Goal: Task Accomplishment & Management: Use online tool/utility

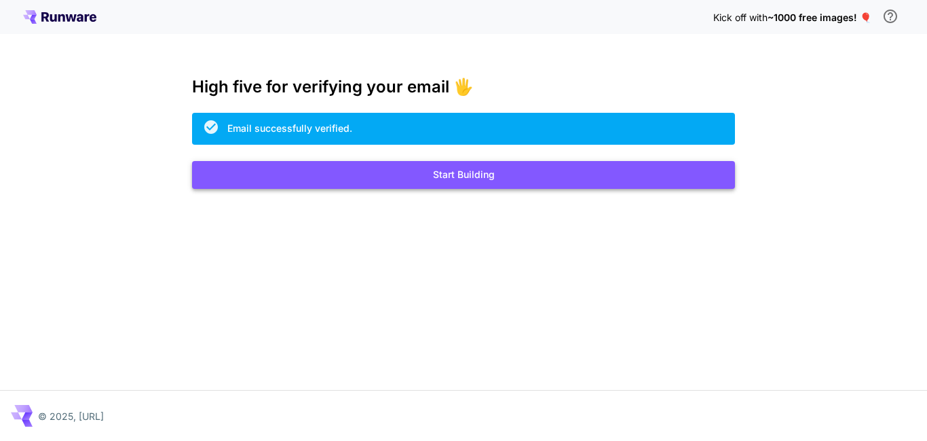
click at [472, 172] on button "Start Building" at bounding box center [463, 175] width 543 height 28
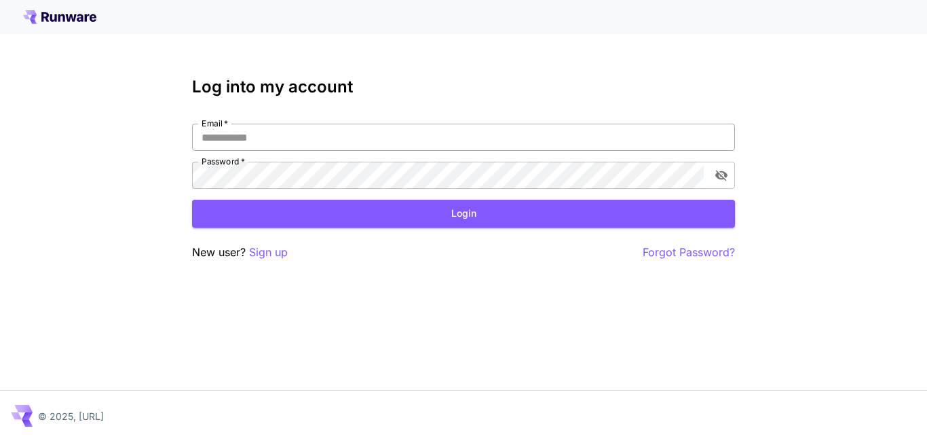
click at [318, 136] on input "Email   *" at bounding box center [463, 137] width 543 height 27
type input "**********"
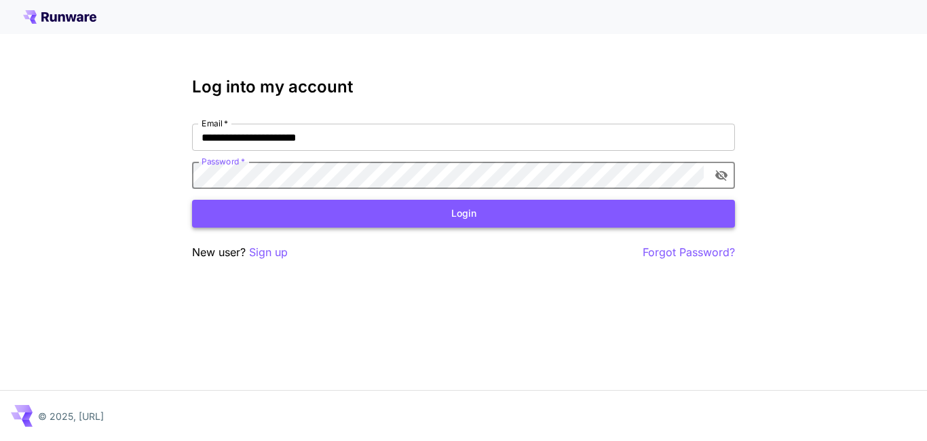
click at [465, 219] on button "Login" at bounding box center [463, 214] width 543 height 28
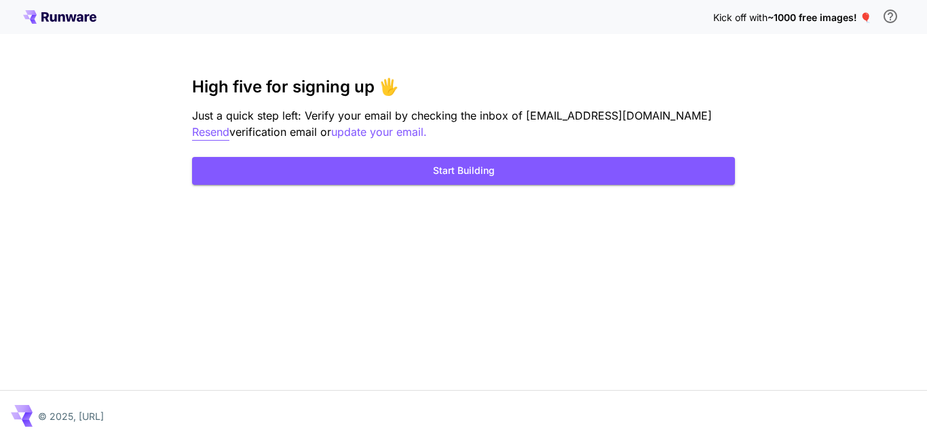
click at [229, 124] on p "Resend" at bounding box center [210, 132] width 37 height 17
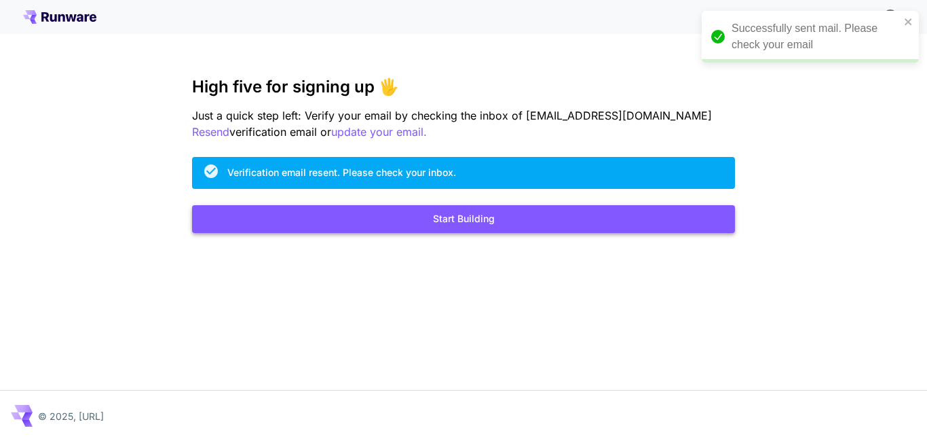
click at [472, 219] on button "Start Building" at bounding box center [463, 219] width 543 height 28
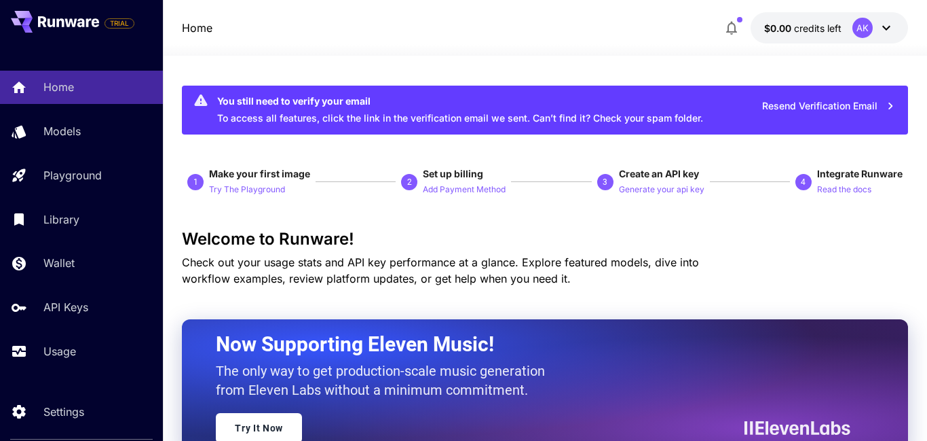
click at [811, 104] on button "Resend Verification Email" at bounding box center [829, 106] width 148 height 28
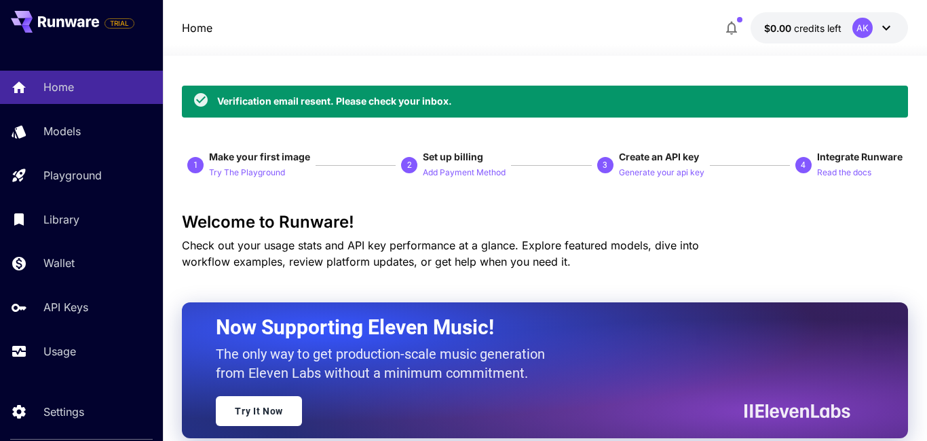
click at [889, 27] on icon at bounding box center [886, 28] width 8 height 5
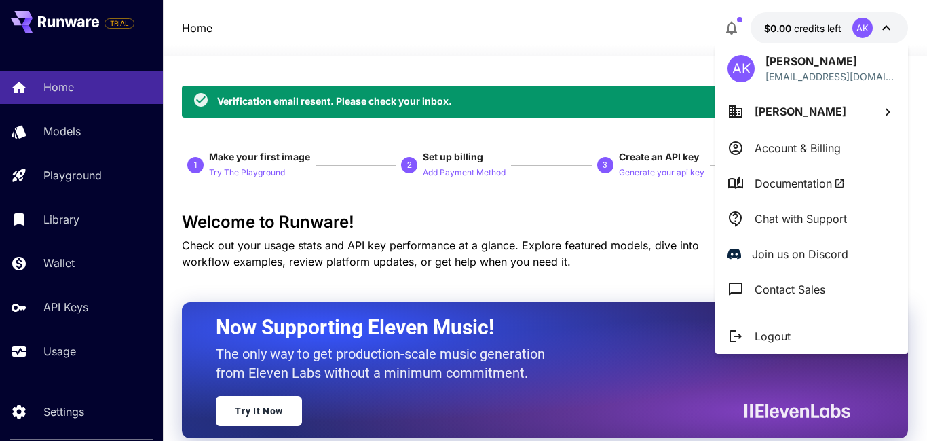
click at [889, 27] on div at bounding box center [463, 220] width 927 height 441
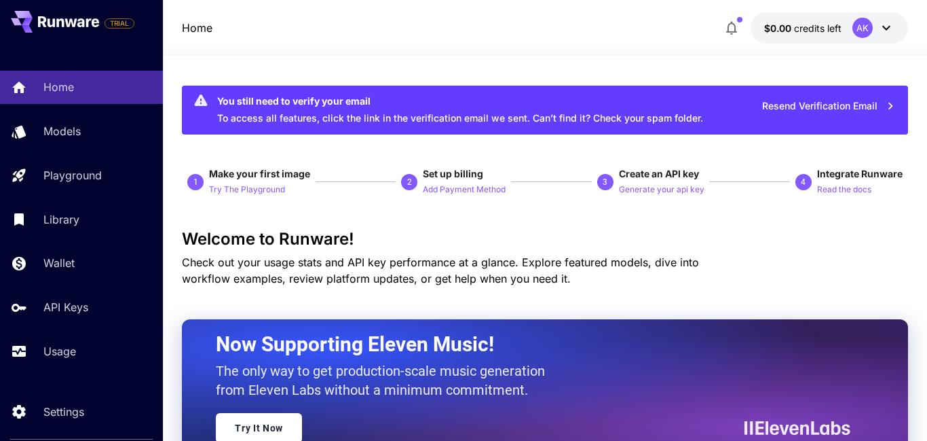
click at [787, 106] on button "Resend Verification Email" at bounding box center [829, 106] width 148 height 28
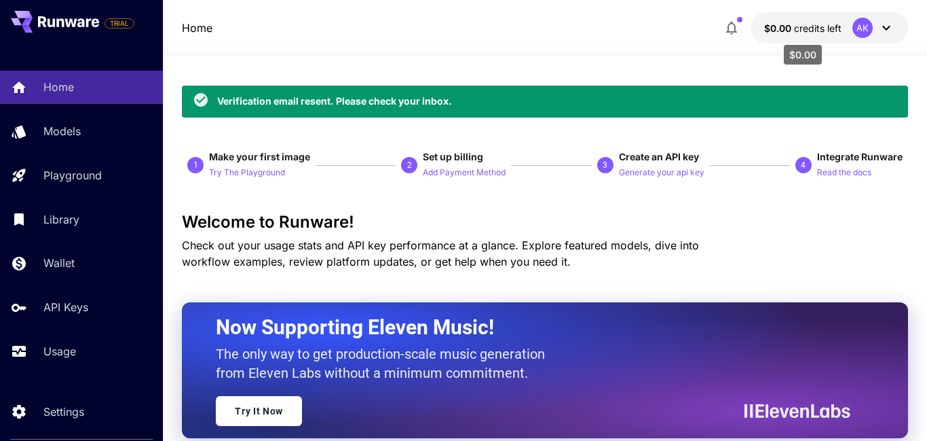
click at [821, 23] on span "credits left" at bounding box center [818, 28] width 48 height 12
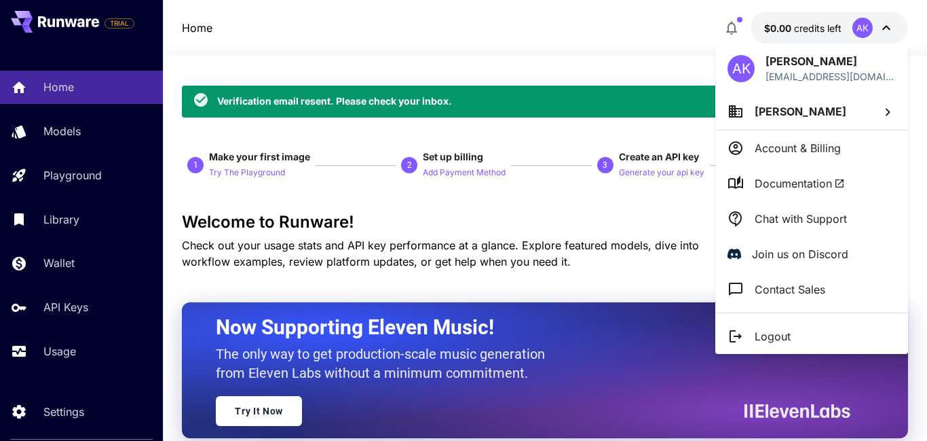
click at [821, 23] on div at bounding box center [463, 220] width 927 height 441
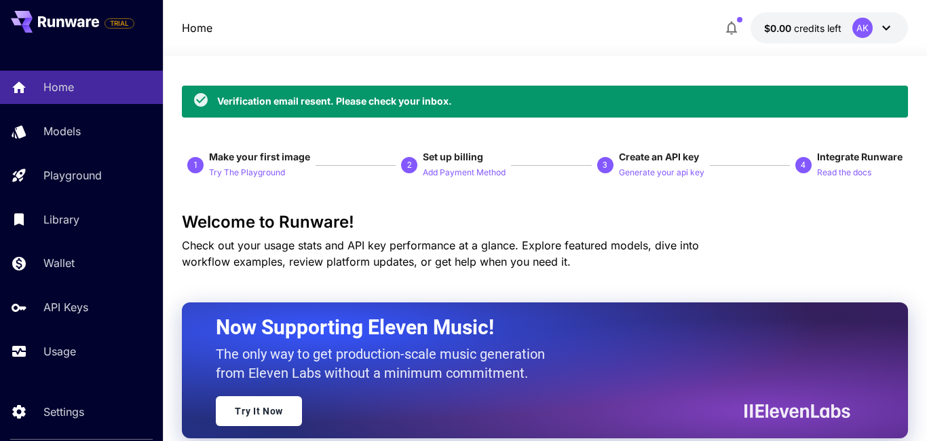
click at [897, 26] on button "$0.00 credits left AK" at bounding box center [829, 27] width 157 height 31
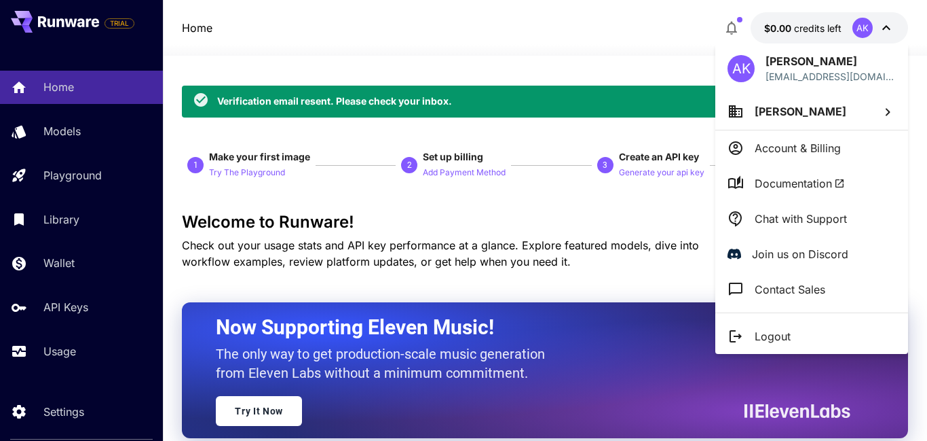
click at [664, 27] on div at bounding box center [463, 220] width 927 height 441
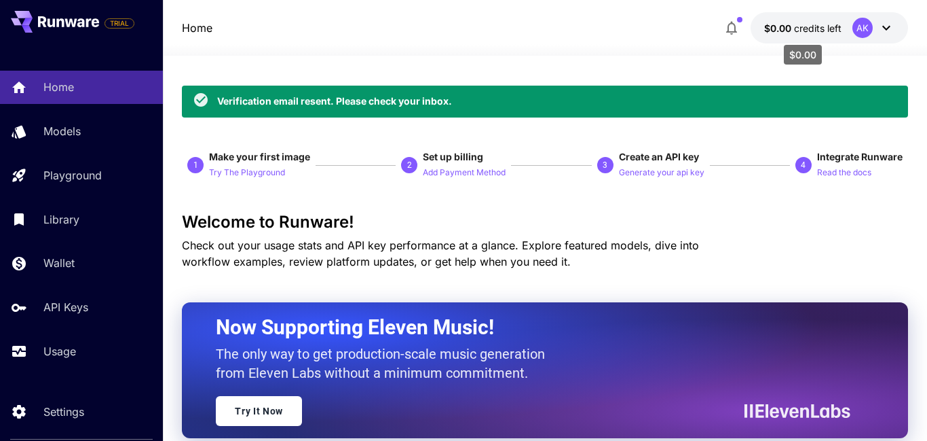
click at [827, 21] on p "$0.00 credits left" at bounding box center [802, 28] width 77 height 14
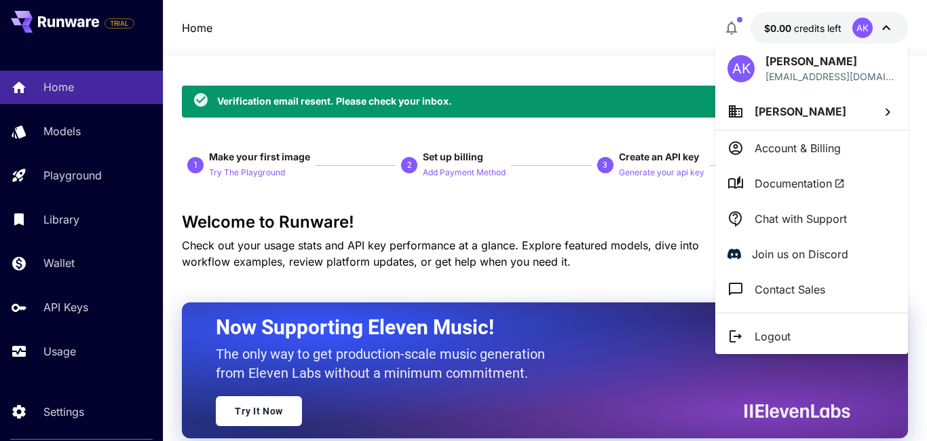
click at [701, 31] on div at bounding box center [463, 220] width 927 height 441
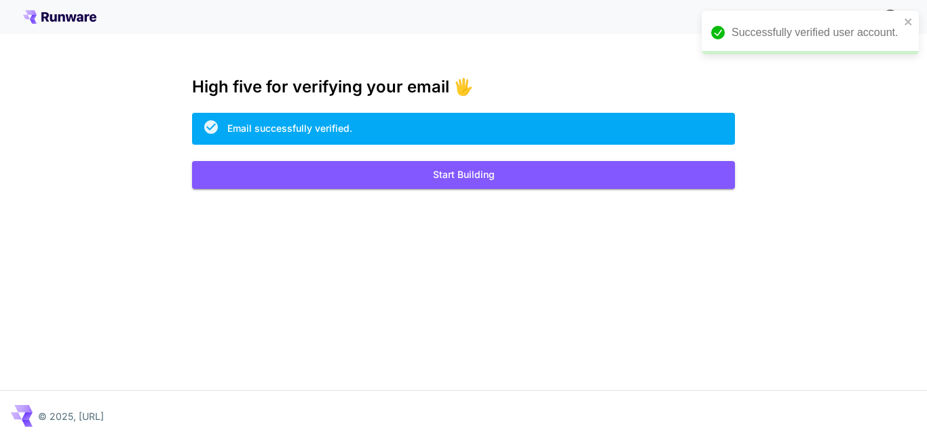
click at [460, 171] on button "Start Building" at bounding box center [463, 175] width 543 height 28
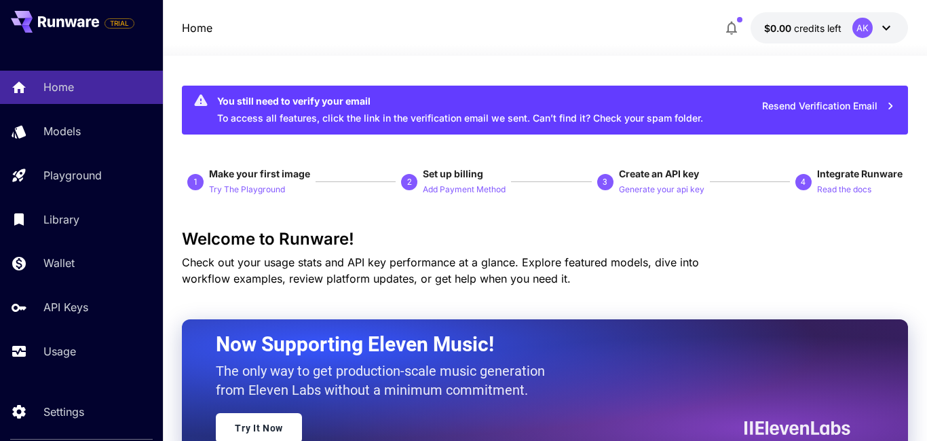
click at [885, 22] on icon at bounding box center [886, 28] width 16 height 16
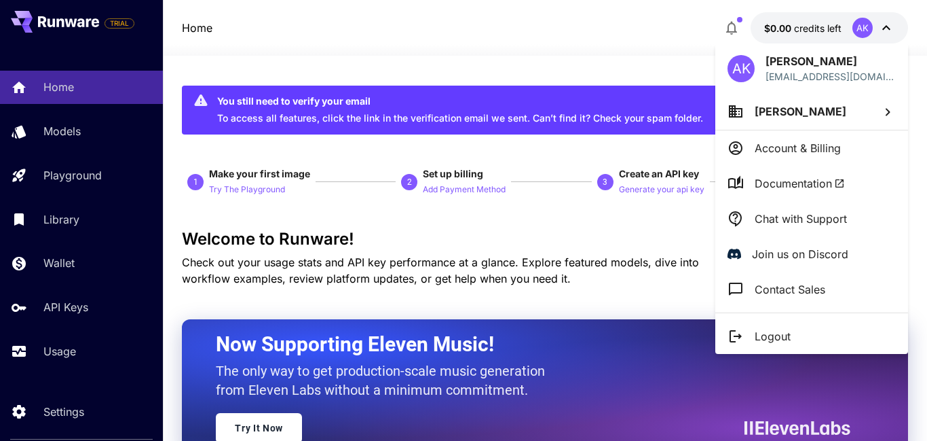
click at [599, 35] on div at bounding box center [463, 220] width 927 height 441
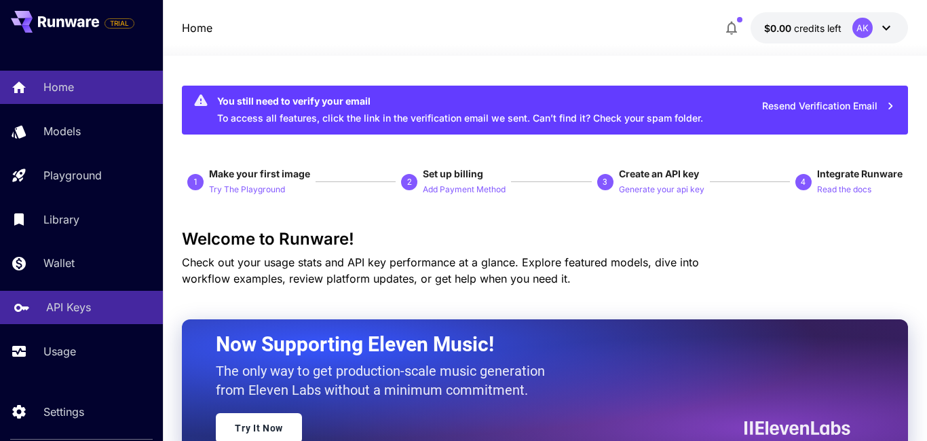
scroll to position [34, 0]
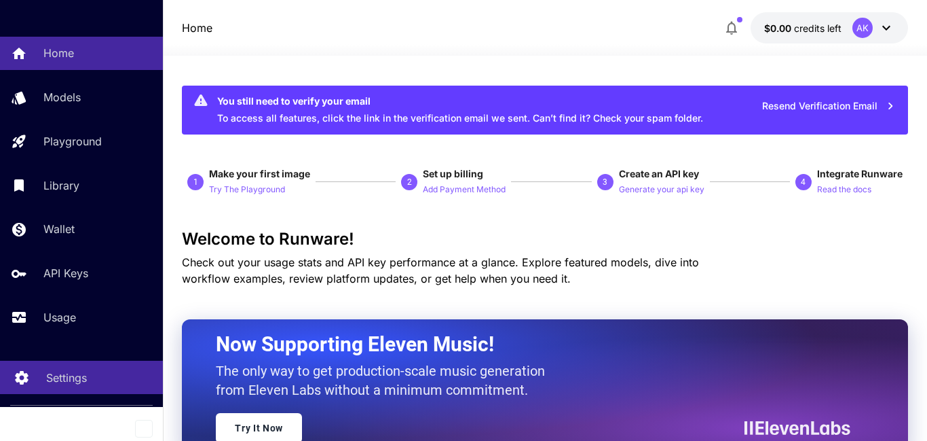
click at [99, 369] on div "Settings" at bounding box center [99, 377] width 106 height 16
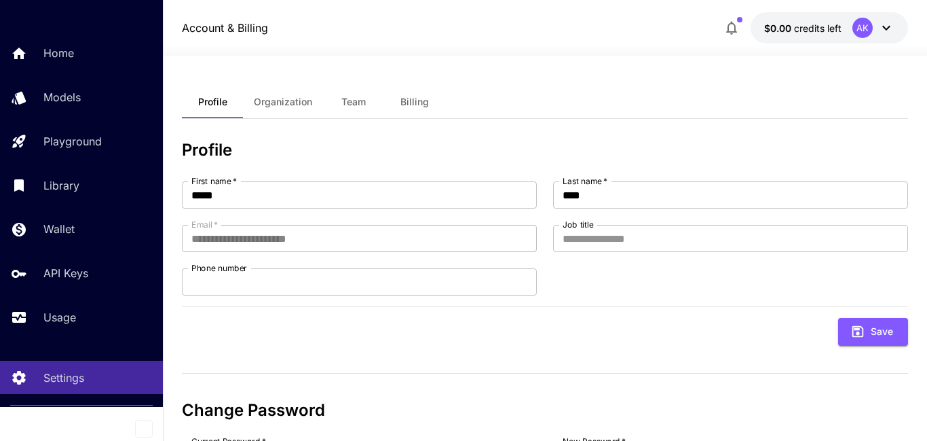
click at [414, 105] on span "Billing" at bounding box center [415, 102] width 29 height 12
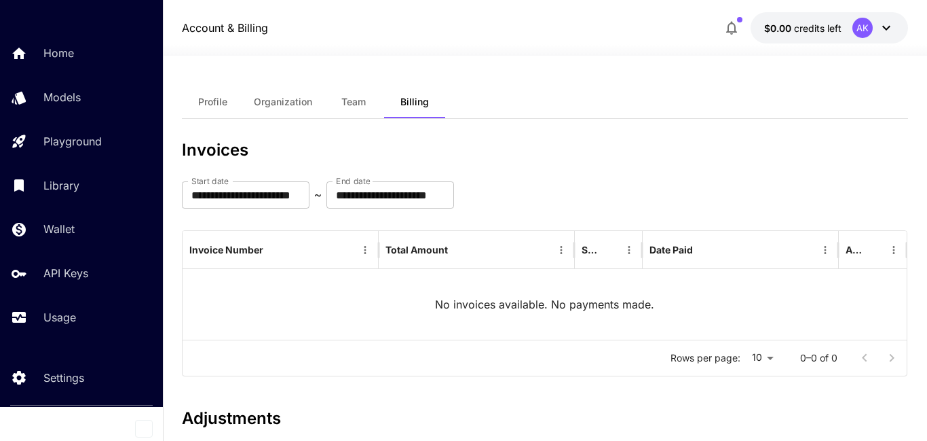
click at [303, 100] on span "Organization" at bounding box center [283, 102] width 58 height 12
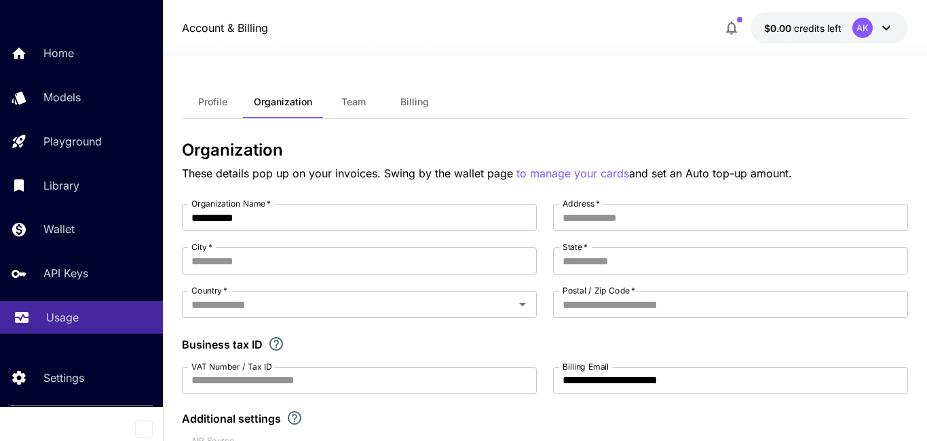
click at [82, 312] on div "Usage" at bounding box center [99, 317] width 106 height 16
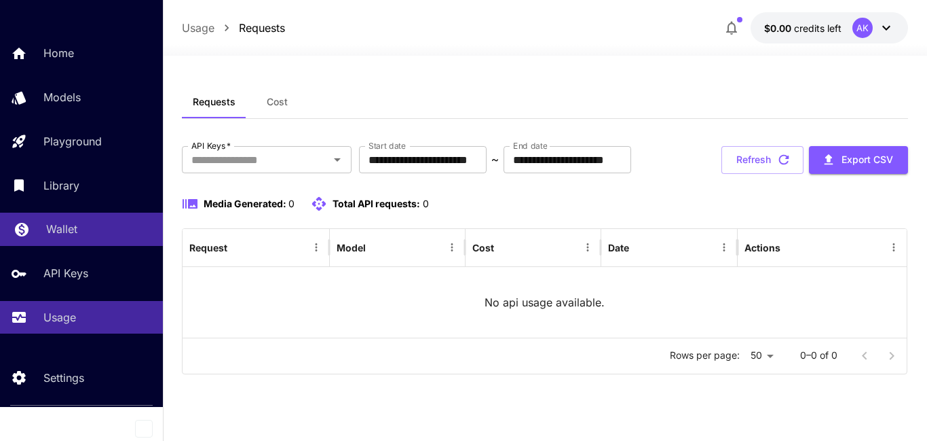
click at [86, 221] on div "Wallet" at bounding box center [99, 229] width 106 height 16
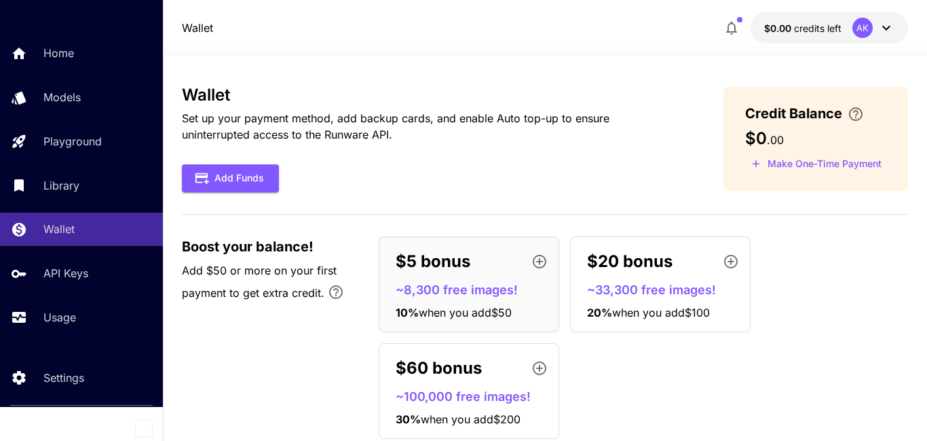
click at [724, 263] on icon "button" at bounding box center [731, 262] width 14 height 14
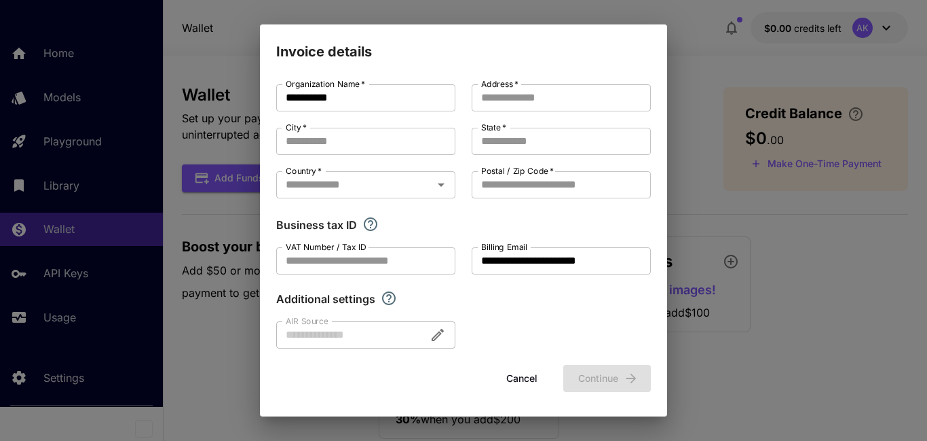
click at [383, 331] on div at bounding box center [365, 334] width 179 height 27
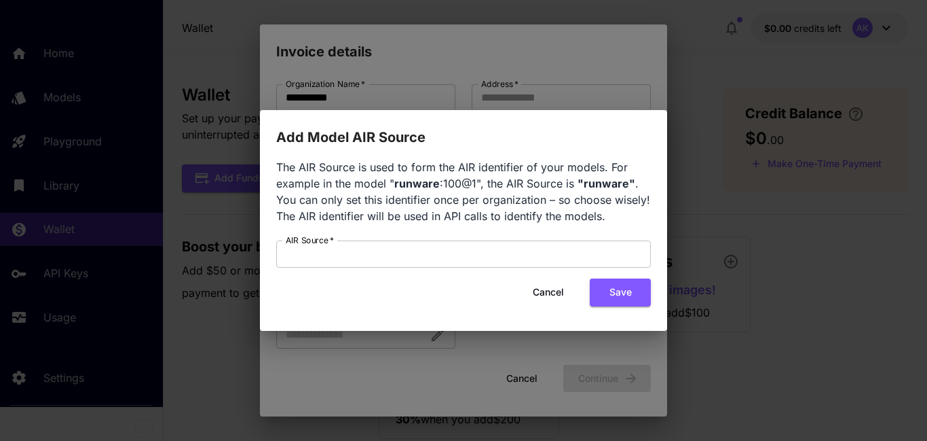
click at [538, 289] on button "Cancel" at bounding box center [548, 292] width 61 height 28
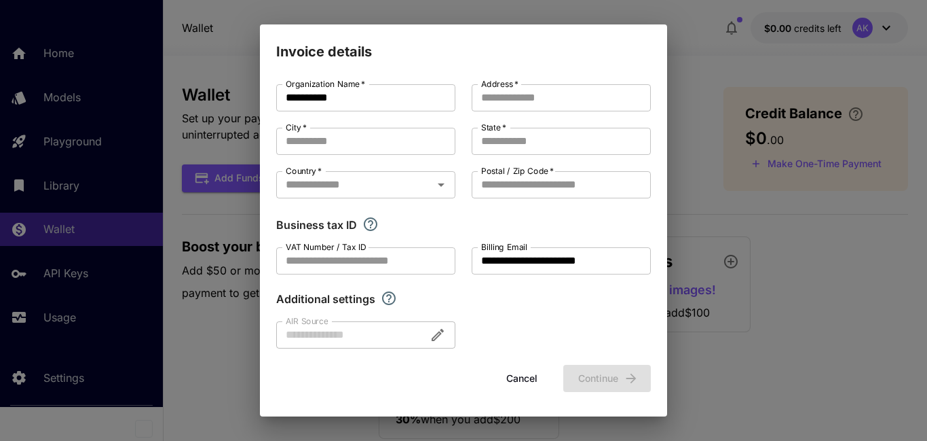
click at [527, 376] on button "Cancel" at bounding box center [521, 379] width 61 height 28
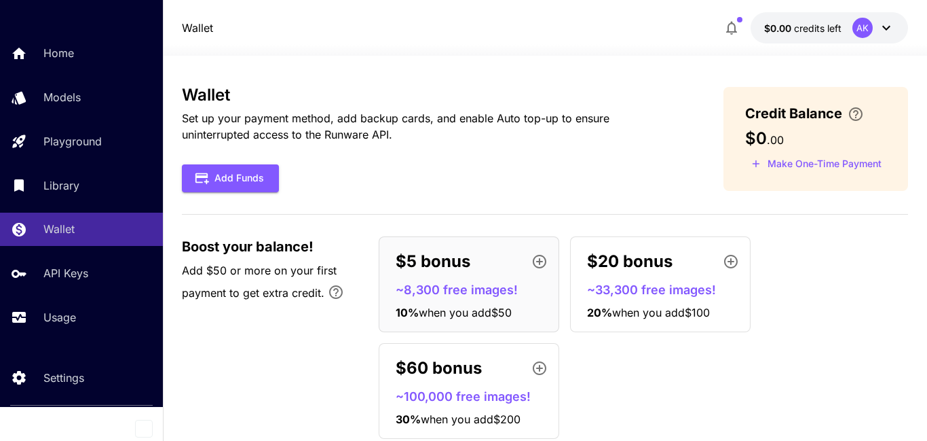
click at [594, 284] on p "~33,300 free images!" at bounding box center [665, 289] width 157 height 18
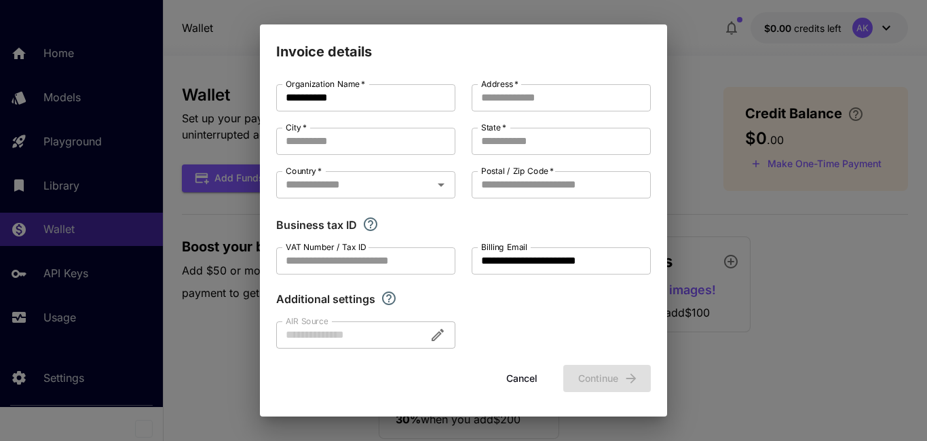
click at [510, 380] on button "Cancel" at bounding box center [521, 379] width 61 height 28
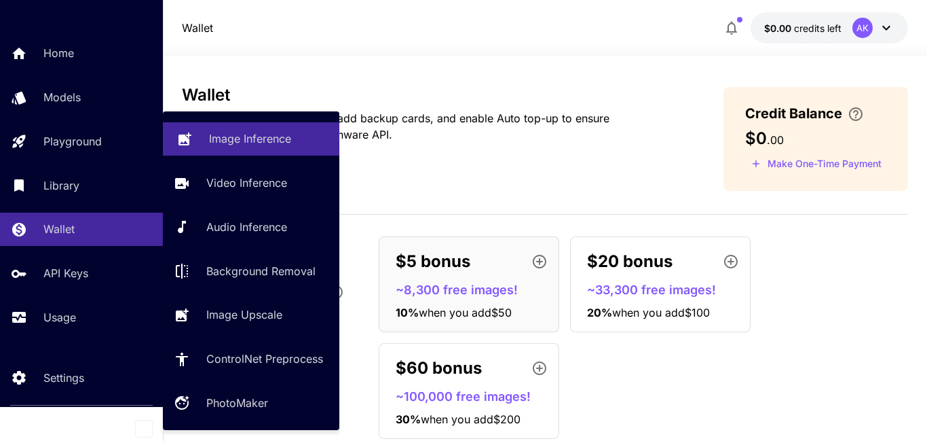
click at [248, 138] on p "Image Inference" at bounding box center [250, 138] width 82 height 16
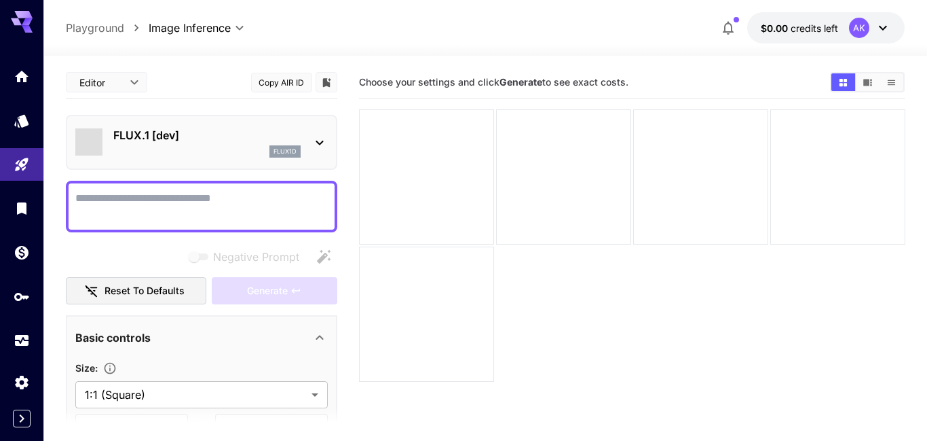
type input "**********"
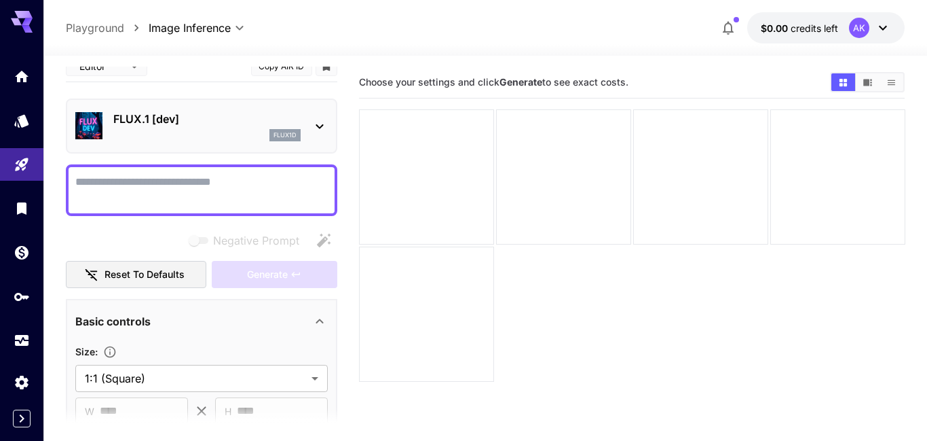
scroll to position [14, 0]
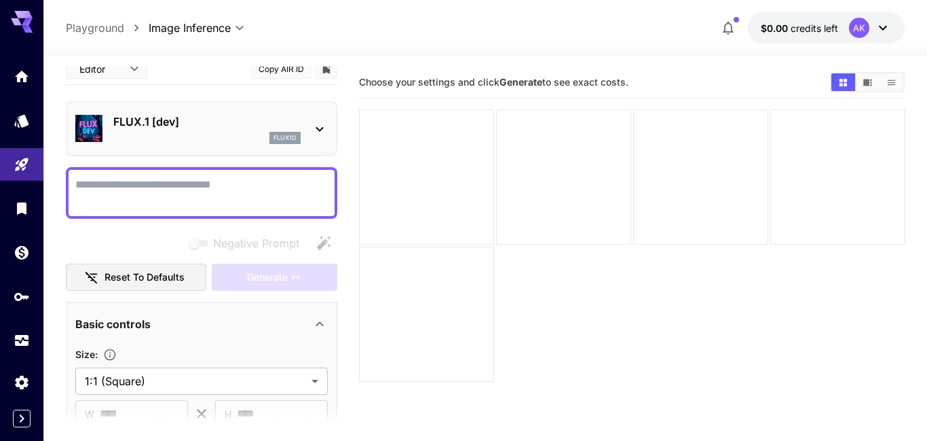
click at [317, 128] on icon at bounding box center [319, 129] width 7 height 5
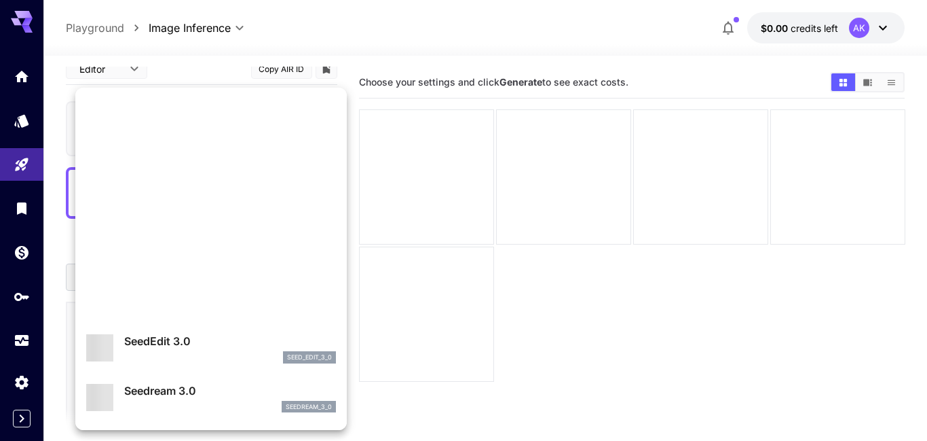
scroll to position [0, 0]
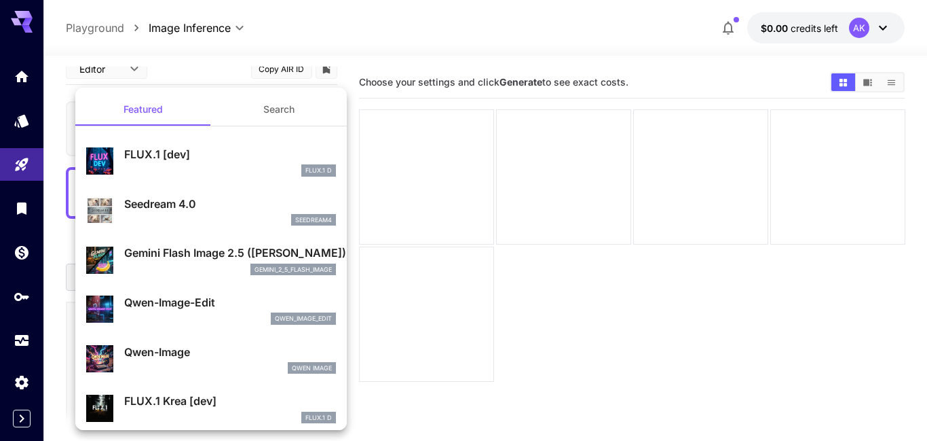
click at [234, 166] on div "FLUX.1 D" at bounding box center [230, 170] width 212 height 12
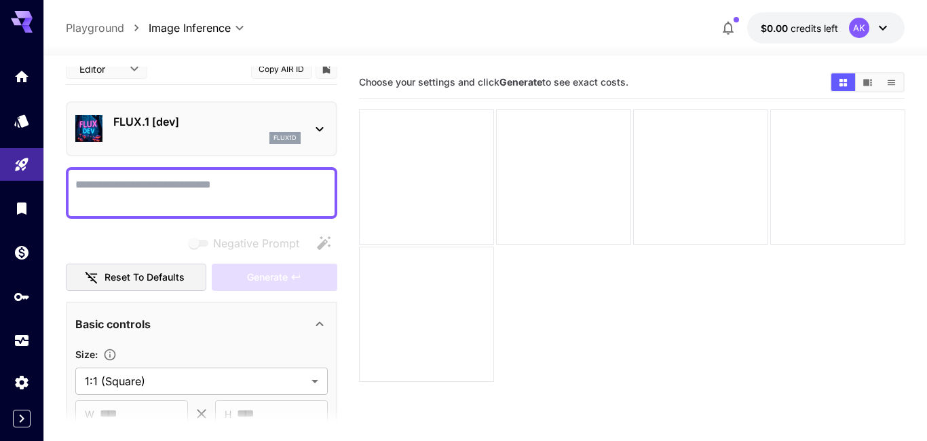
click at [160, 189] on textarea "Negative Prompt" at bounding box center [201, 192] width 253 height 33
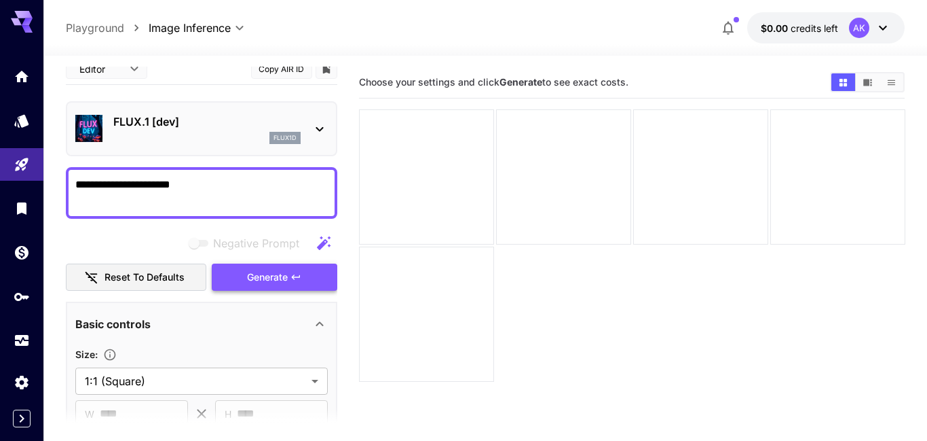
type textarea "**********"
click at [274, 274] on span "Generate" at bounding box center [267, 277] width 41 height 17
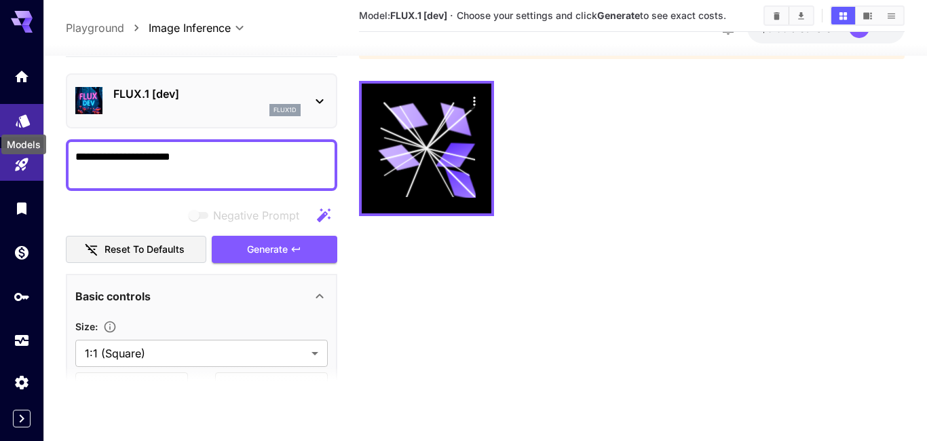
click at [23, 113] on icon "Models" at bounding box center [23, 117] width 16 height 16
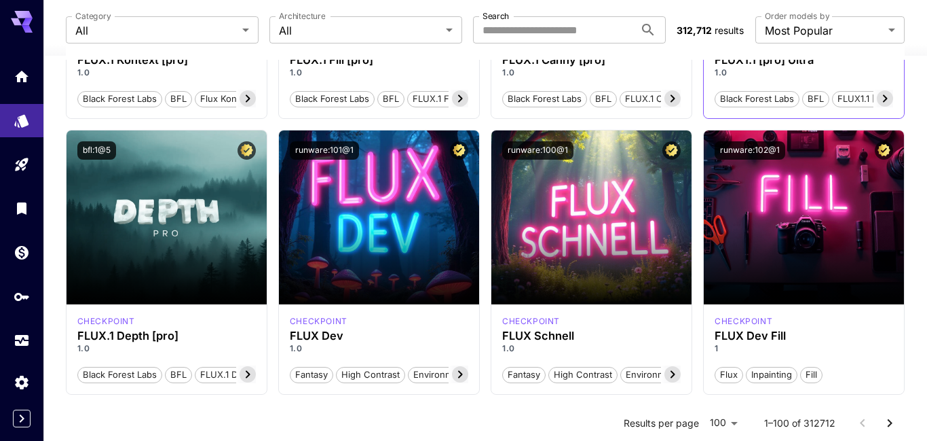
scroll to position [872, 0]
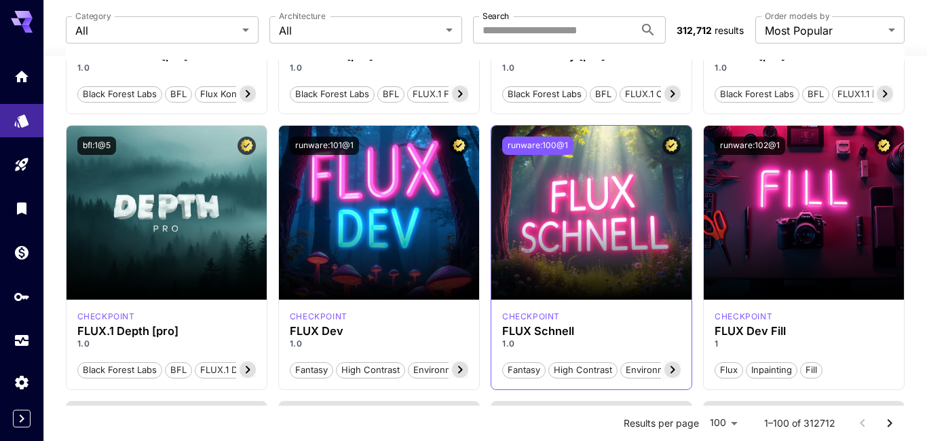
click at [557, 147] on button "runware:100@1" at bounding box center [537, 145] width 71 height 18
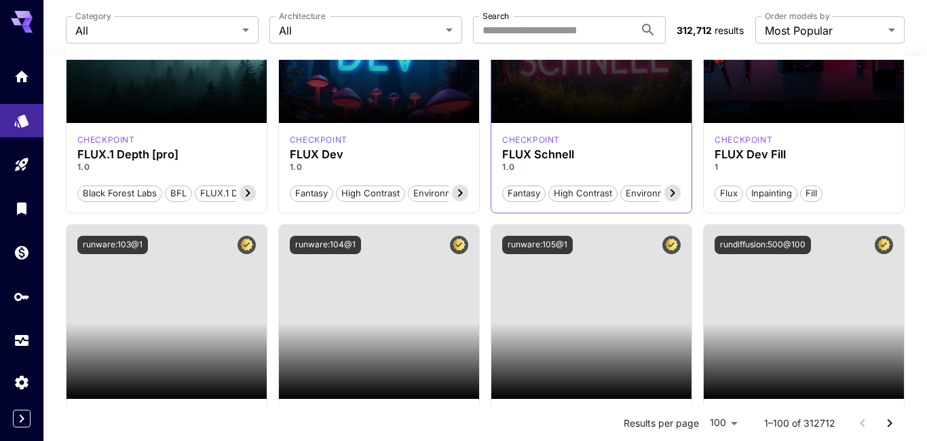
scroll to position [924, 0]
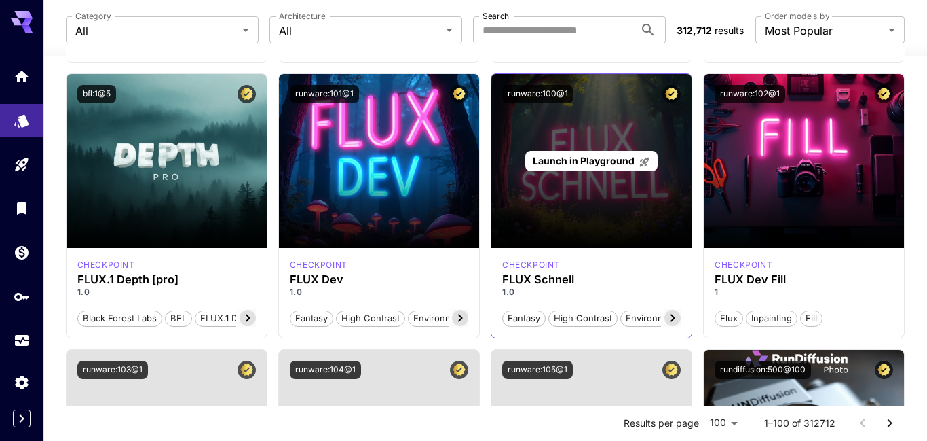
click at [587, 166] on p "Launch in Playground" at bounding box center [591, 160] width 117 height 14
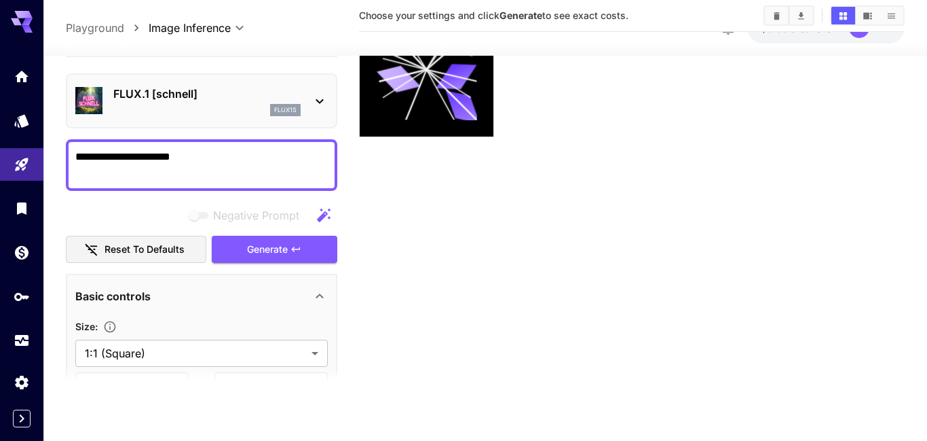
scroll to position [107, 0]
click at [287, 247] on span "Generate" at bounding box center [267, 249] width 41 height 17
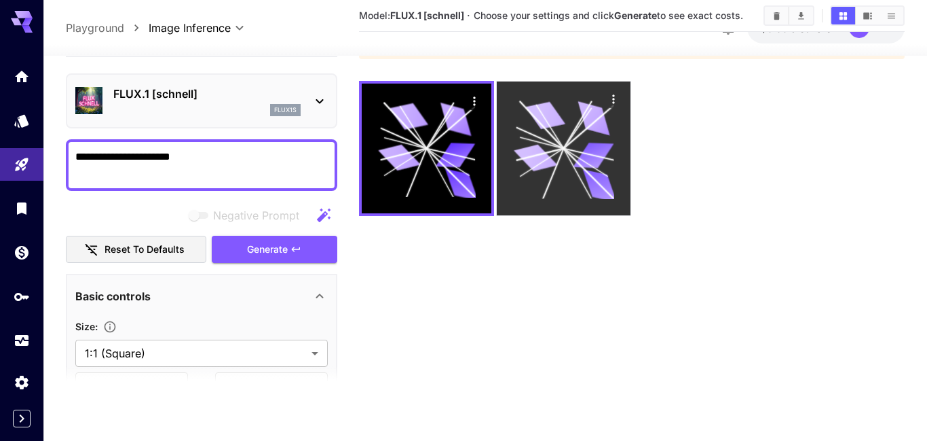
scroll to position [0, 0]
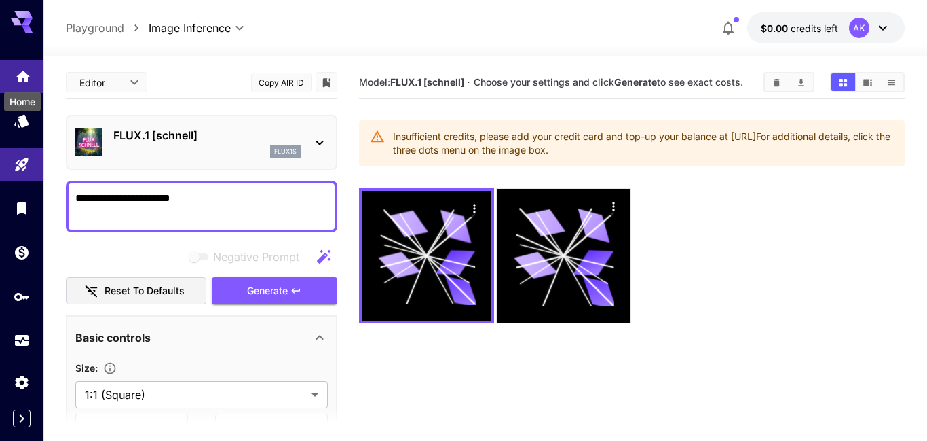
click at [24, 79] on icon "Home" at bounding box center [23, 72] width 16 height 16
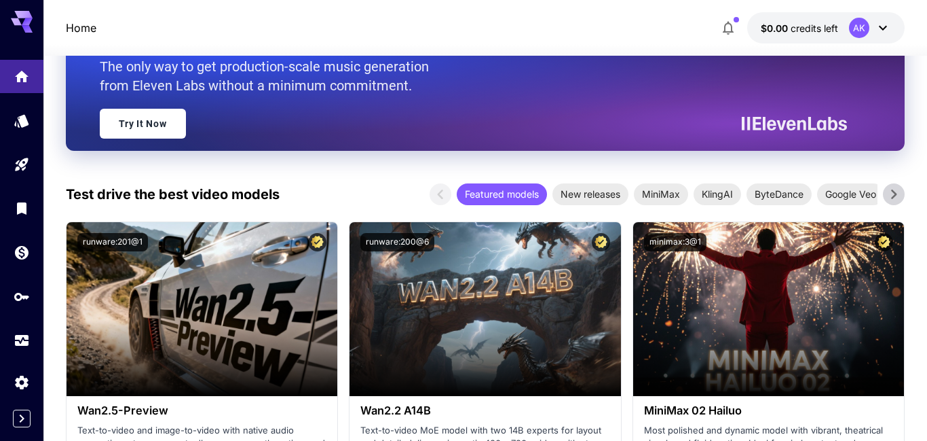
scroll to position [253, 0]
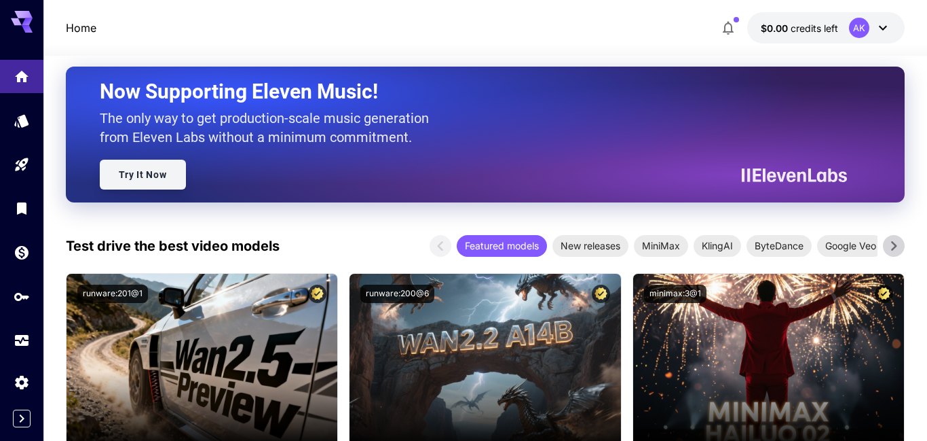
click at [161, 169] on link "Try It Now" at bounding box center [143, 175] width 86 height 30
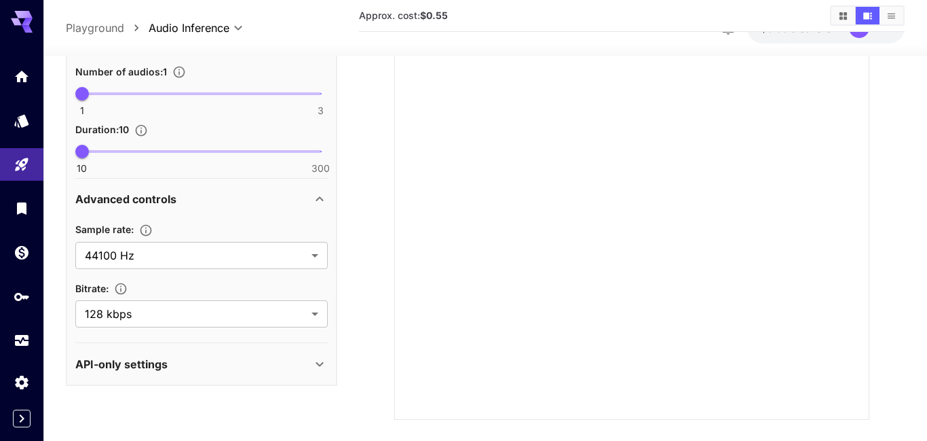
scroll to position [296, 0]
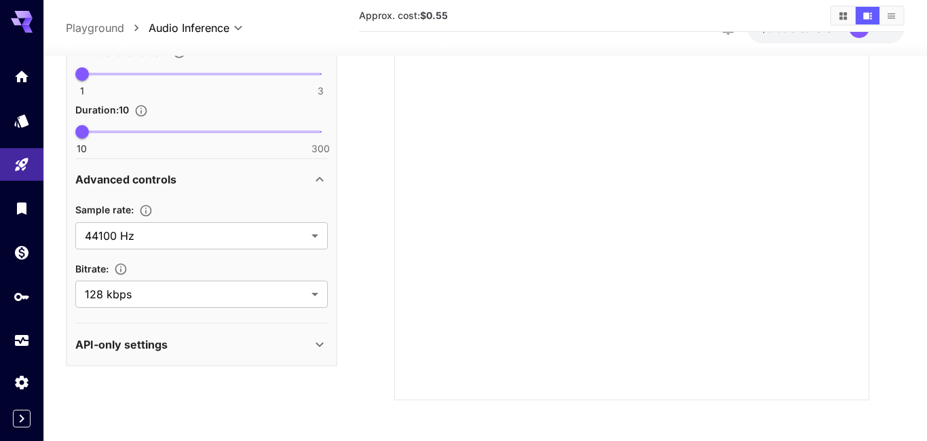
click at [289, 340] on div "API-only settings" at bounding box center [193, 344] width 236 height 16
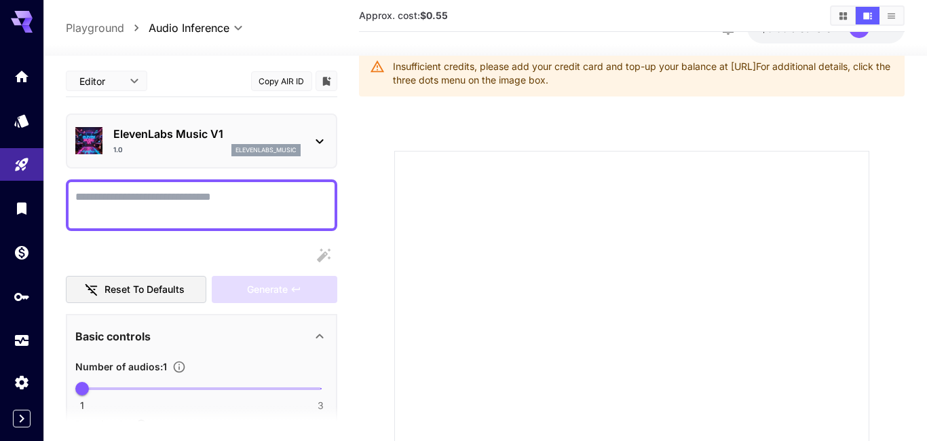
scroll to position [0, 0]
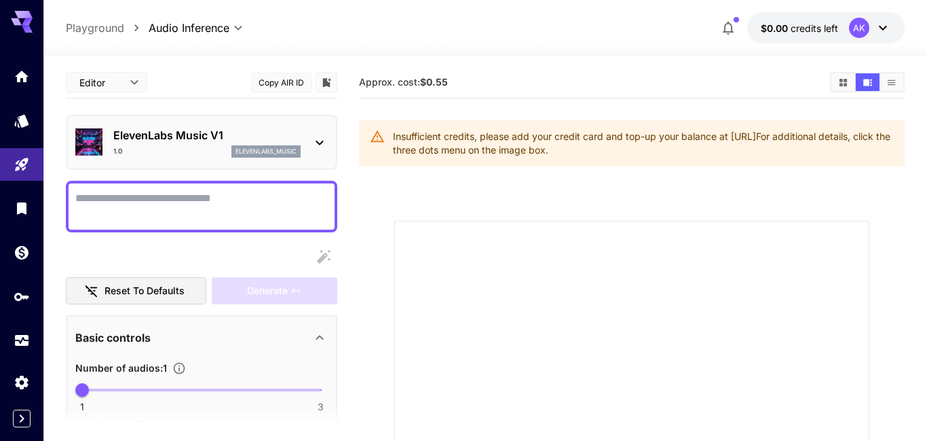
click at [319, 144] on icon at bounding box center [319, 143] width 7 height 5
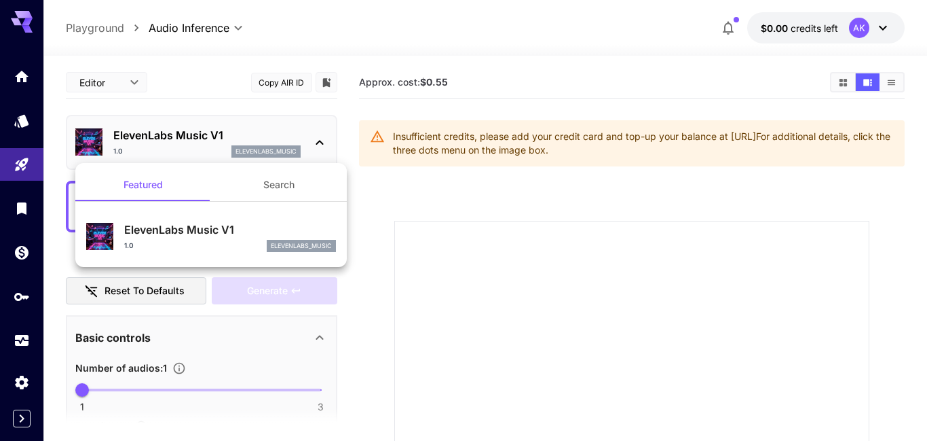
click at [319, 144] on div at bounding box center [463, 220] width 927 height 441
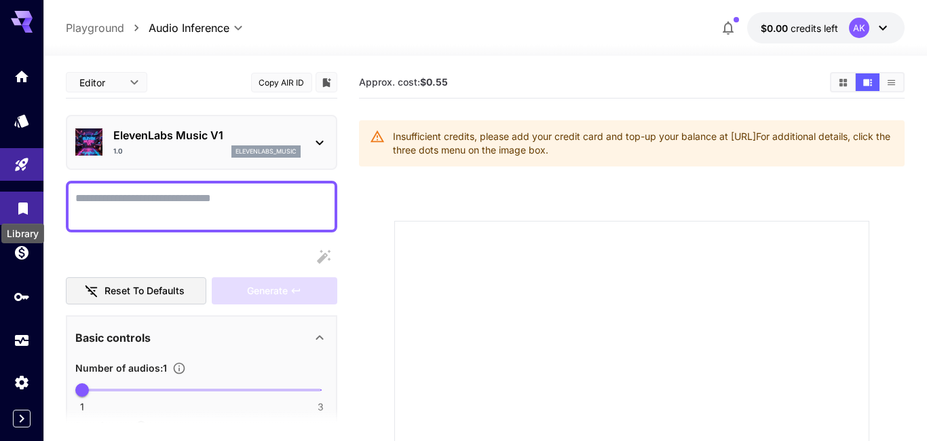
click at [22, 211] on icon "Library" at bounding box center [23, 204] width 16 height 16
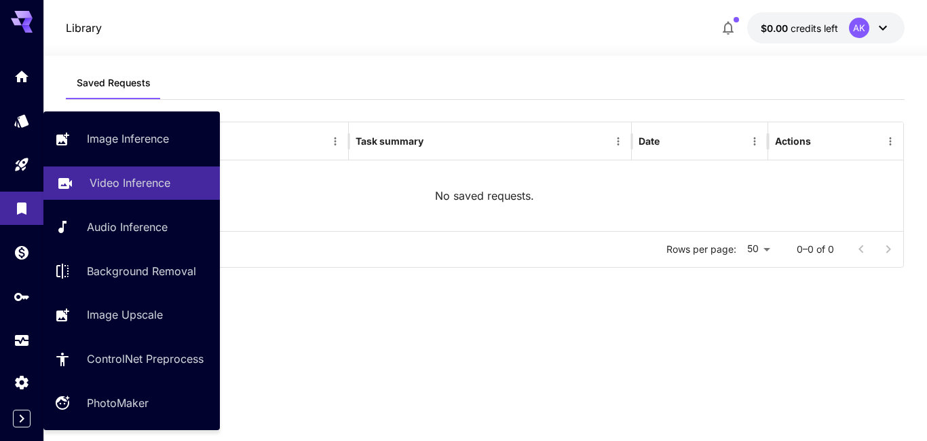
click at [127, 181] on p "Video Inference" at bounding box center [130, 182] width 81 height 16
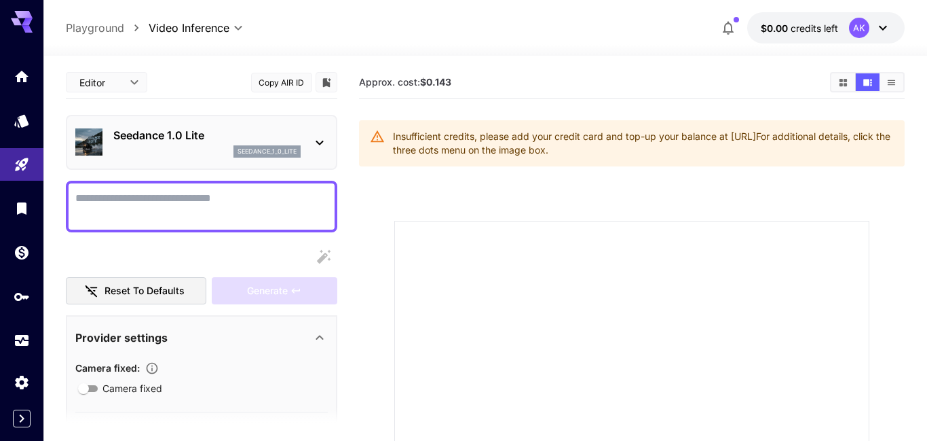
click at [320, 143] on icon at bounding box center [319, 143] width 7 height 5
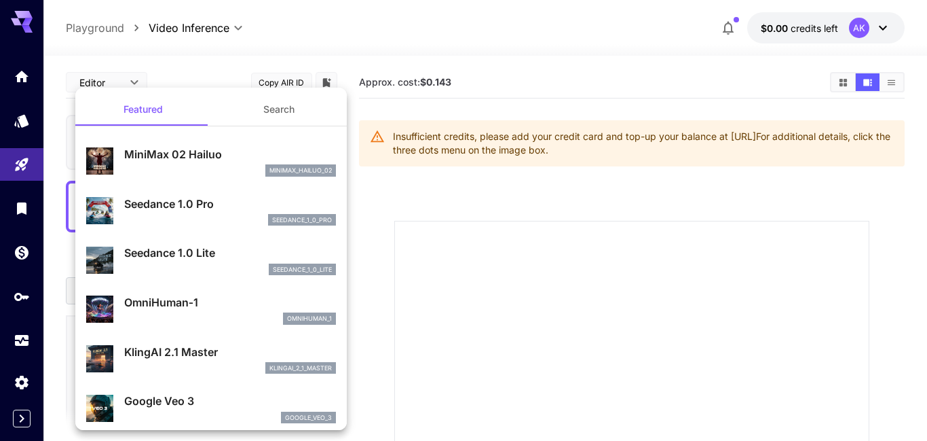
click at [259, 210] on p "Seedance 1.0 Pro" at bounding box center [230, 204] width 212 height 16
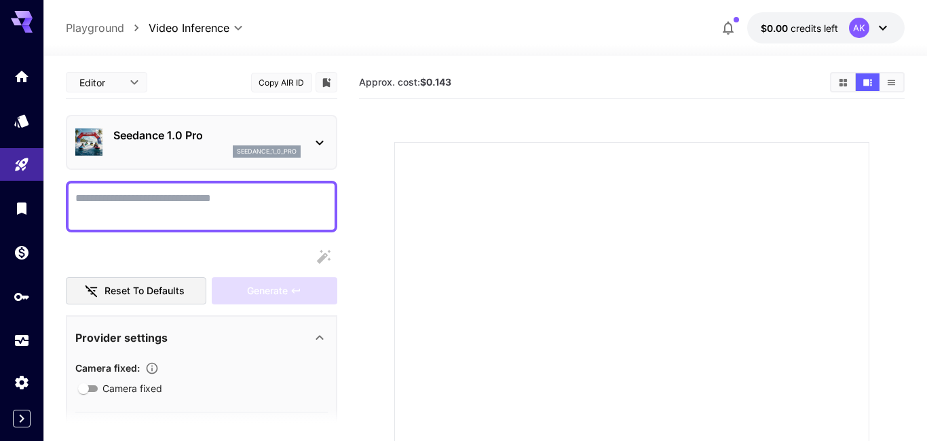
click at [312, 146] on icon at bounding box center [320, 142] width 16 height 16
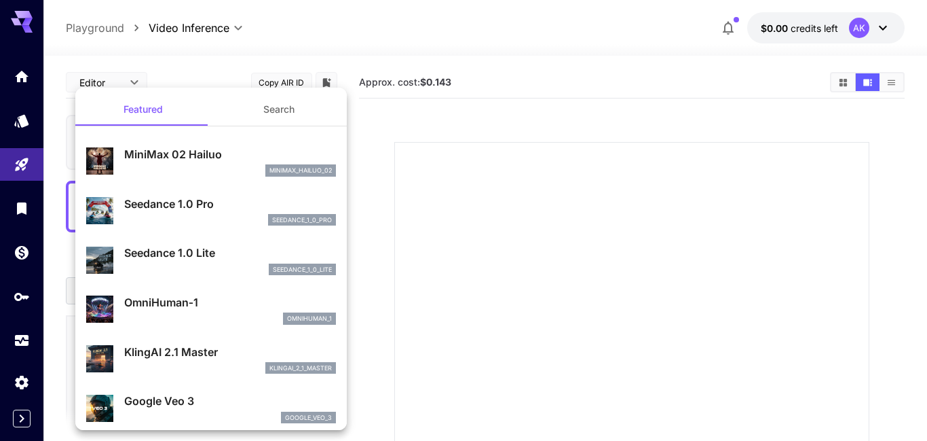
click at [247, 162] on div "MiniMax 02 Hailuo minimax_hailuo_02" at bounding box center [230, 161] width 212 height 31
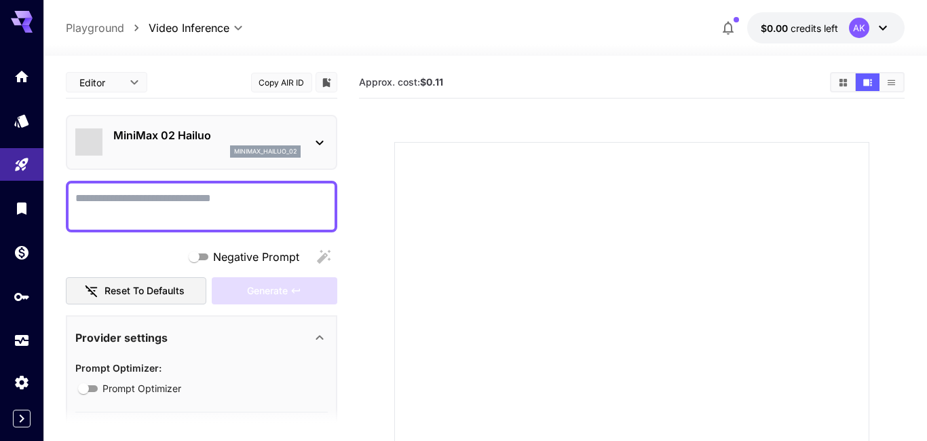
type input "**********"
type input "***"
type input "*"
click at [315, 143] on icon at bounding box center [320, 142] width 16 height 16
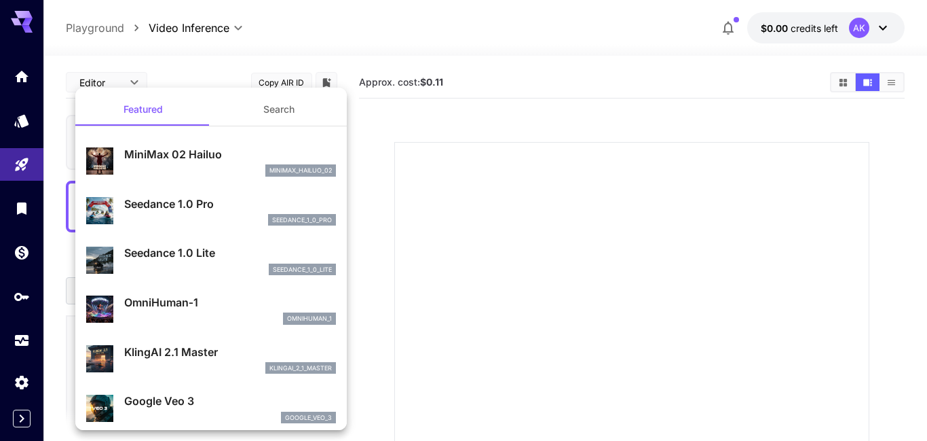
click at [276, 293] on div "OmniHuman‑1 omnihuman_1" at bounding box center [211, 309] width 250 height 41
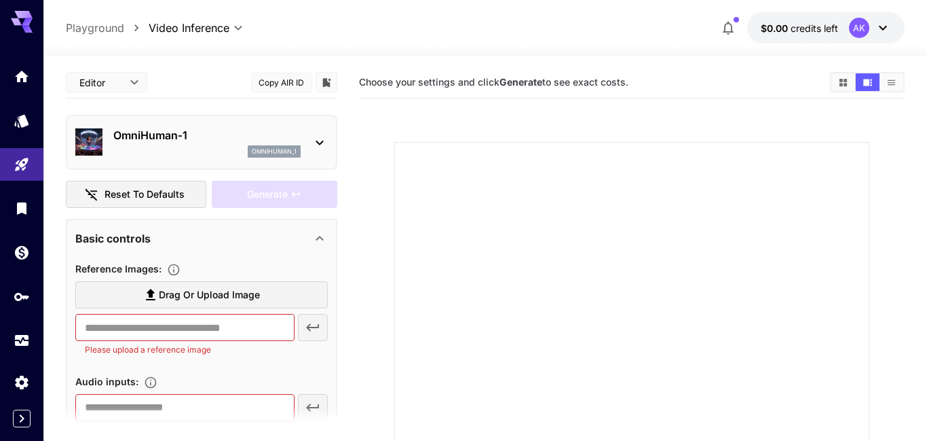
click at [309, 142] on div "OmniHuman‑1 omnihuman_1" at bounding box center [201, 142] width 253 height 41
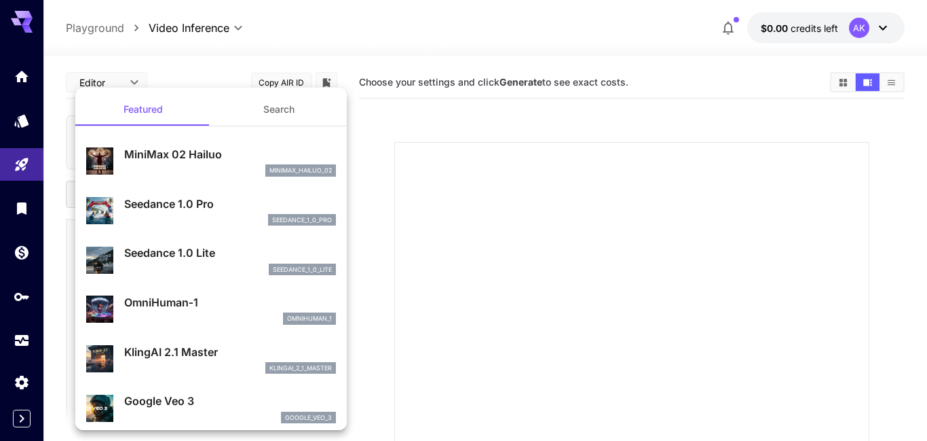
click at [305, 343] on p "KlingAI 2.1 Master" at bounding box center [230, 351] width 212 height 16
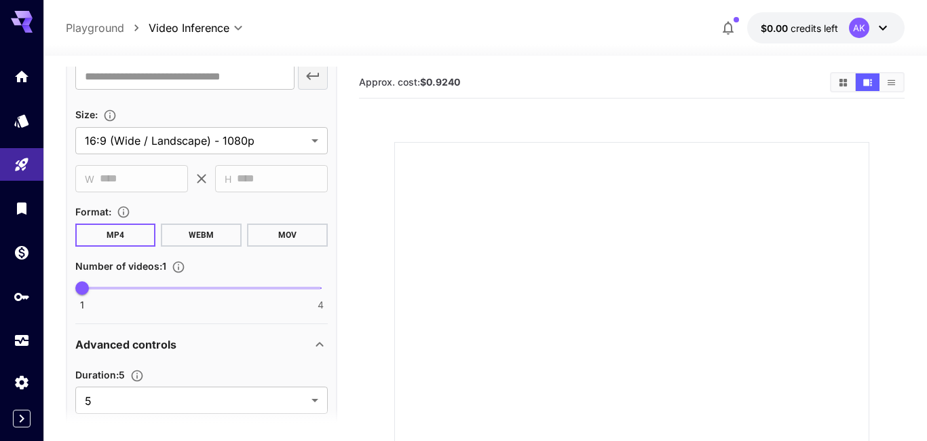
scroll to position [352, 0]
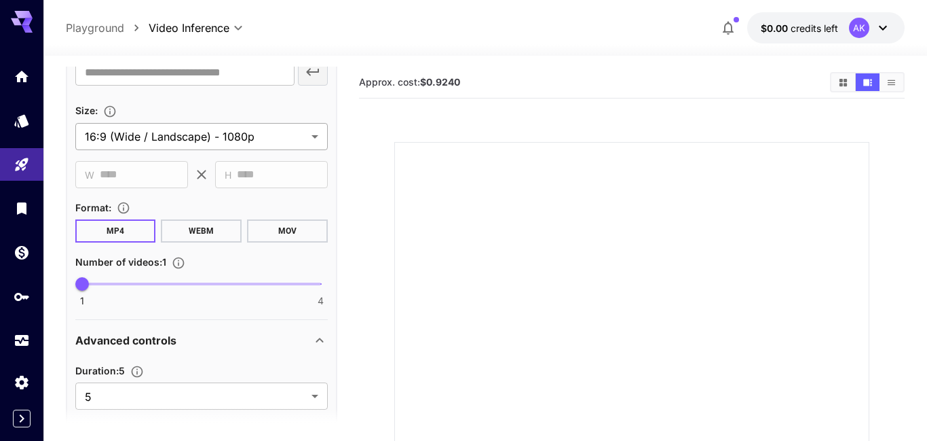
click at [316, 139] on body "**********" at bounding box center [463, 329] width 927 height 658
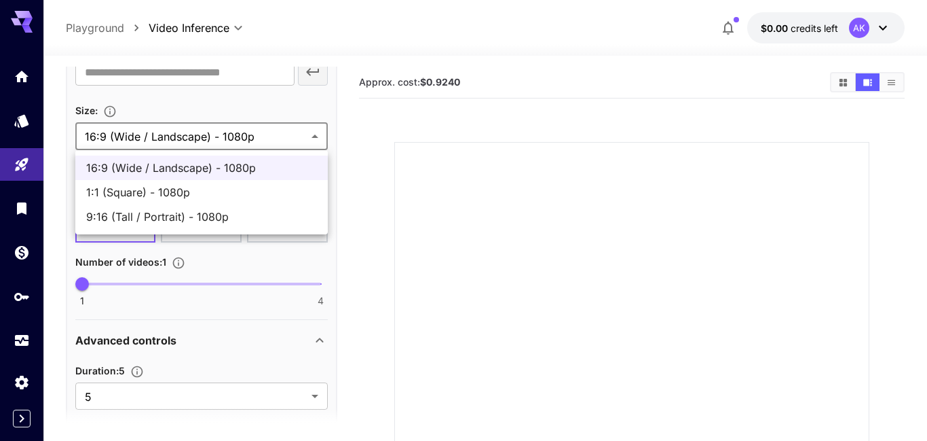
click at [271, 221] on span "9:16 (Tall / Portrait) - 1080p" at bounding box center [201, 216] width 231 height 16
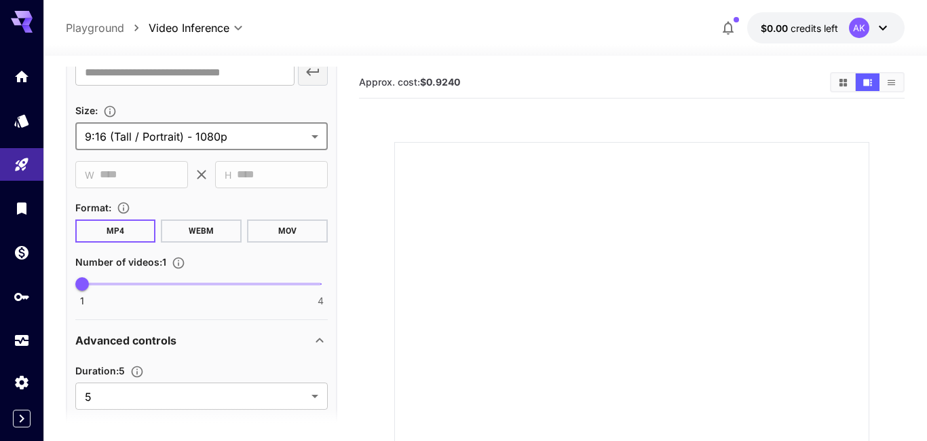
type input "**********"
type input "****"
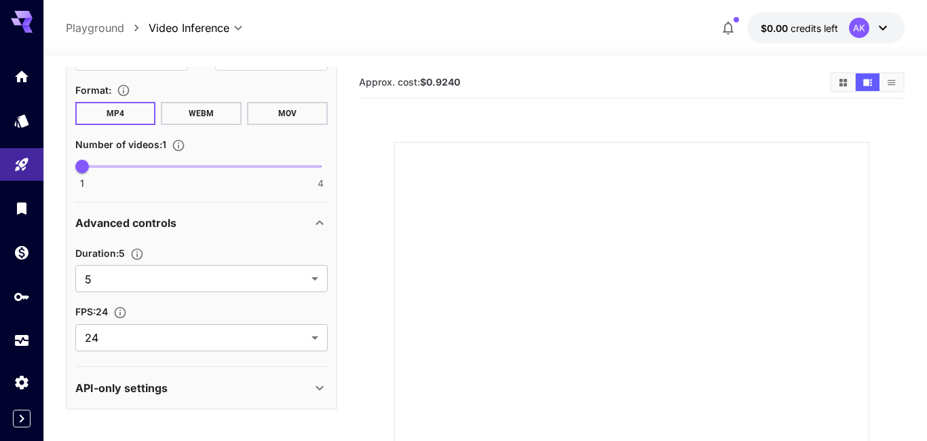
scroll to position [471, 0]
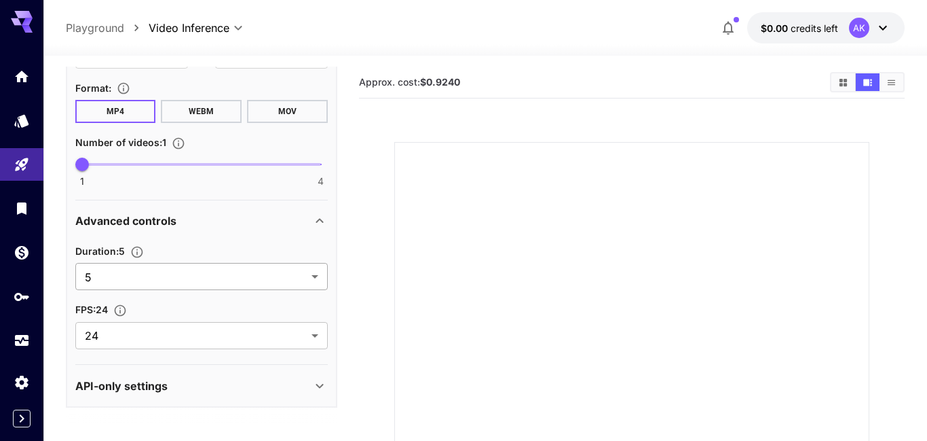
click at [314, 280] on body "**********" at bounding box center [463, 329] width 927 height 658
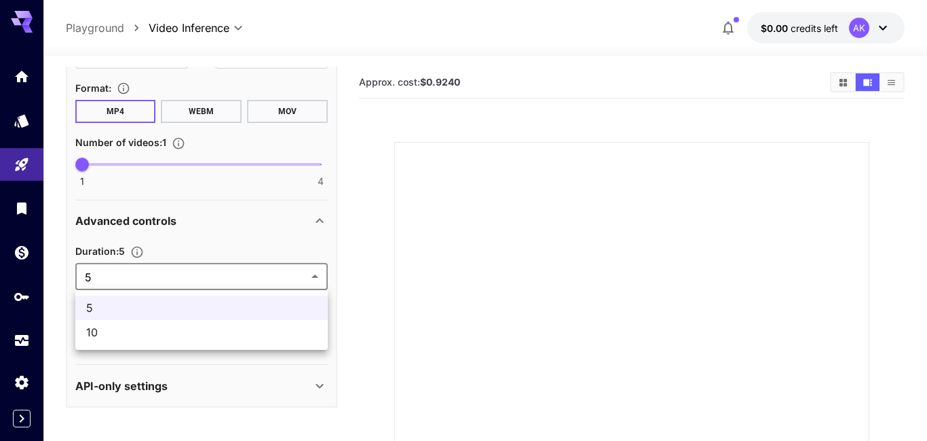
click at [290, 327] on span "10" at bounding box center [201, 332] width 231 height 16
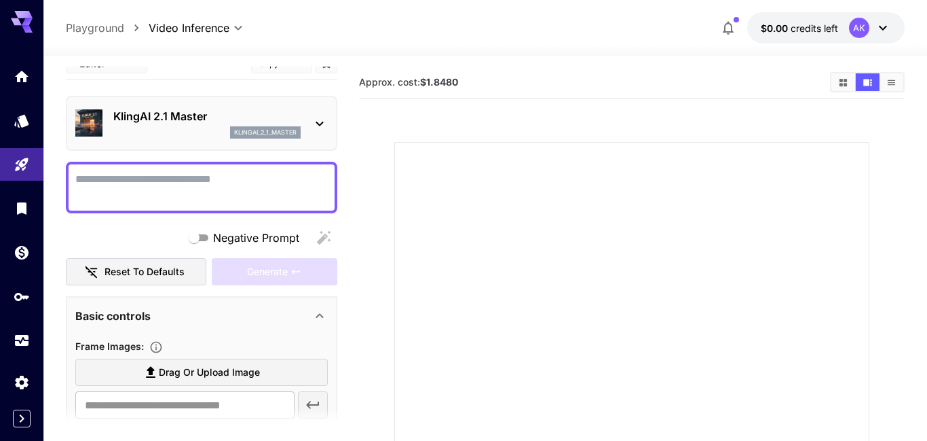
scroll to position [0, 0]
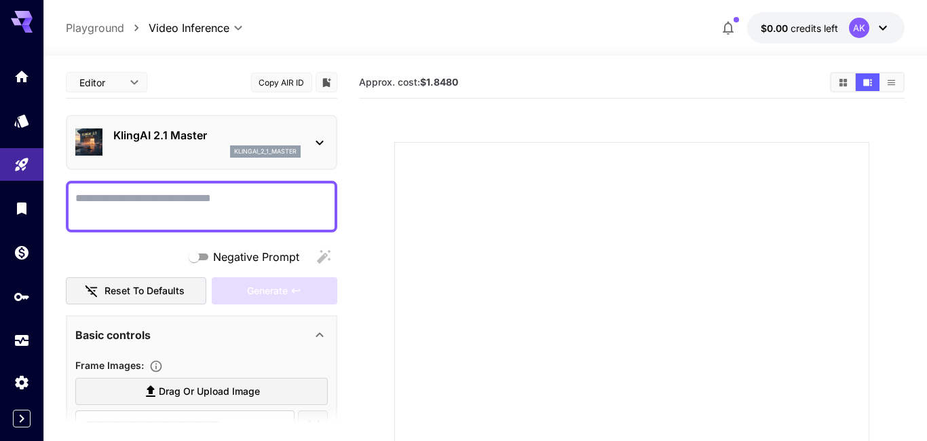
click at [319, 143] on icon at bounding box center [319, 143] width 7 height 5
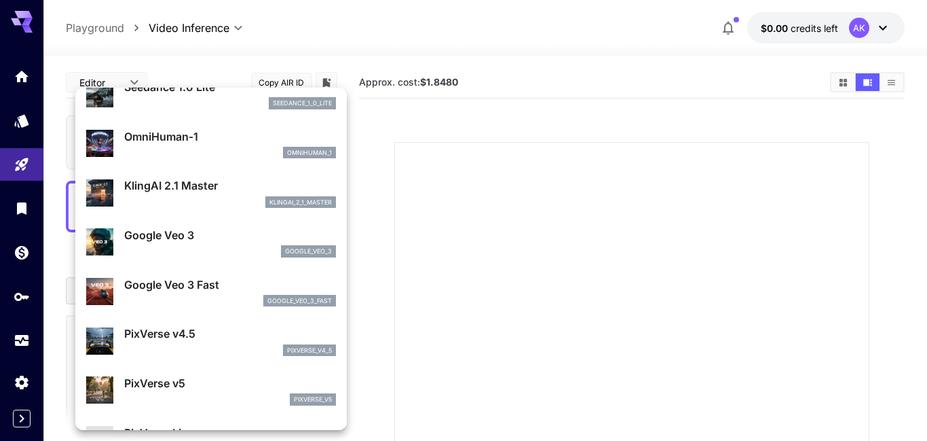
scroll to position [166, 0]
click at [280, 250] on div "google_veo_3" at bounding box center [230, 251] width 212 height 12
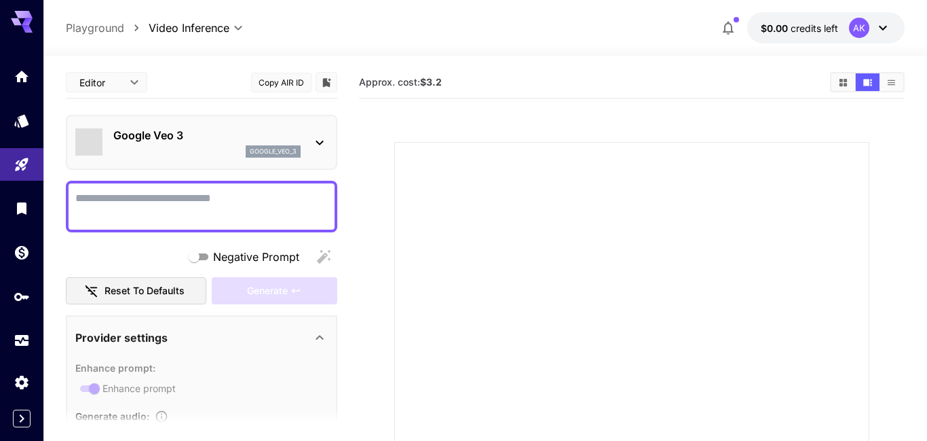
type input "*"
type input "**********"
type input "****"
type input "***"
click at [312, 142] on icon at bounding box center [320, 142] width 16 height 16
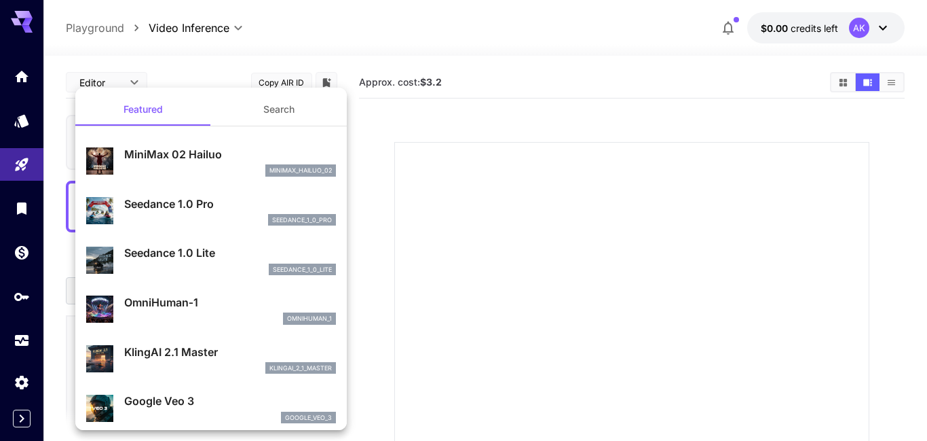
click at [285, 210] on p "Seedance 1.0 Pro" at bounding box center [230, 204] width 212 height 16
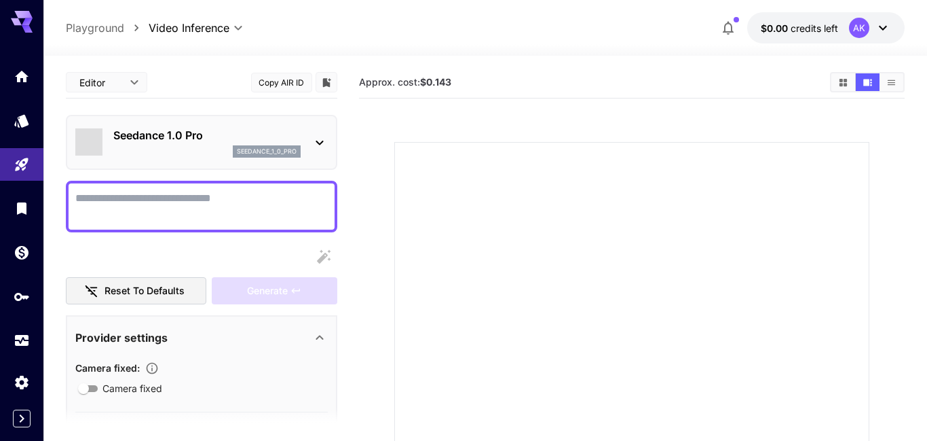
type input "*"
type input "**********"
type input "***"
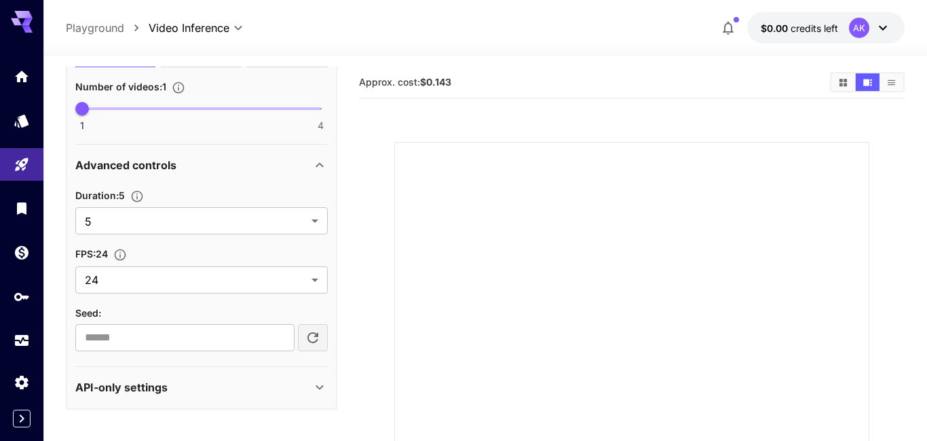
scroll to position [623, 0]
click at [297, 212] on body "**********" at bounding box center [463, 329] width 927 height 658
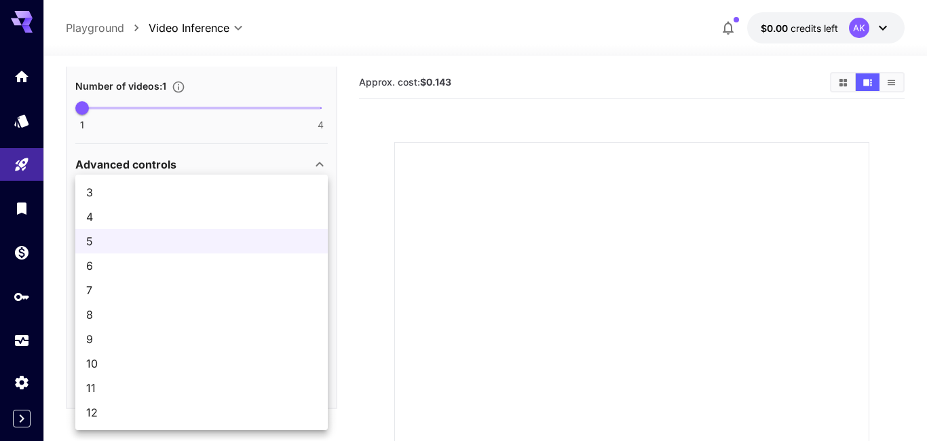
click at [272, 367] on span "10" at bounding box center [201, 363] width 231 height 16
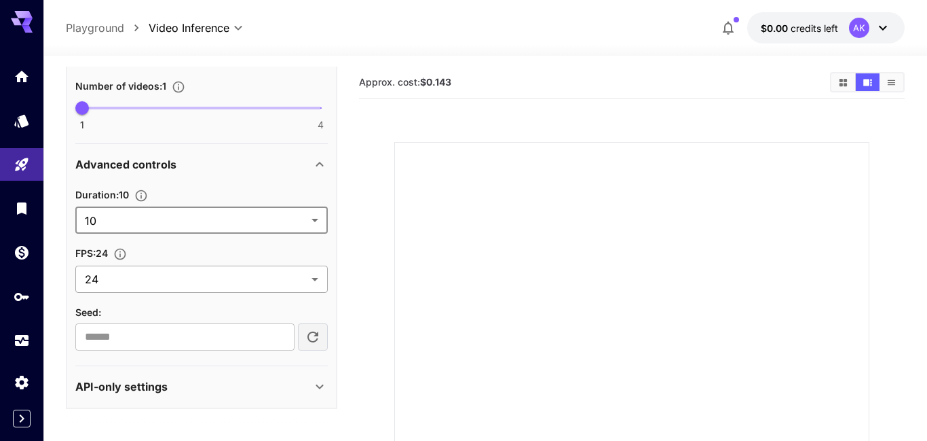
click at [300, 286] on body "**********" at bounding box center [463, 329] width 927 height 658
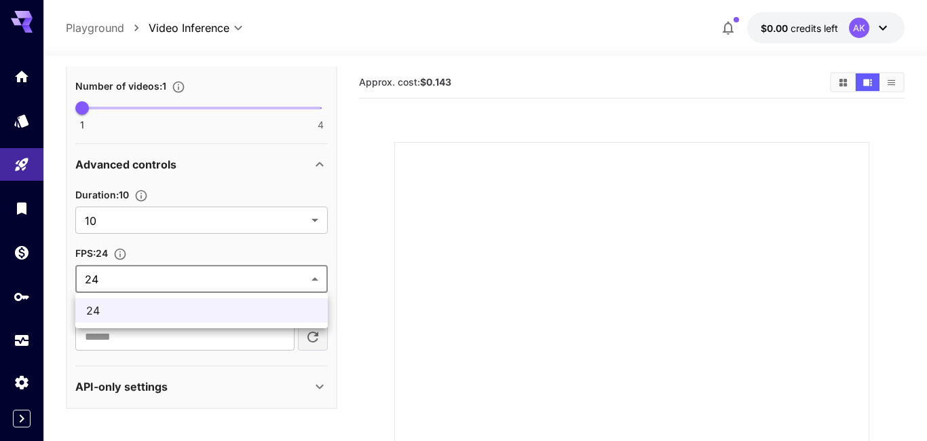
click at [300, 286] on div at bounding box center [463, 220] width 927 height 441
click at [306, 221] on body "**********" at bounding box center [463, 329] width 927 height 658
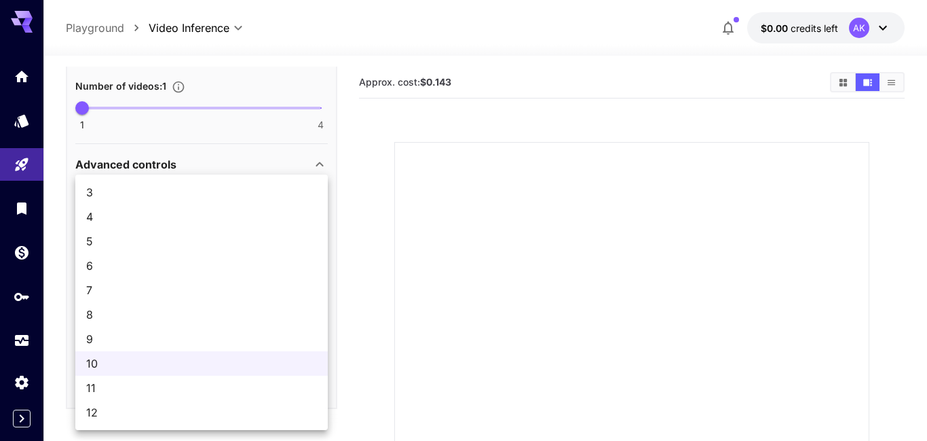
click at [246, 417] on span "12" at bounding box center [201, 412] width 231 height 16
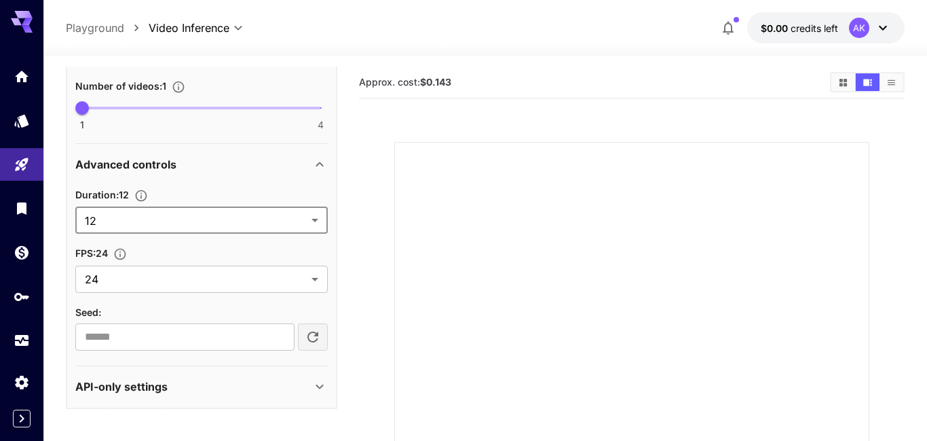
type input "**"
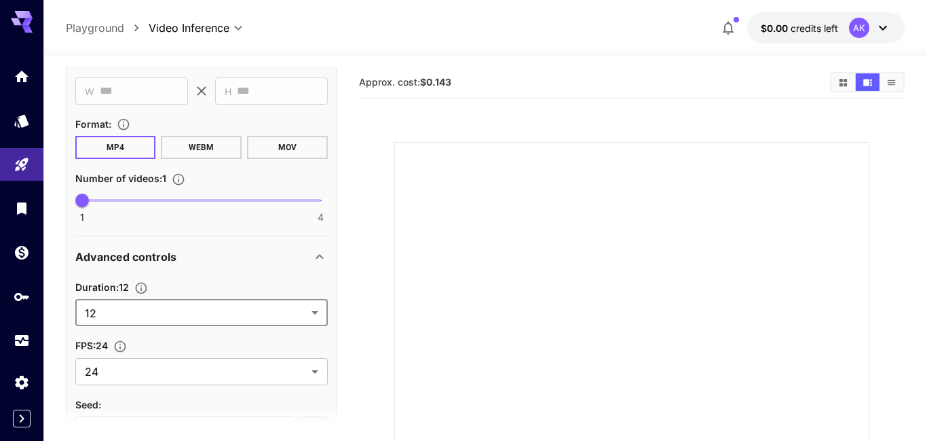
scroll to position [504, 0]
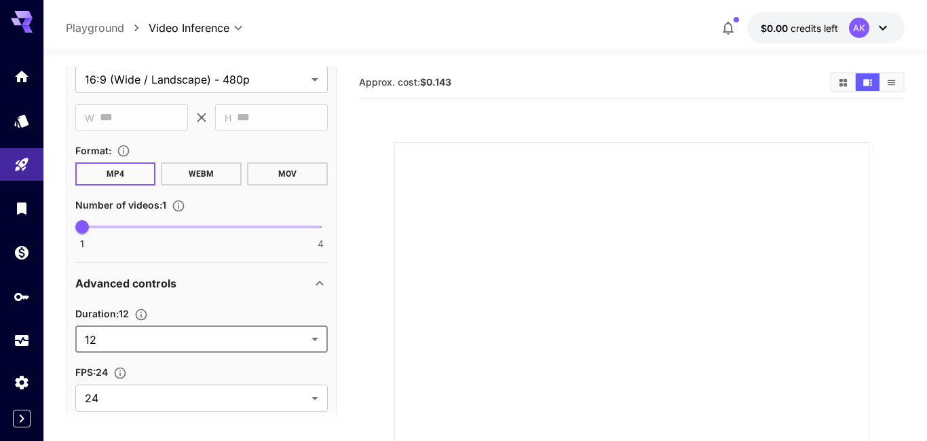
click at [141, 229] on span "1 4 1" at bounding box center [201, 227] width 239 height 20
click at [300, 225] on span "1 4 2" at bounding box center [201, 227] width 239 height 20
click at [86, 225] on span at bounding box center [201, 226] width 239 height 3
type input "*"
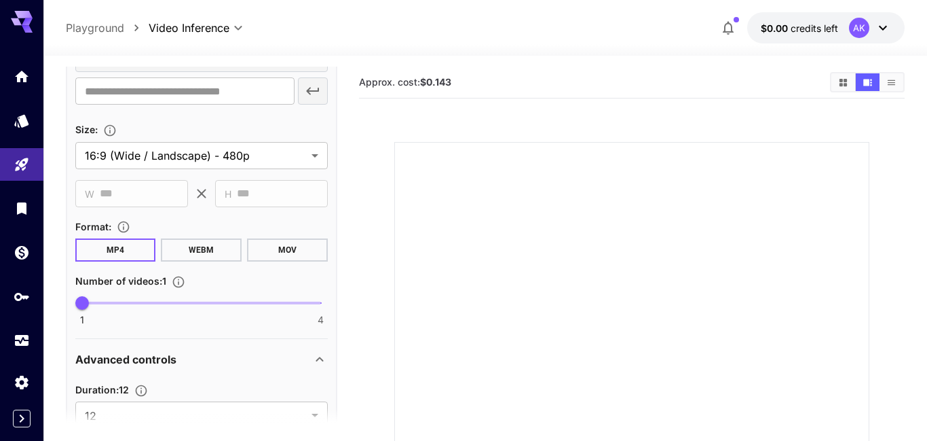
scroll to position [427, 0]
click at [294, 164] on body "**********" at bounding box center [463, 329] width 927 height 658
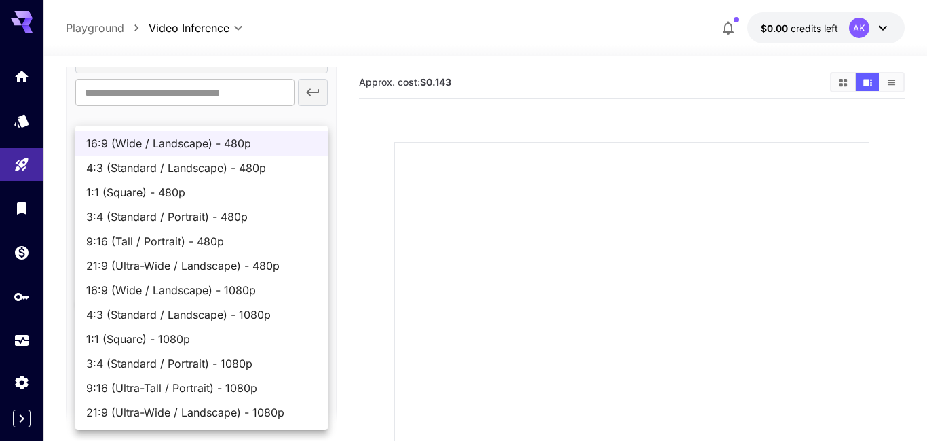
click at [259, 388] on span "9:16 (Ultra-Tall / Portrait) - 1080p" at bounding box center [201, 387] width 231 height 16
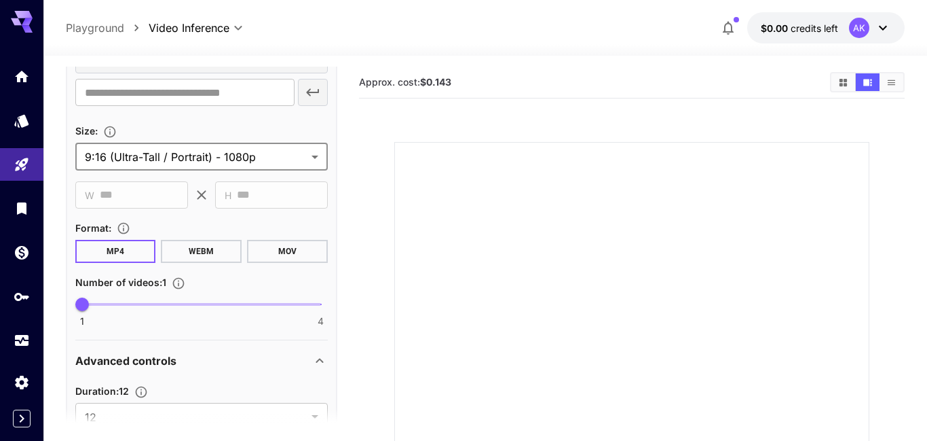
type input "**********"
type input "****"
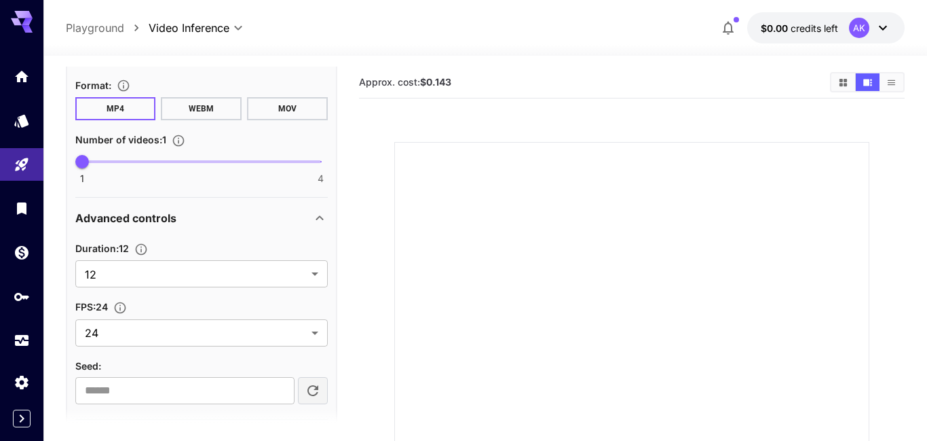
scroll to position [567, 0]
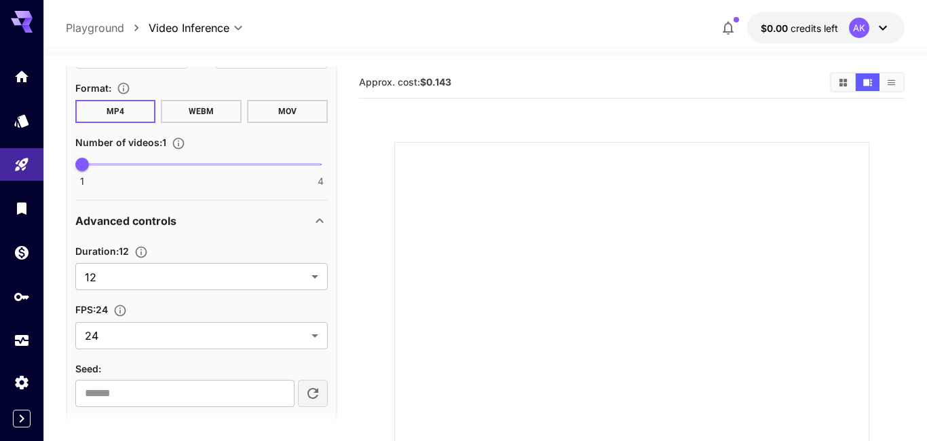
click at [318, 168] on span "1 4 1" at bounding box center [201, 164] width 239 height 20
click at [86, 164] on span at bounding box center [201, 164] width 239 height 3
type input "*"
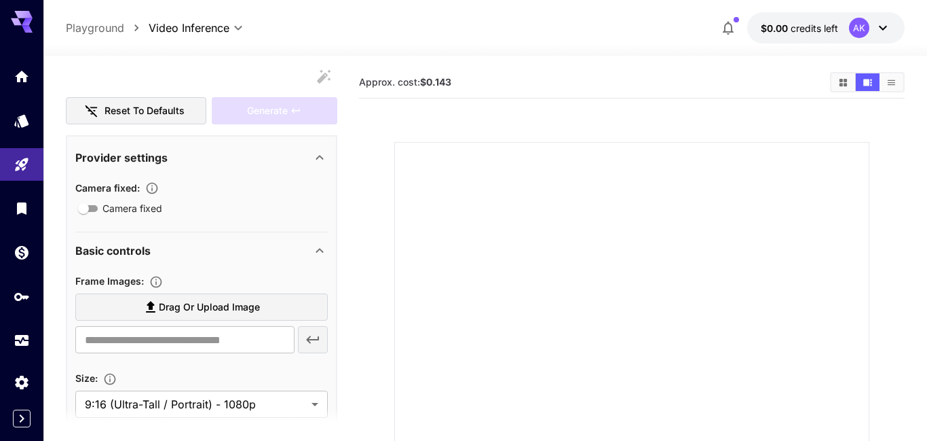
scroll to position [176, 0]
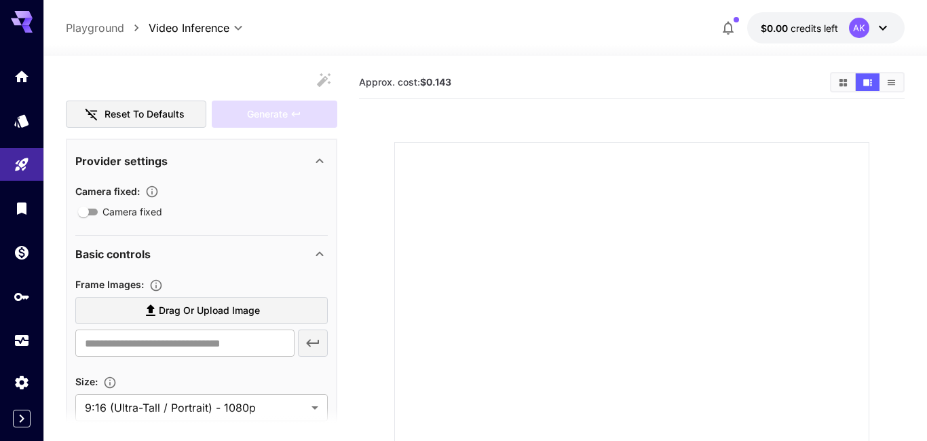
click at [157, 194] on icon "button" at bounding box center [152, 192] width 14 height 14
click at [155, 196] on icon "button" at bounding box center [152, 192] width 12 height 12
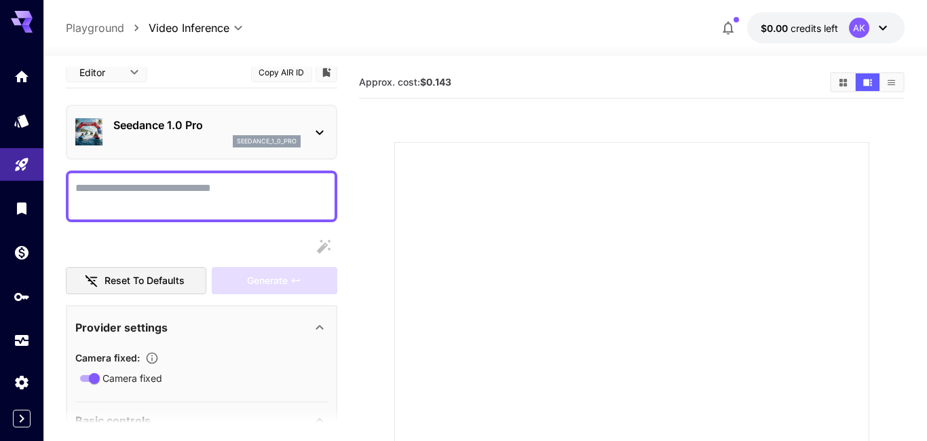
scroll to position [0, 0]
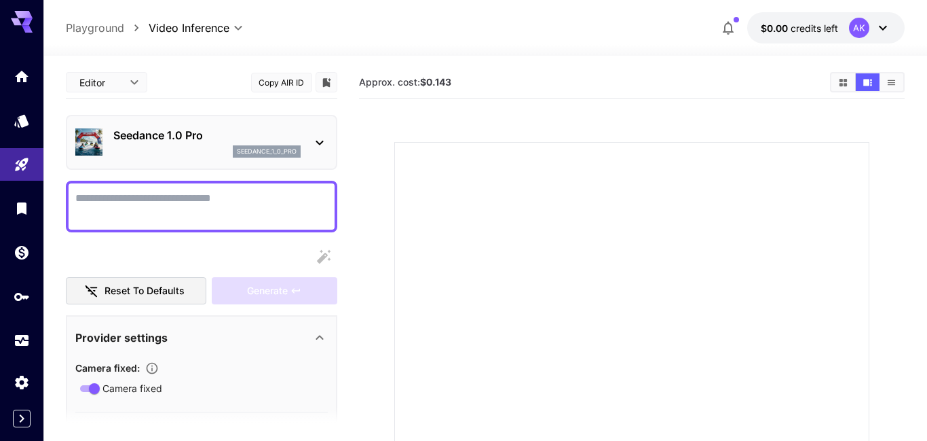
click at [315, 138] on icon at bounding box center [320, 142] width 16 height 16
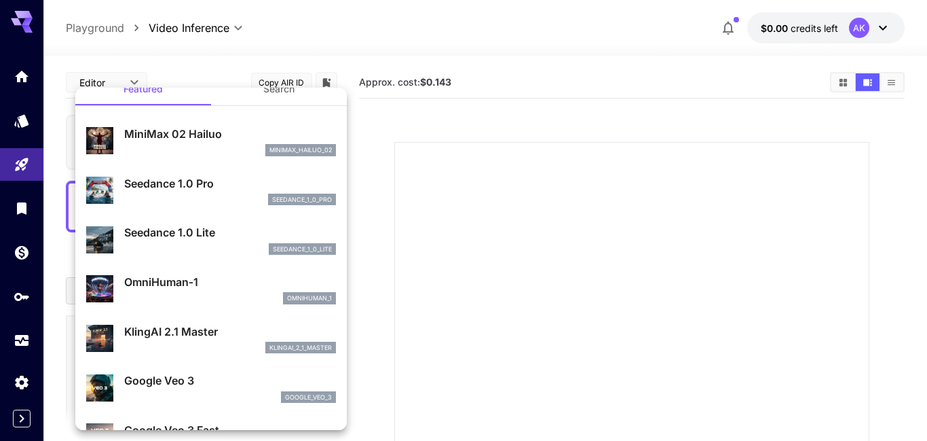
scroll to position [22, 0]
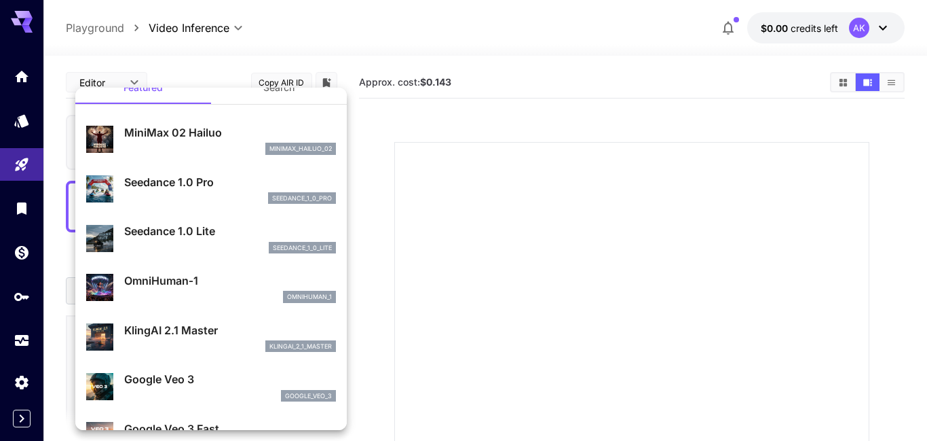
click at [252, 272] on p "OmniHuman‑1" at bounding box center [230, 280] width 212 height 16
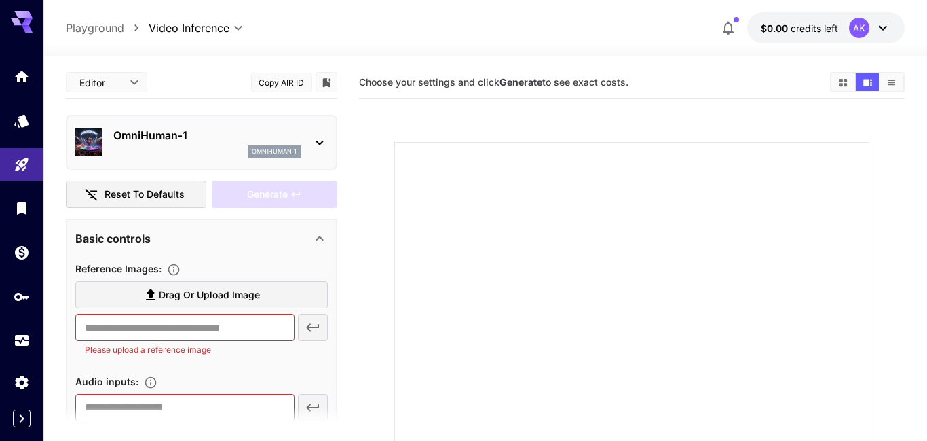
click at [223, 140] on p "OmniHuman‑1" at bounding box center [206, 135] width 187 height 16
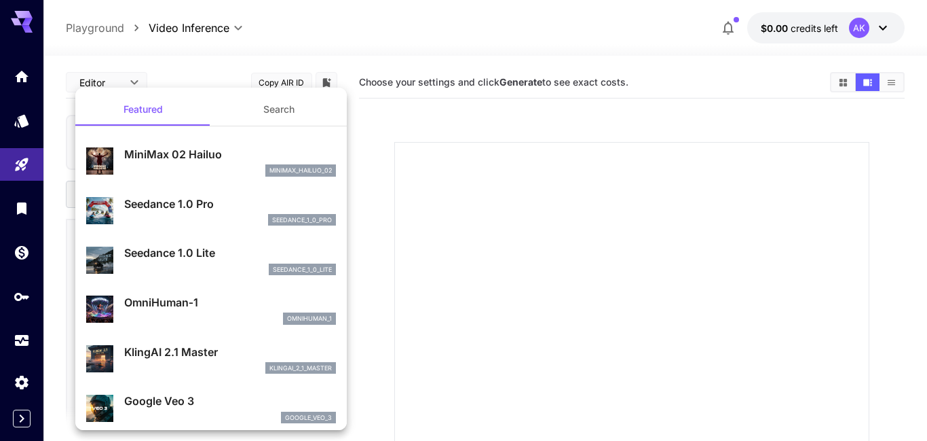
click at [238, 248] on p "Seedance 1.0 Lite" at bounding box center [230, 252] width 212 height 16
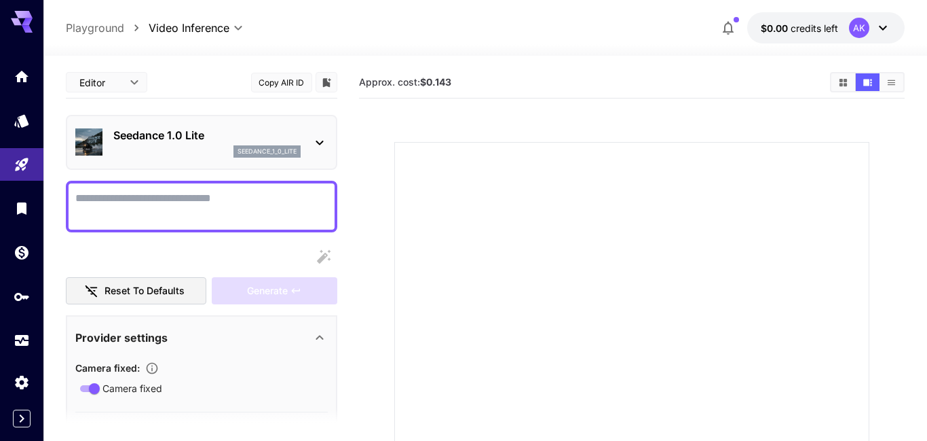
click at [272, 134] on p "Seedance 1.0 Lite" at bounding box center [206, 135] width 187 height 16
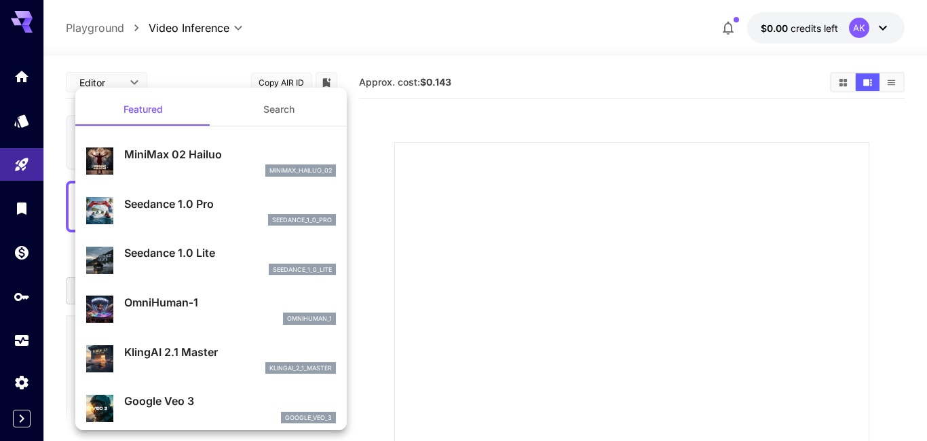
click at [269, 209] on p "Seedance 1.0 Pro" at bounding box center [230, 204] width 212 height 16
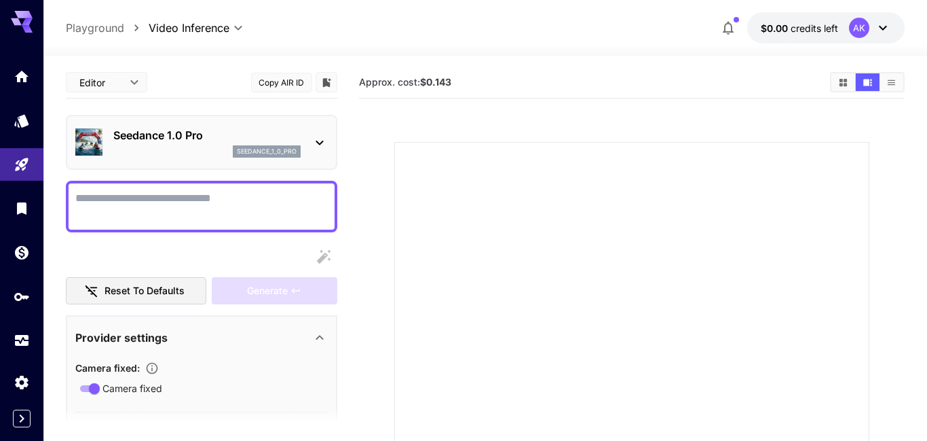
click at [220, 143] on div "Seedance 1.0 Pro seedance_1_0_pro" at bounding box center [206, 142] width 187 height 31
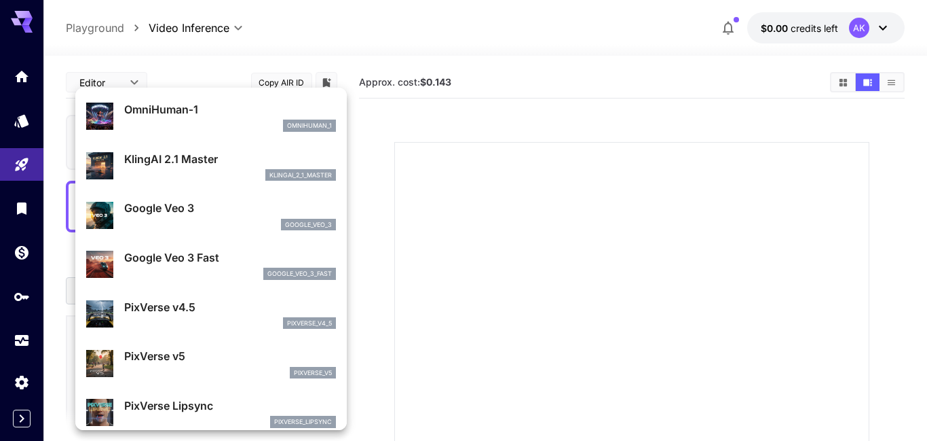
scroll to position [218, 0]
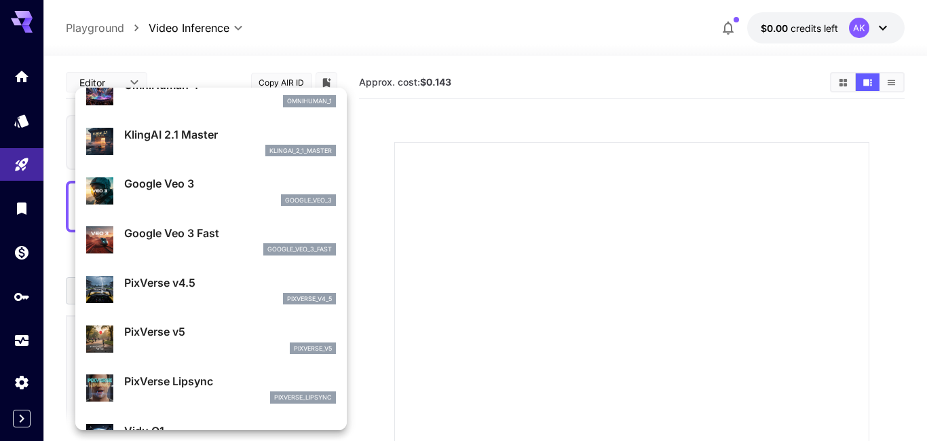
click at [237, 276] on p "PixVerse v4.5" at bounding box center [230, 282] width 212 height 16
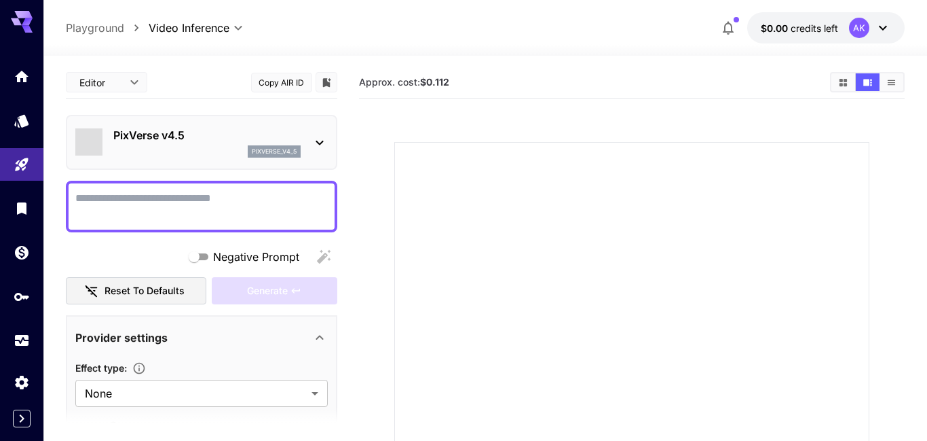
type input "**********"
type input "****"
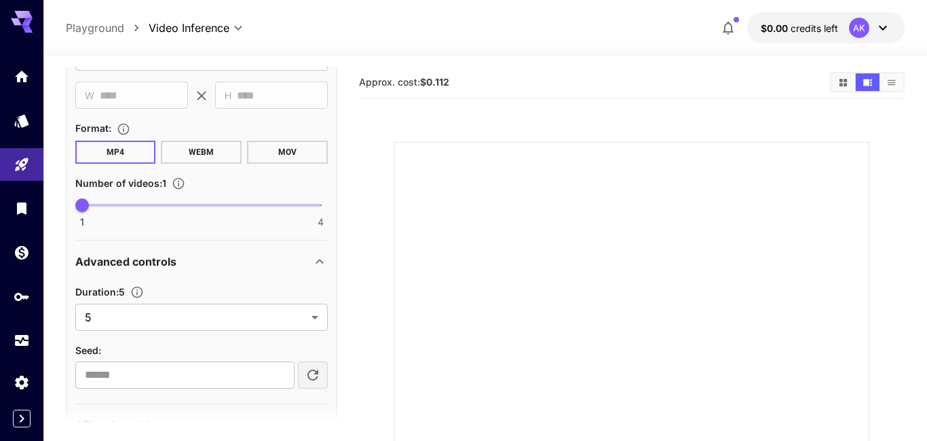
scroll to position [800, 0]
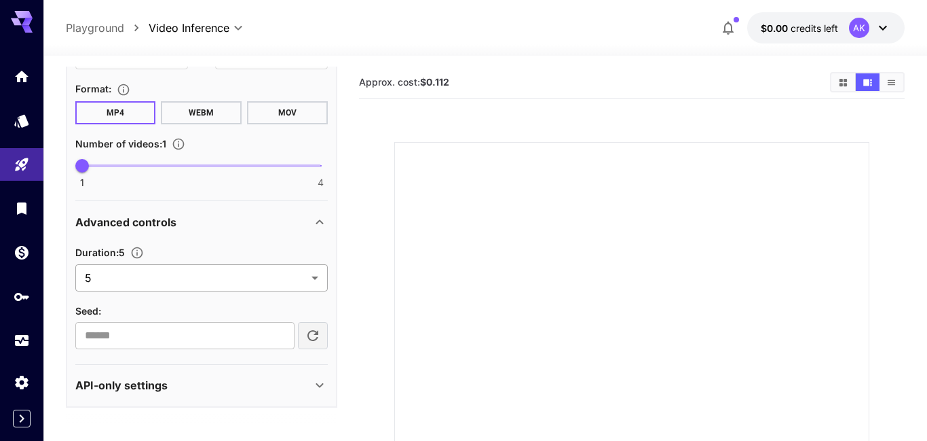
click at [242, 275] on body "**********" at bounding box center [463, 329] width 927 height 658
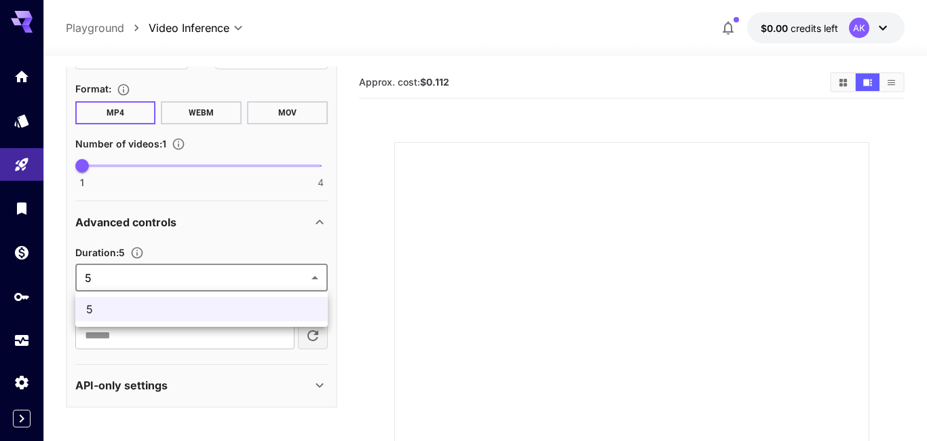
click at [212, 303] on span "5" at bounding box center [201, 309] width 231 height 16
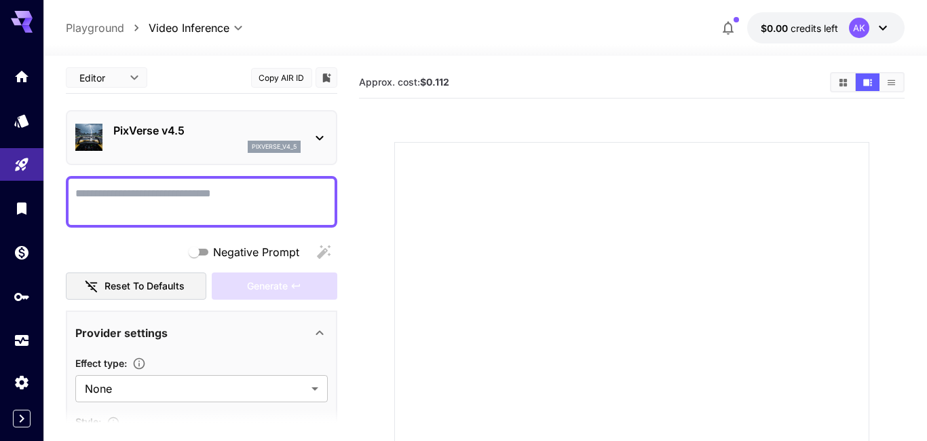
scroll to position [0, 0]
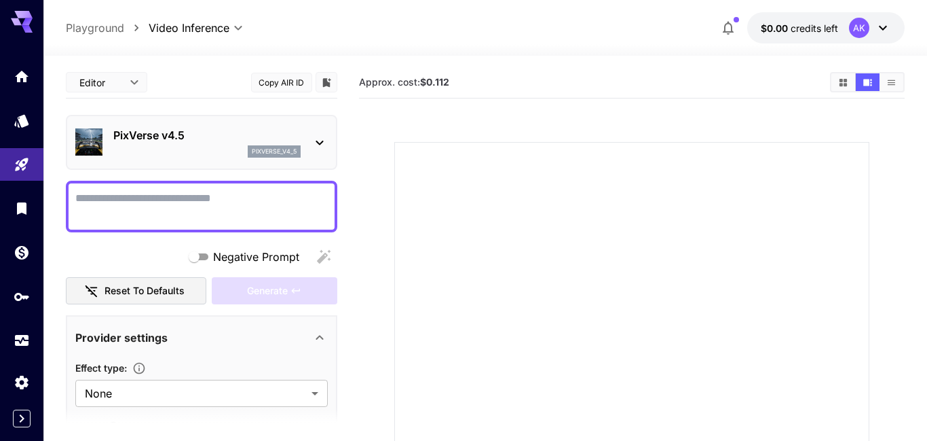
click at [235, 135] on p "PixVerse v4.5" at bounding box center [206, 135] width 187 height 16
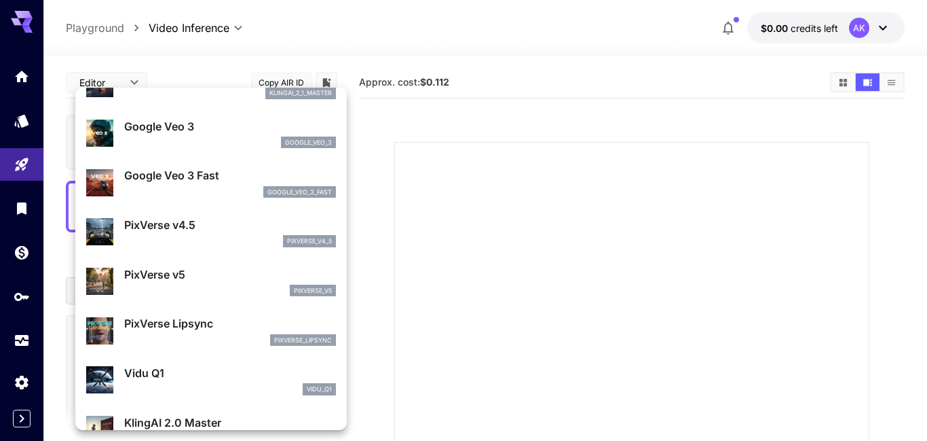
scroll to position [272, 0]
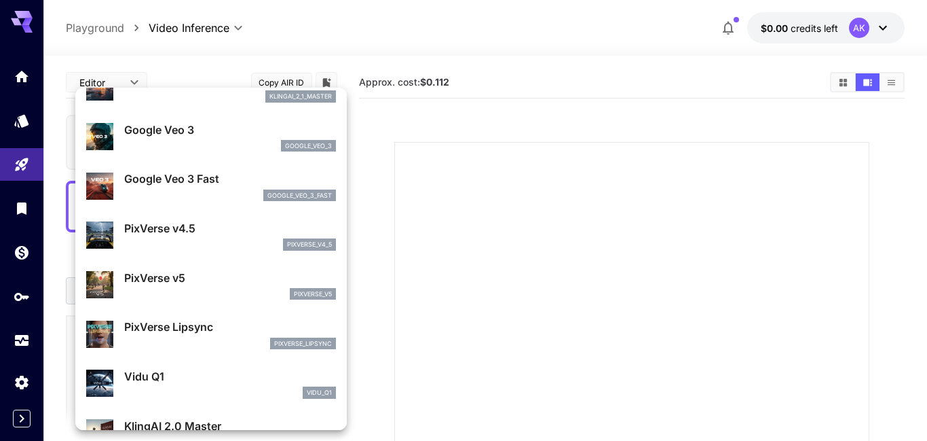
click at [238, 272] on p "PixVerse v5" at bounding box center [230, 277] width 212 height 16
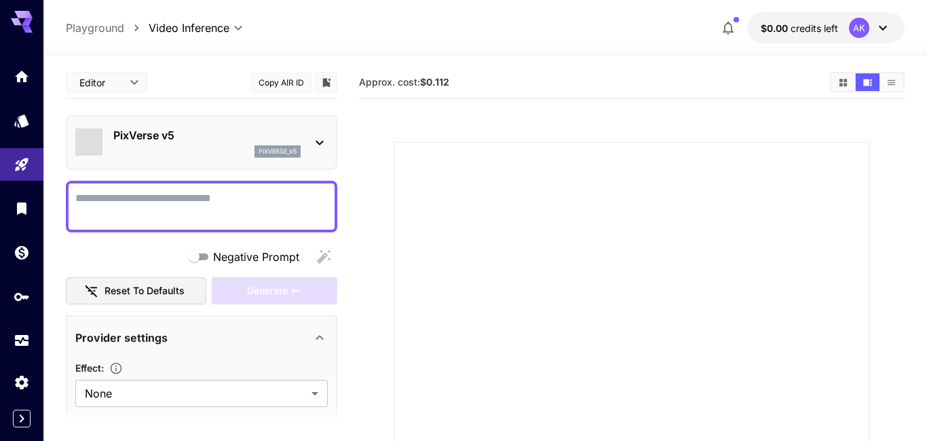
type input "**********"
type input "***"
click at [219, 149] on div "pixverse_v5" at bounding box center [206, 151] width 187 height 12
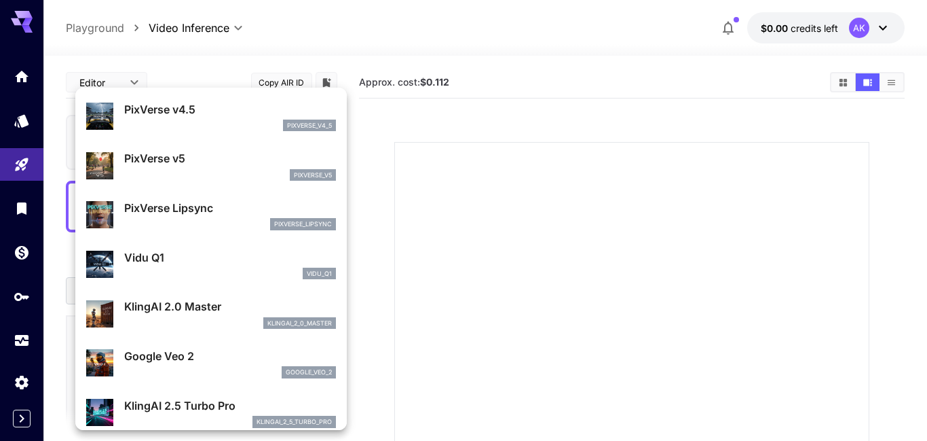
scroll to position [395, 0]
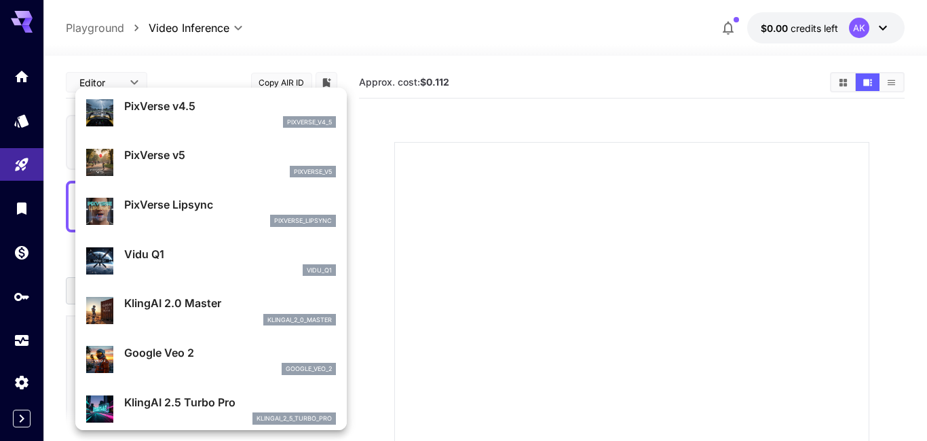
click at [246, 216] on div "pixverse_lipsync" at bounding box center [230, 221] width 212 height 12
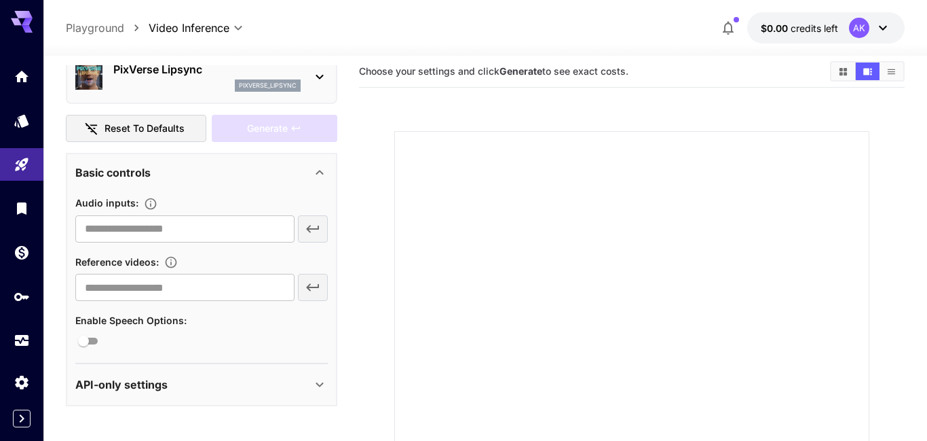
scroll to position [0, 0]
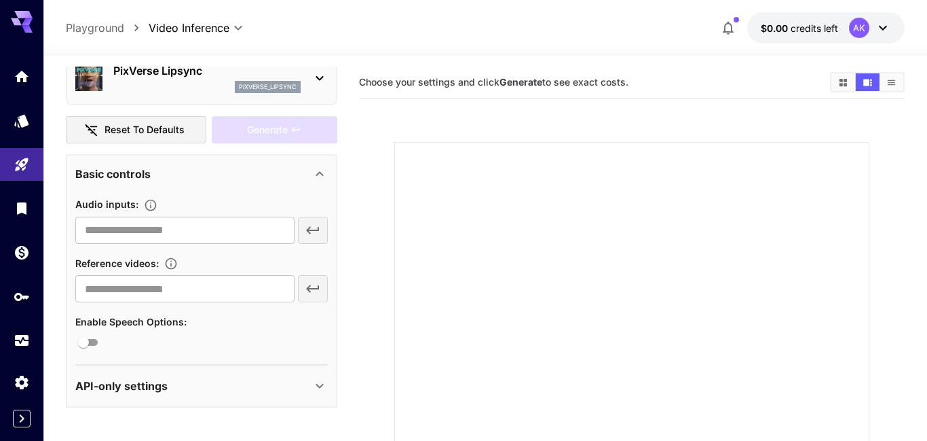
click at [180, 91] on div "pixverse_lipsync" at bounding box center [206, 87] width 187 height 12
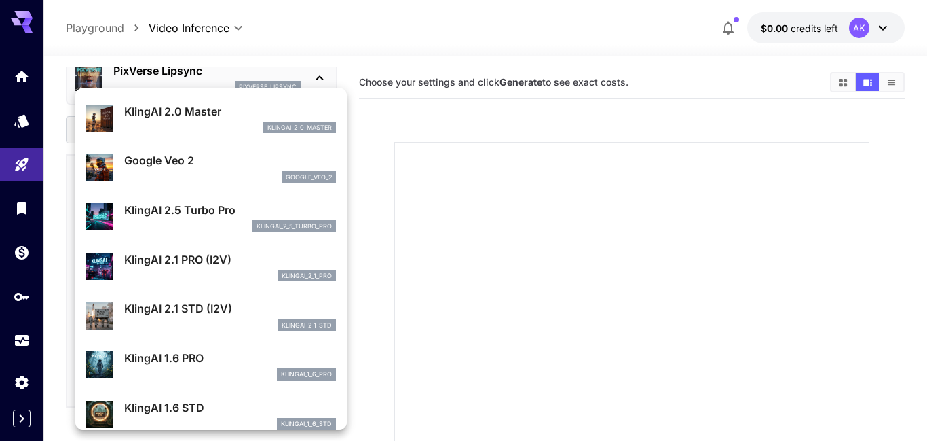
scroll to position [582, 0]
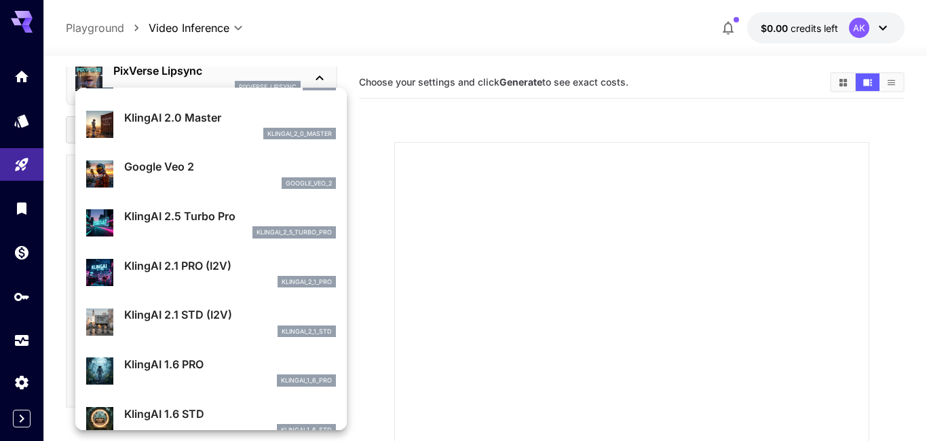
click at [227, 208] on p "KlingAI 2.5 Turbo Pro" at bounding box center [230, 216] width 212 height 16
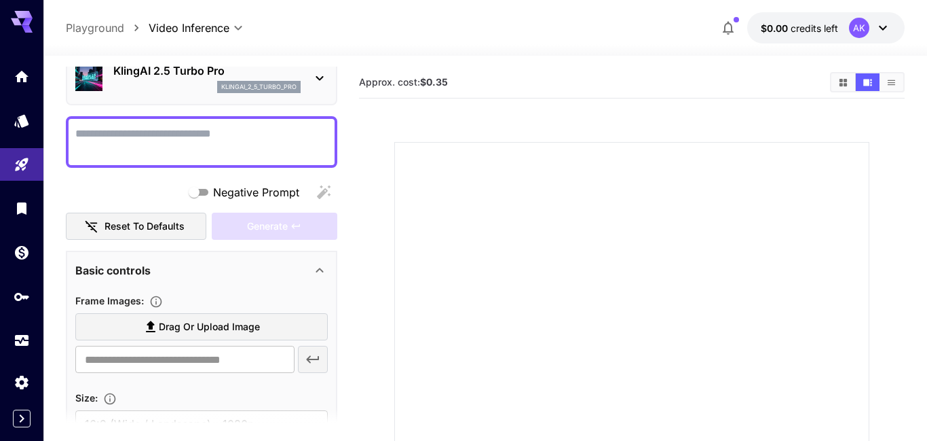
click at [268, 85] on p "klingai_2_5_turbo_pro" at bounding box center [258, 87] width 75 height 10
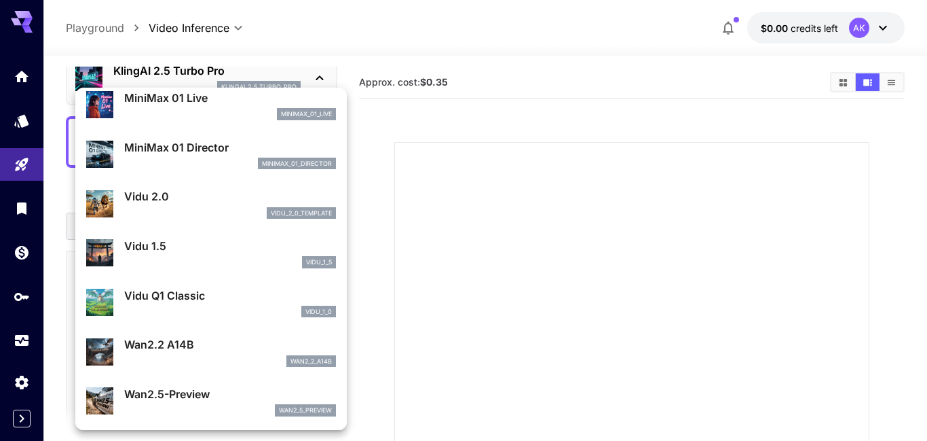
scroll to position [1247, 0]
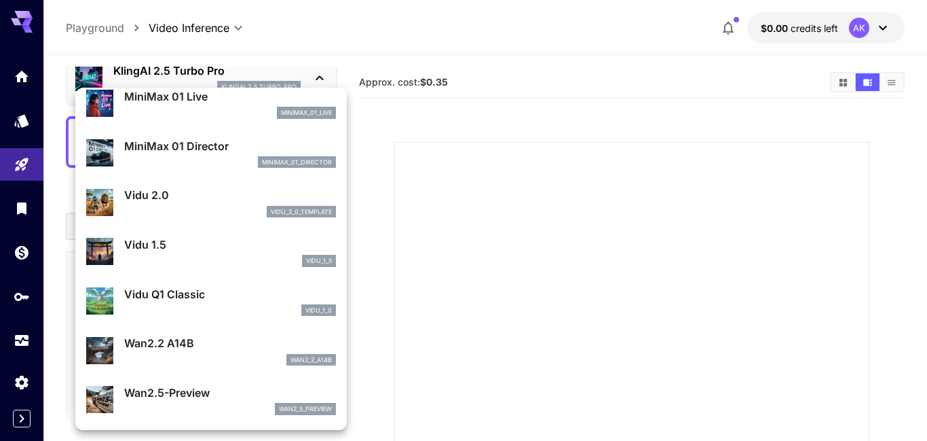
click at [233, 346] on p "Wan2.2 A14B" at bounding box center [230, 343] width 212 height 16
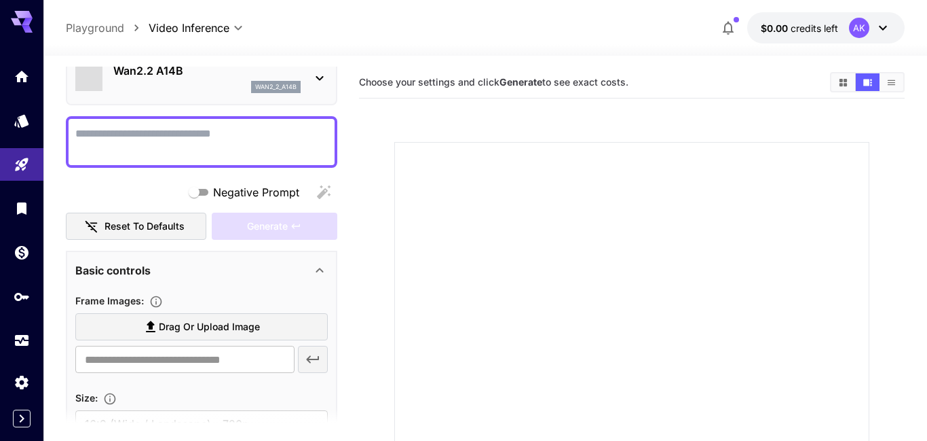
type input "*"
type input "**********"
type input "****"
type input "***"
click at [193, 81] on div "wan2_2_a14b" at bounding box center [206, 87] width 187 height 12
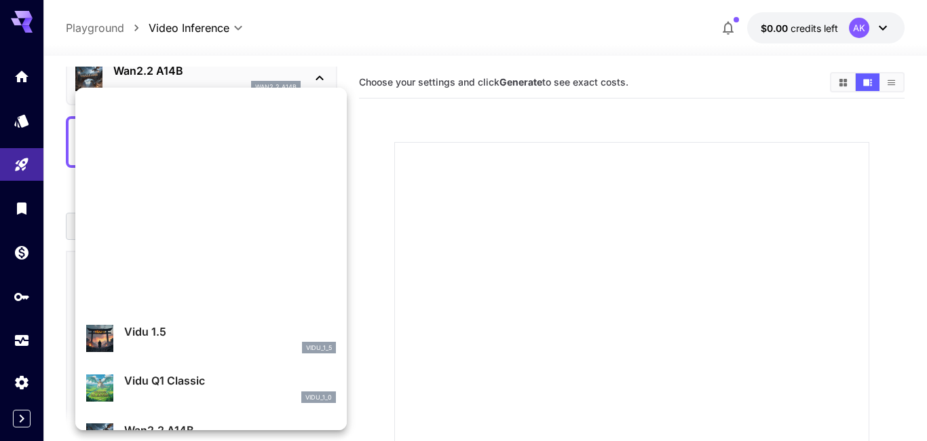
scroll to position [2540, 0]
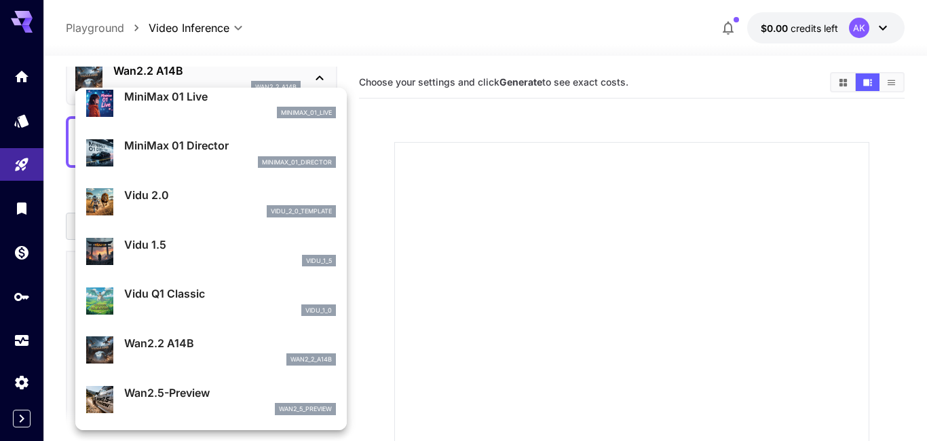
click at [212, 386] on p "Wan2.5-Preview" at bounding box center [230, 392] width 212 height 16
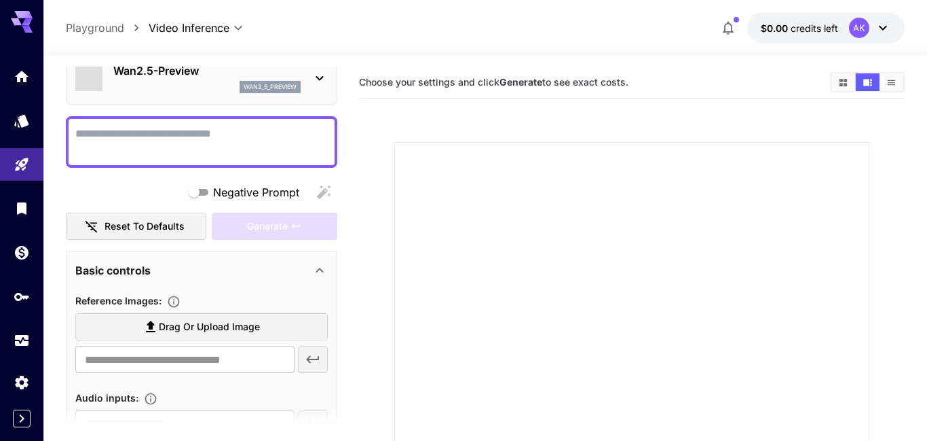
type input "**********"
type input "***"
click at [208, 81] on div "wan2_5_preview" at bounding box center [206, 87] width 187 height 12
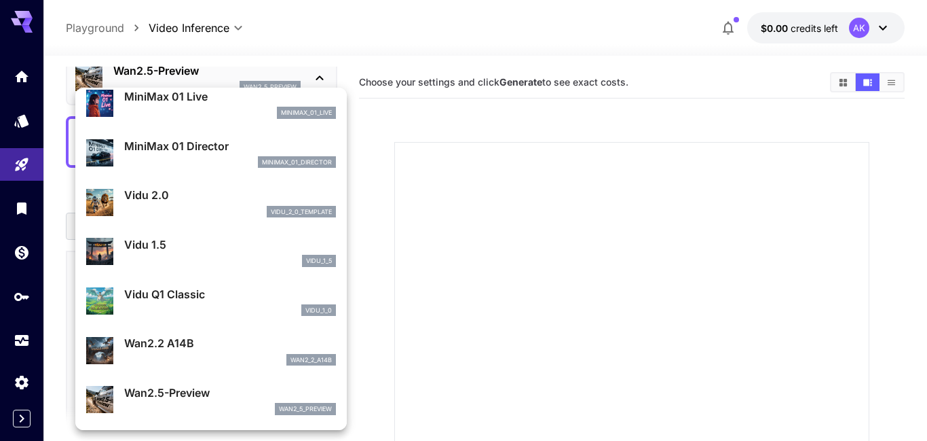
scroll to position [2454, 0]
click at [225, 255] on div "vidu_1_5" at bounding box center [230, 261] width 212 height 12
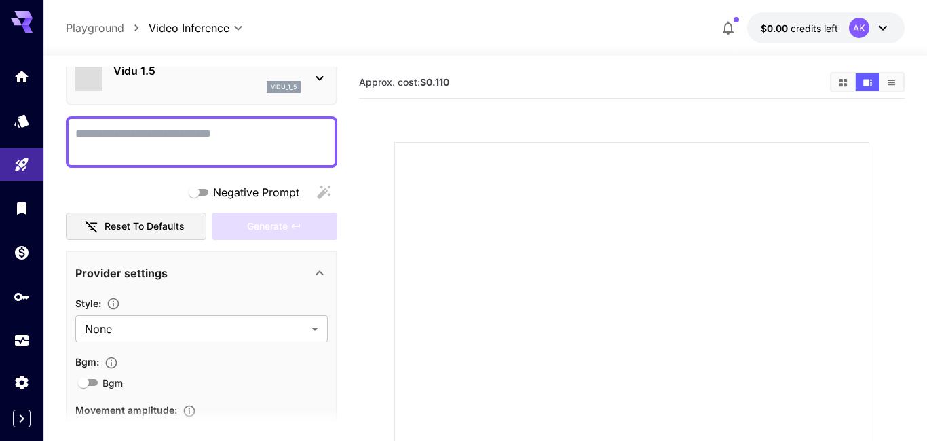
type input "*"
type input "**********"
type input "****"
click at [237, 94] on div "Vidu 1.5 vidu_1_5" at bounding box center [201, 77] width 253 height 41
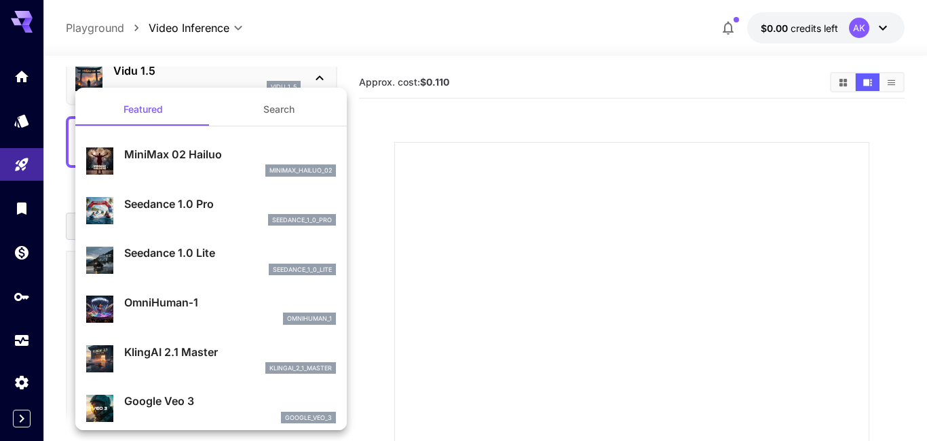
click at [227, 220] on div "seedance_1_0_pro" at bounding box center [230, 220] width 212 height 12
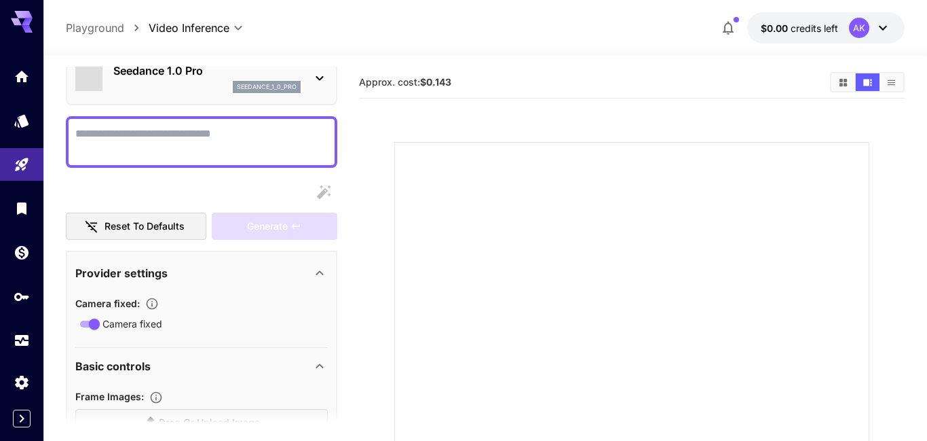
type input "*"
type input "**********"
type input "***"
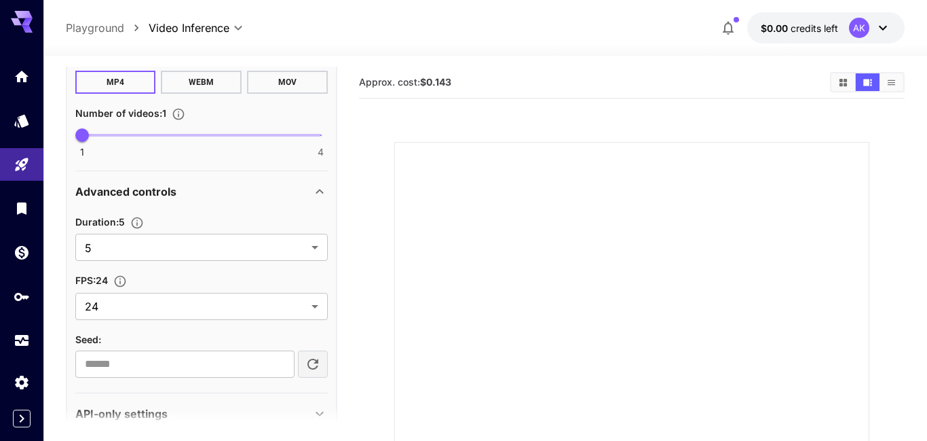
scroll to position [601, 0]
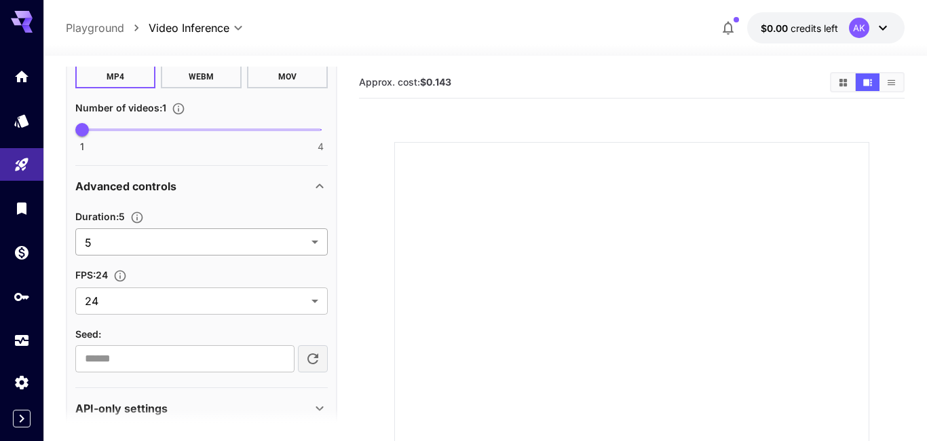
click at [230, 234] on body "**********" at bounding box center [463, 329] width 927 height 658
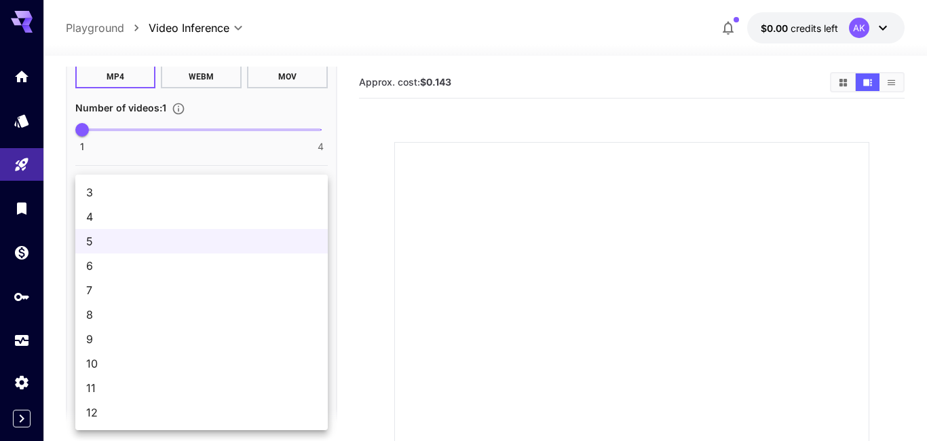
click at [204, 415] on span "12" at bounding box center [201, 412] width 231 height 16
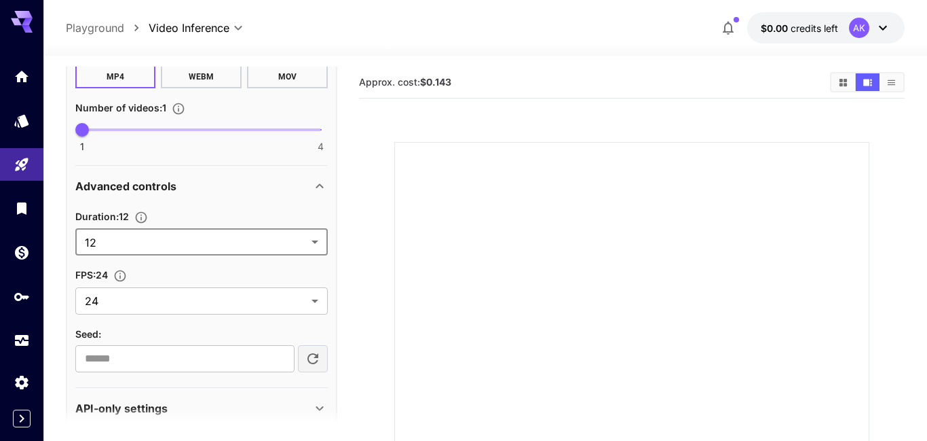
type input "**"
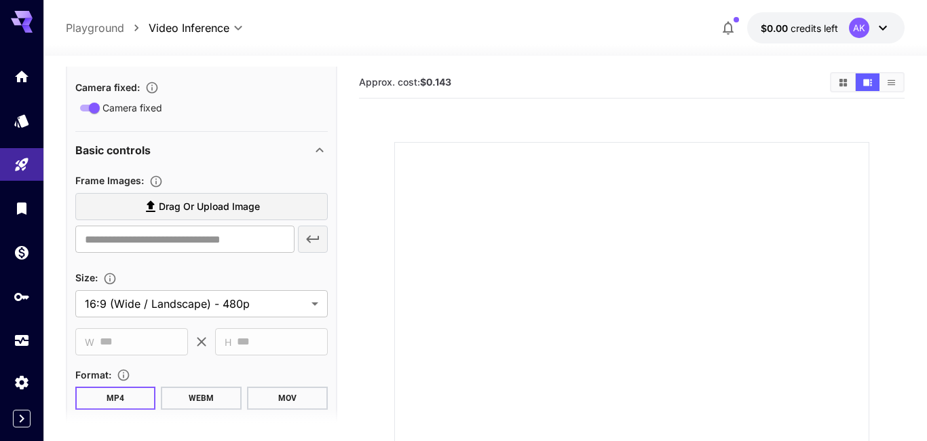
scroll to position [281, 0]
click at [299, 305] on body "**********" at bounding box center [463, 329] width 927 height 658
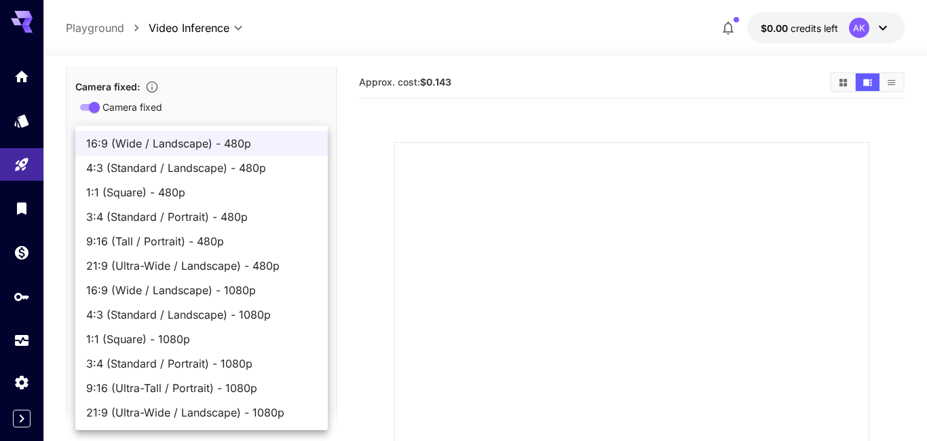
click at [219, 390] on span "9:16 (Ultra-Tall / Portrait) - 1080p" at bounding box center [201, 387] width 231 height 16
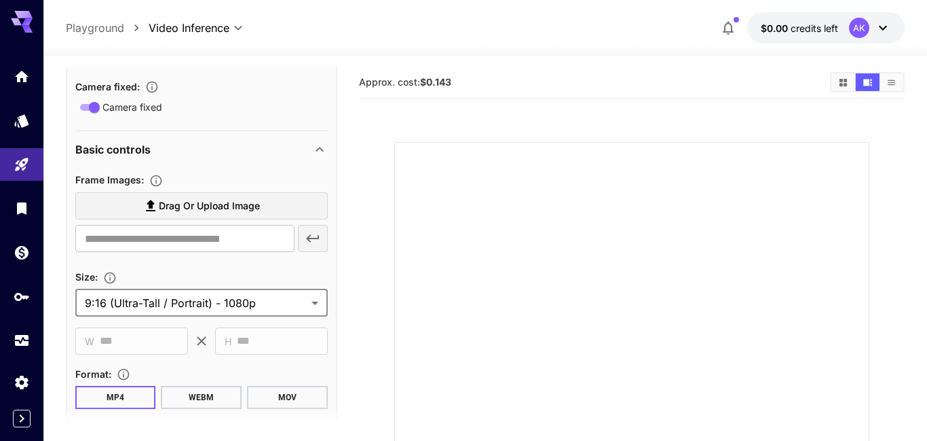
type input "**********"
type input "****"
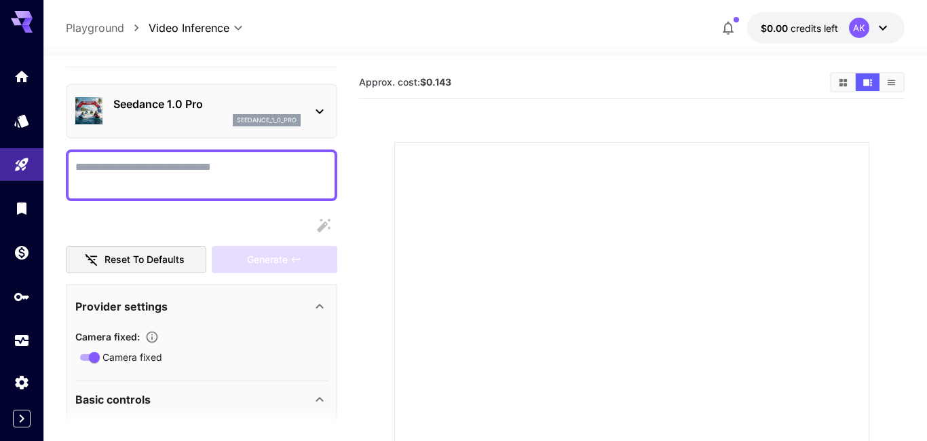
scroll to position [27, 0]
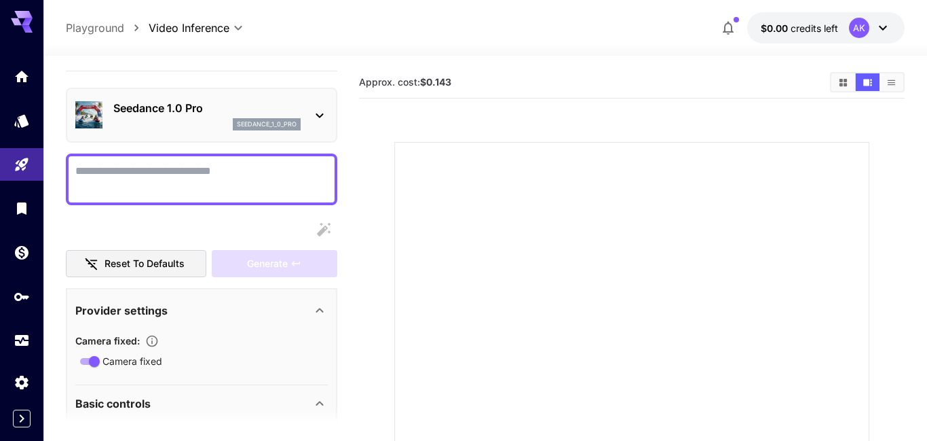
click at [139, 167] on textarea "Camera fixed" at bounding box center [201, 179] width 253 height 33
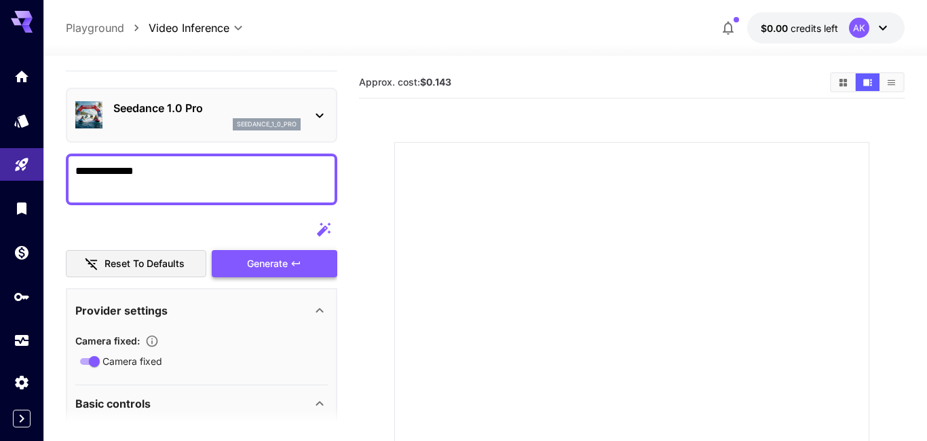
type textarea "**********"
click at [279, 269] on div "Generate" at bounding box center [274, 264] width 125 height 28
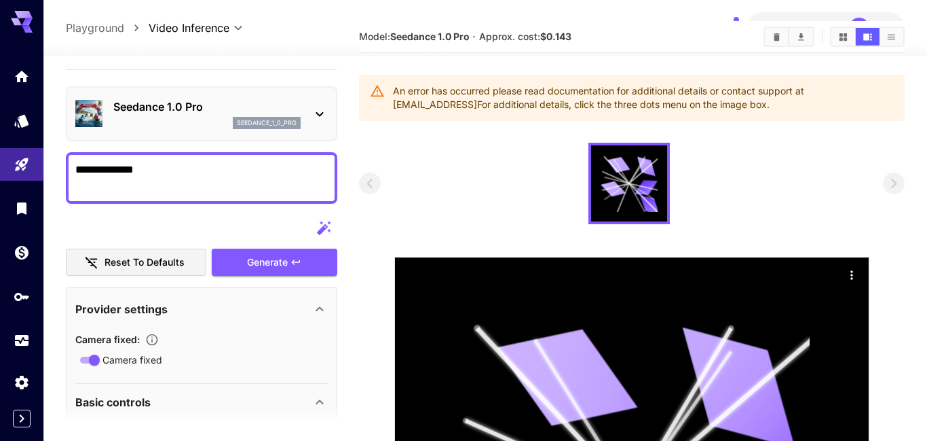
scroll to position [0, 0]
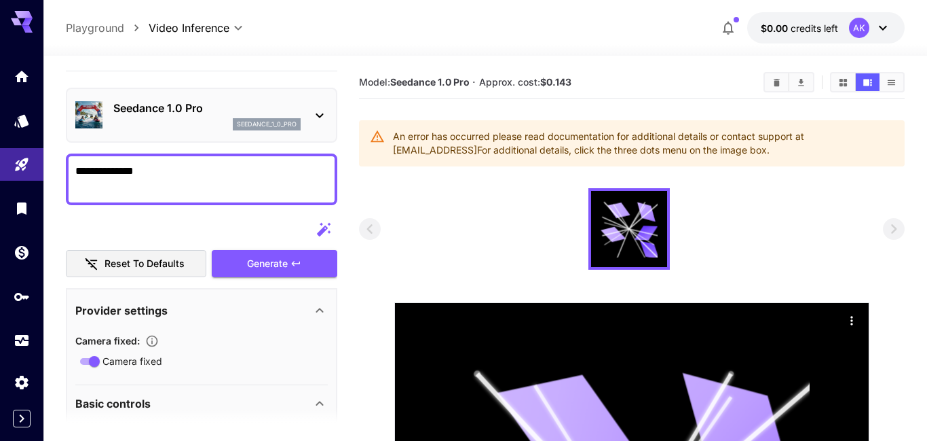
click at [498, 240] on div at bounding box center [632, 228] width 546 height 81
click at [18, 255] on icon "Wallet" at bounding box center [23, 249] width 16 height 16
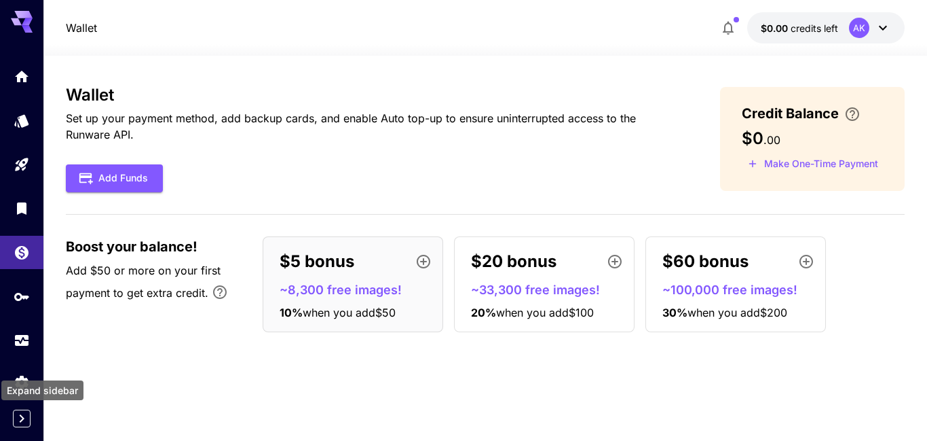
click at [22, 419] on icon "Expand sidebar" at bounding box center [22, 418] width 5 height 8
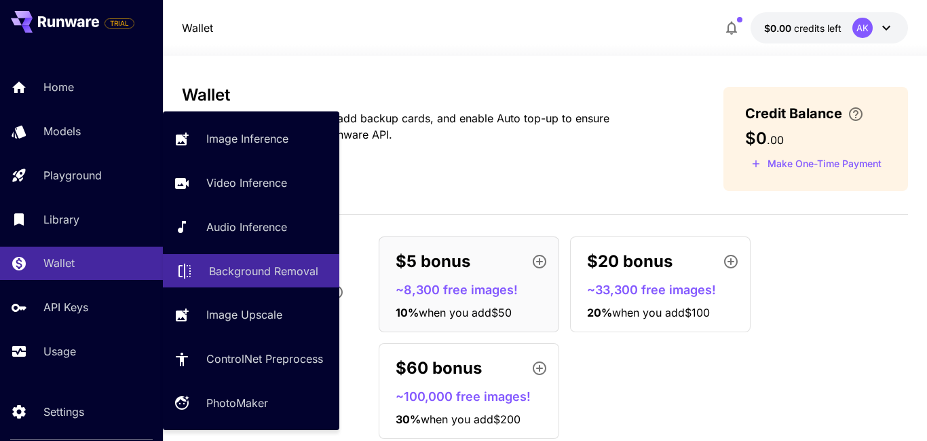
click at [242, 273] on p "Background Removal" at bounding box center [263, 271] width 109 height 16
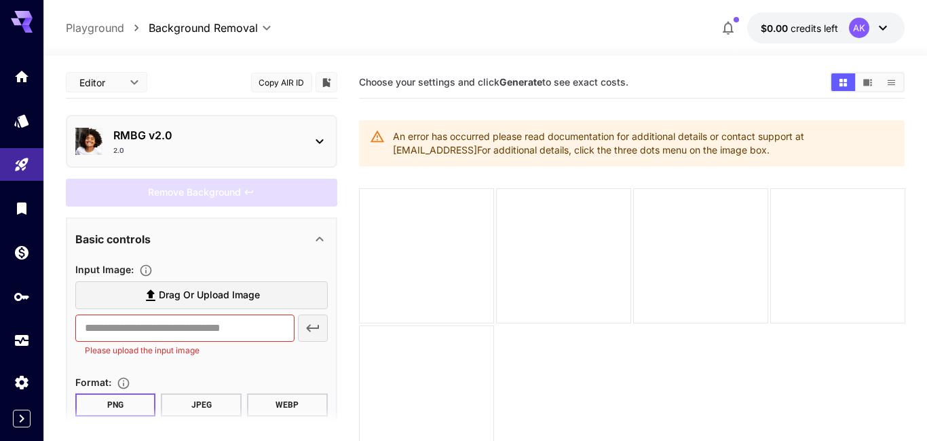
click at [309, 152] on div "RMBG v2.0 2.0" at bounding box center [201, 141] width 253 height 39
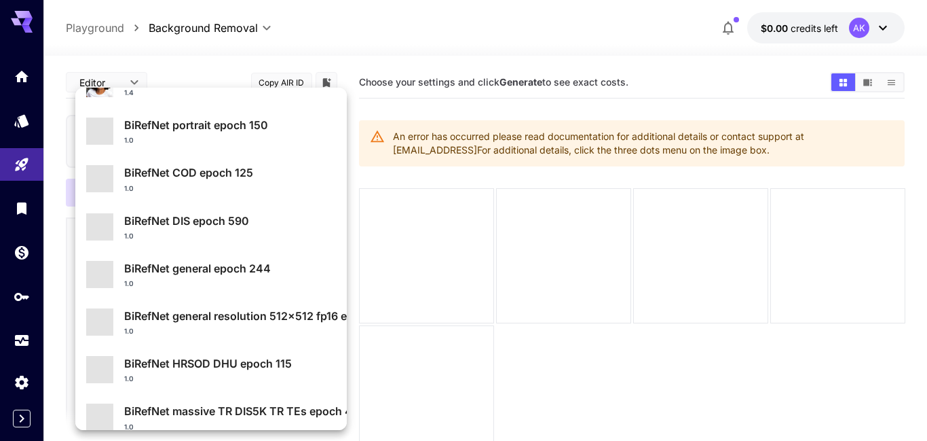
scroll to position [145, 0]
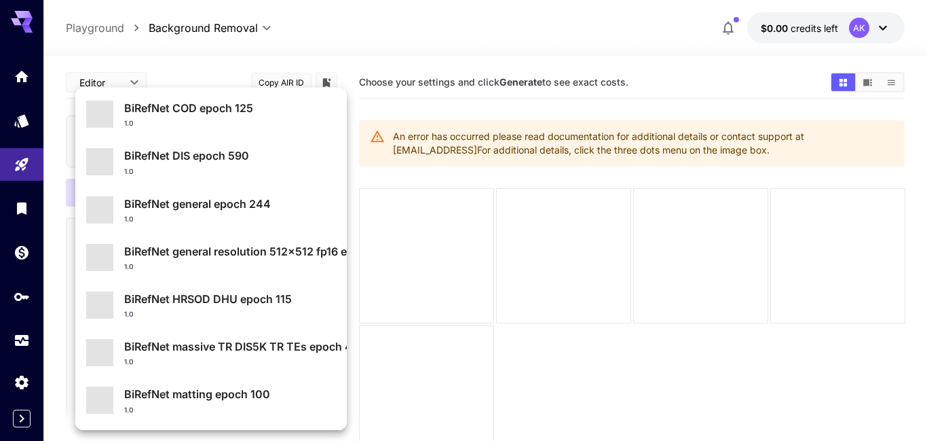
click at [267, 121] on div "1.0" at bounding box center [230, 123] width 212 height 10
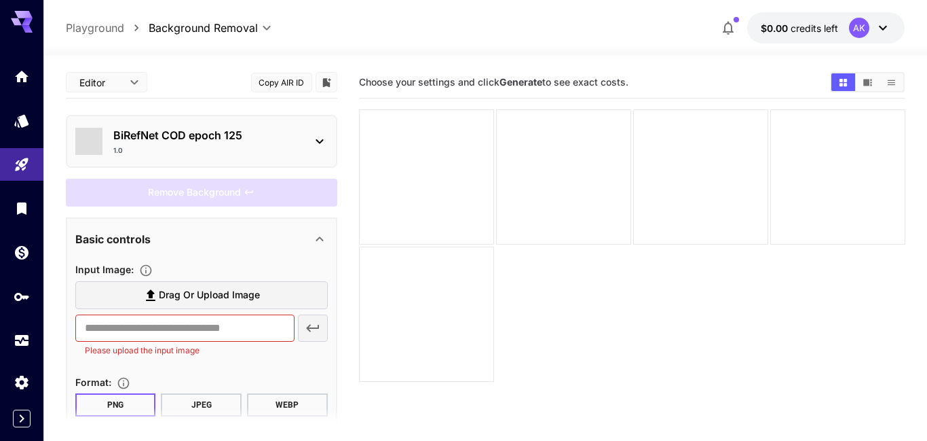
click at [274, 138] on p "BiRefNet COD epoch 125" at bounding box center [206, 135] width 187 height 16
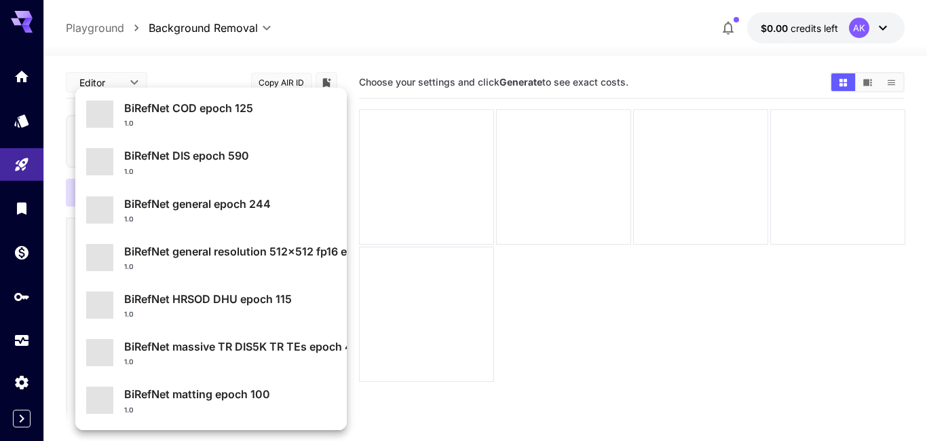
click at [282, 306] on p "BiRefNet HRSOD DHU epoch 115" at bounding box center [230, 299] width 212 height 16
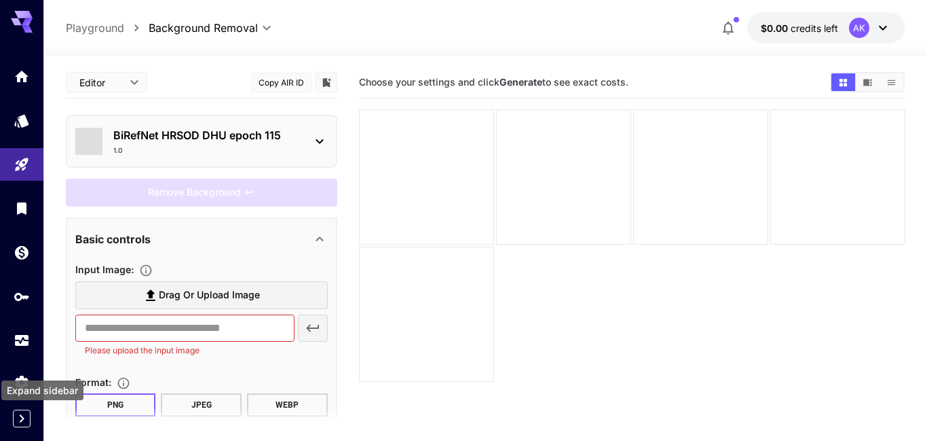
click at [22, 421] on icon "Expand sidebar" at bounding box center [22, 418] width 16 height 16
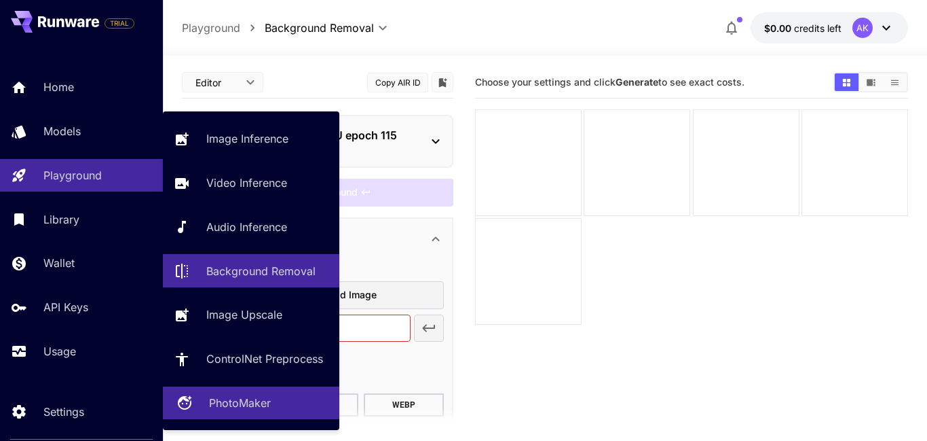
click at [251, 397] on p "PhotoMaker" at bounding box center [240, 402] width 62 height 16
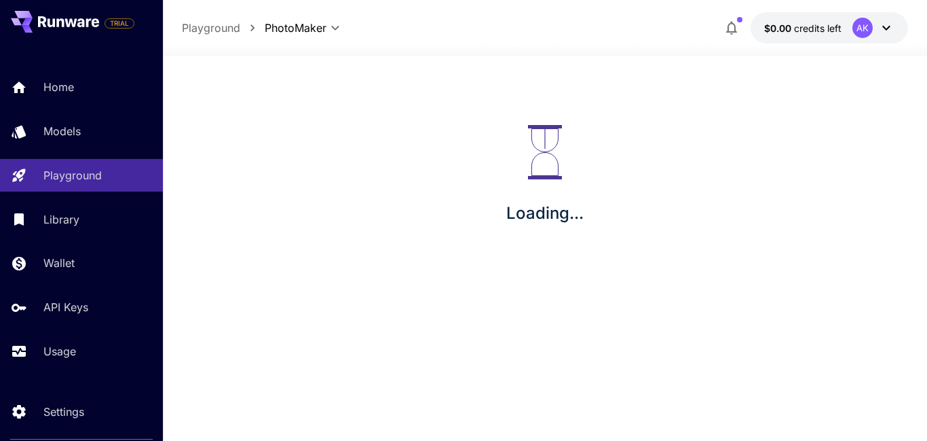
type input "**********"
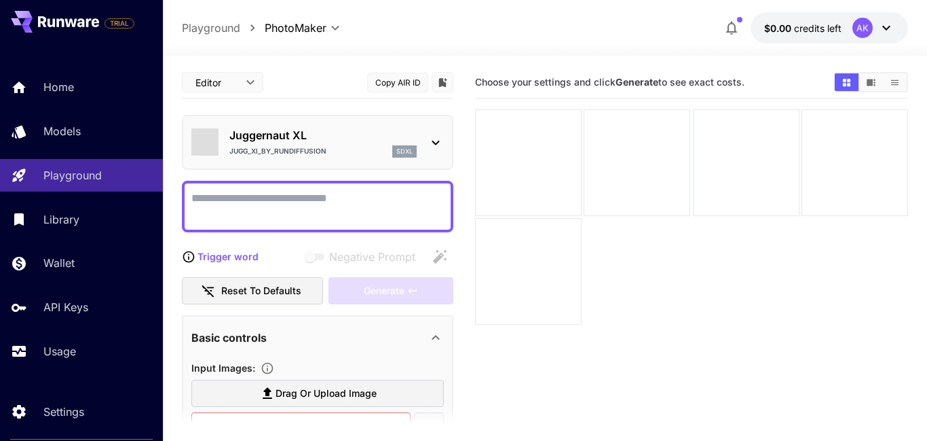
click at [430, 140] on icon at bounding box center [436, 142] width 16 height 16
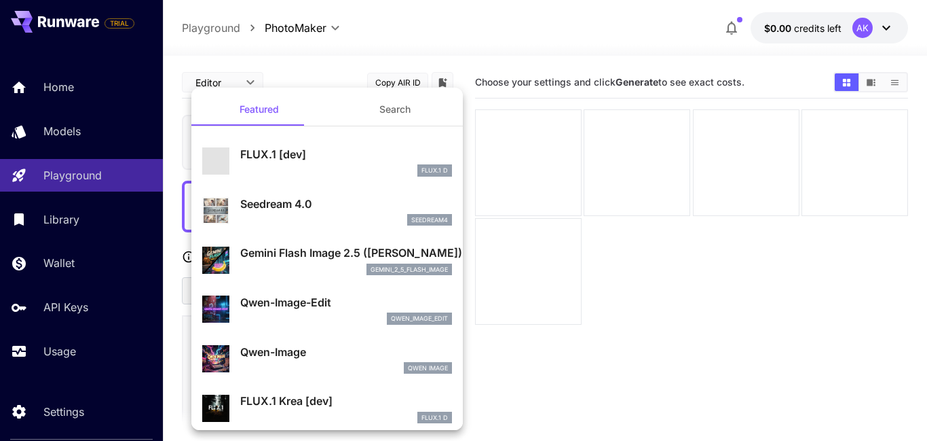
click at [411, 118] on button "Search" at bounding box center [395, 109] width 136 height 33
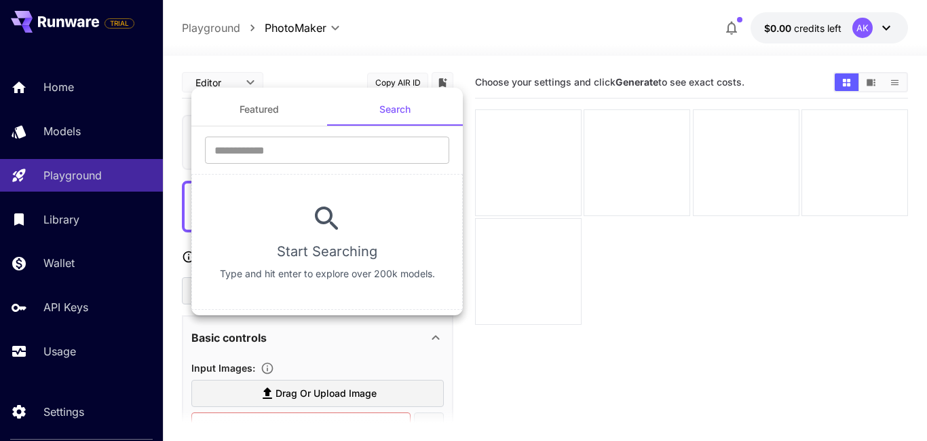
click at [273, 115] on button "Featured" at bounding box center [259, 109] width 136 height 33
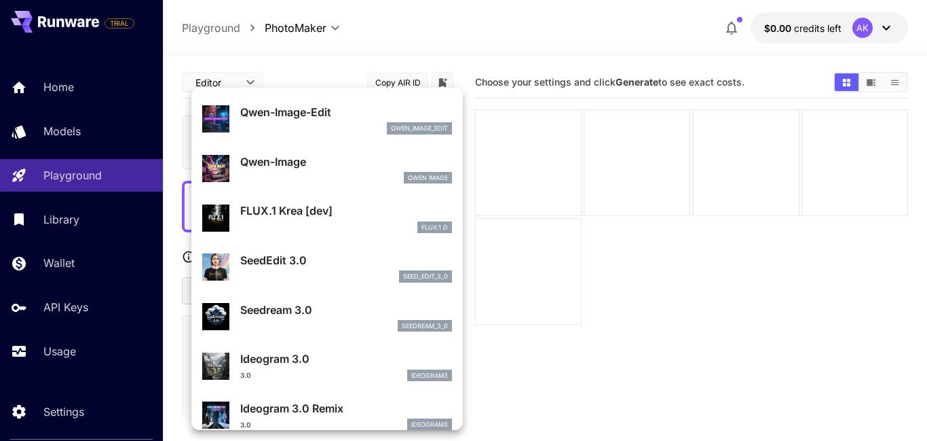
scroll to position [229, 0]
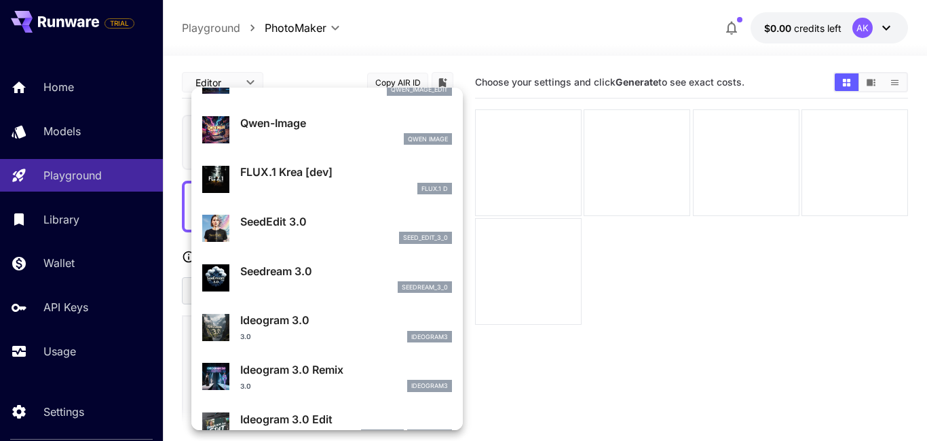
click at [349, 181] on div "FLUX.1 Krea [dev] FLUX.1 D" at bounding box center [346, 179] width 212 height 31
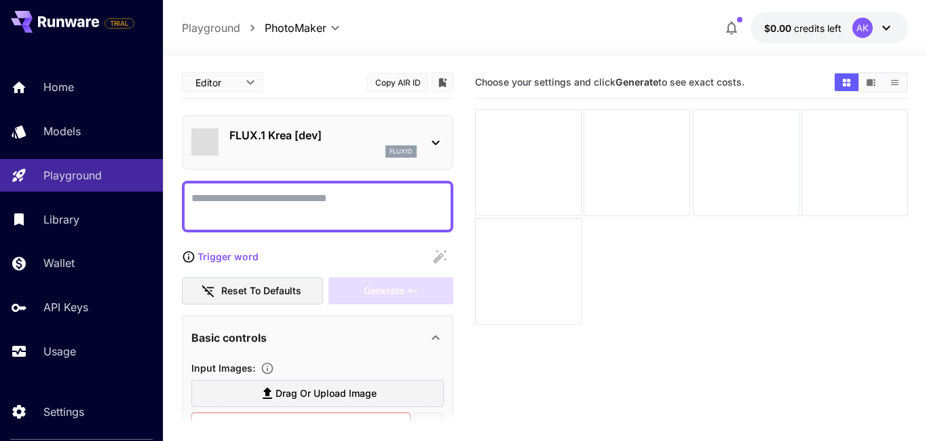
type input "**"
type input "***"
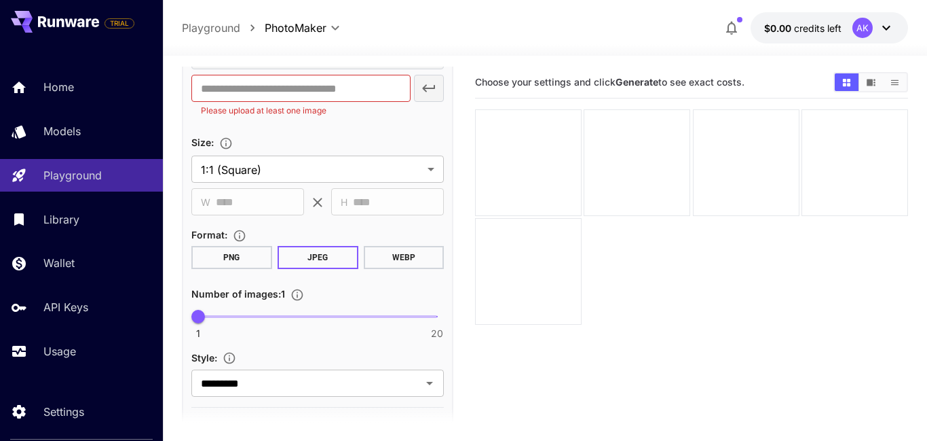
scroll to position [422, 0]
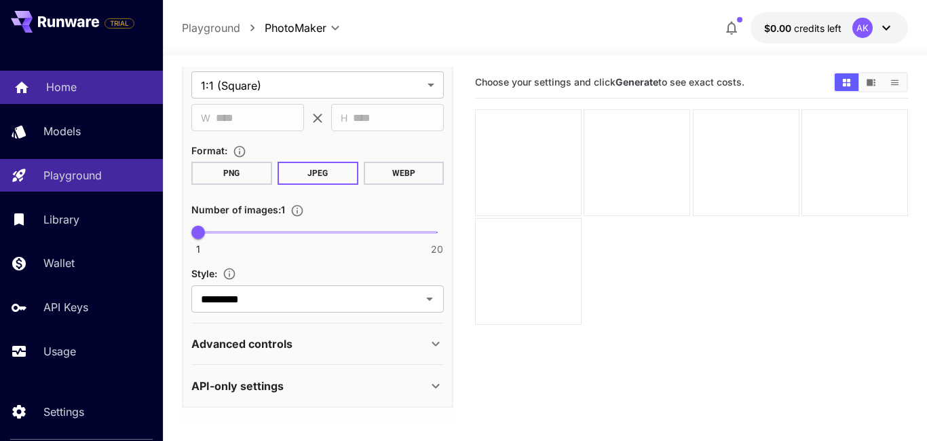
click at [71, 83] on p "Home" at bounding box center [61, 87] width 31 height 16
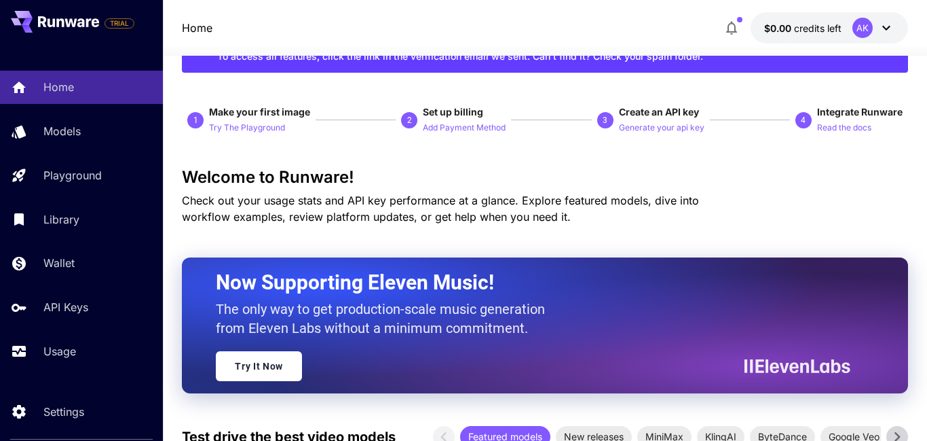
scroll to position [145, 0]
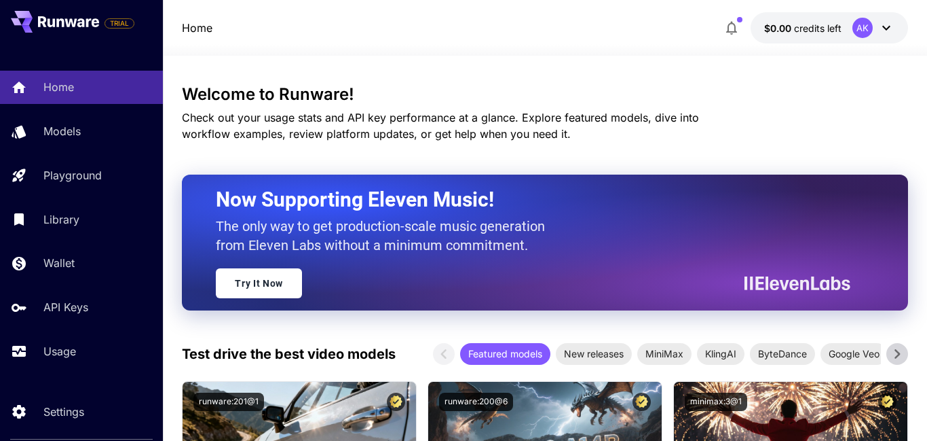
click at [735, 26] on icon "button" at bounding box center [731, 29] width 11 height 14
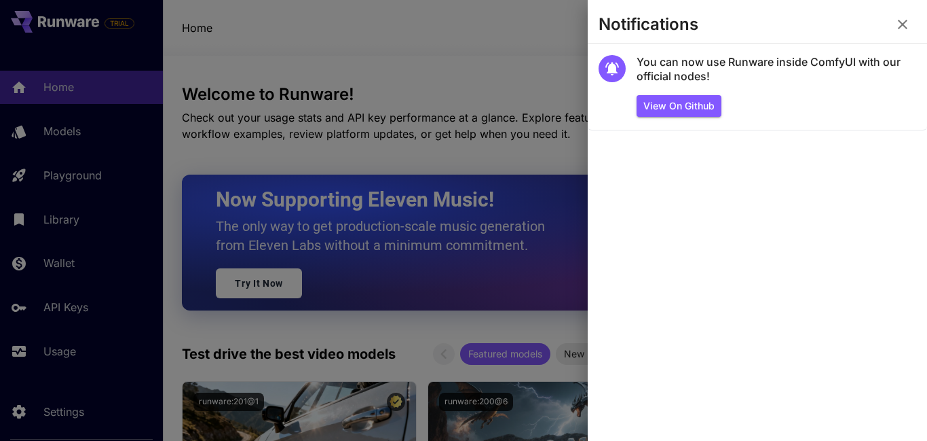
click at [900, 20] on icon "button" at bounding box center [903, 24] width 16 height 16
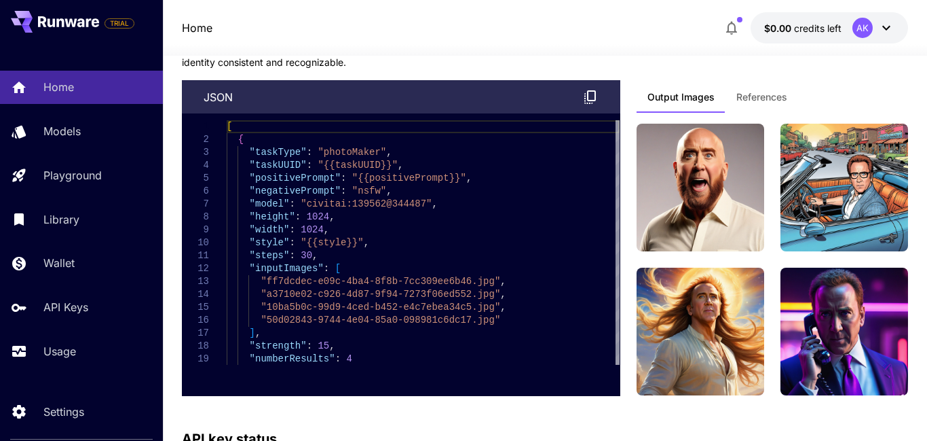
scroll to position [4937, 0]
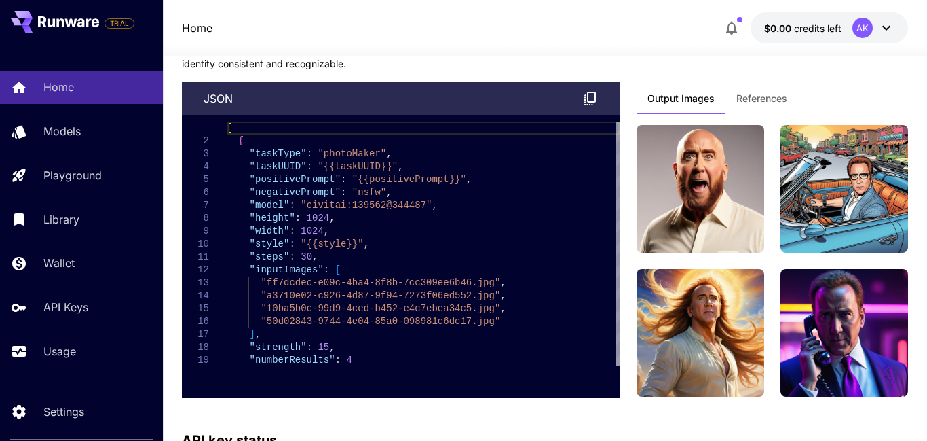
click at [765, 97] on span "References" at bounding box center [762, 98] width 51 height 12
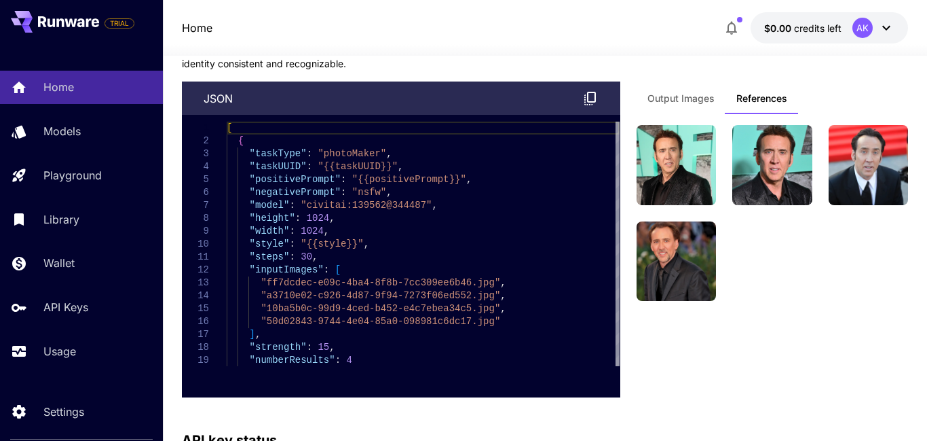
click at [714, 102] on button "Output Images" at bounding box center [681, 97] width 89 height 33
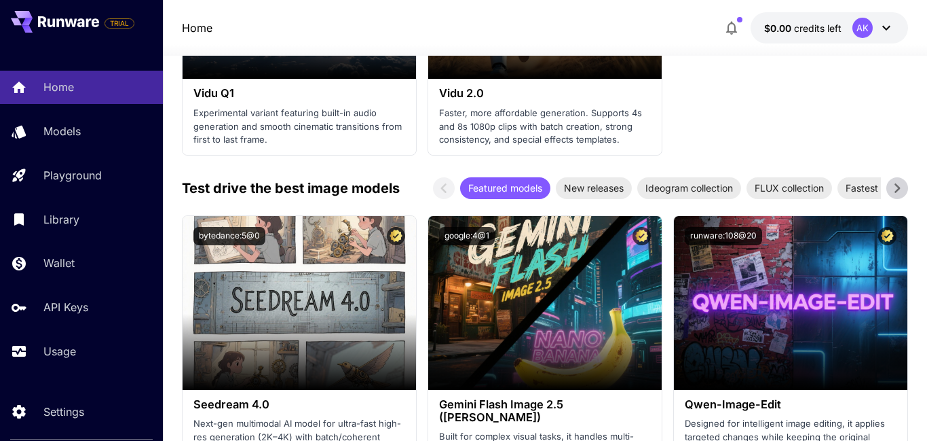
scroll to position [2188, 0]
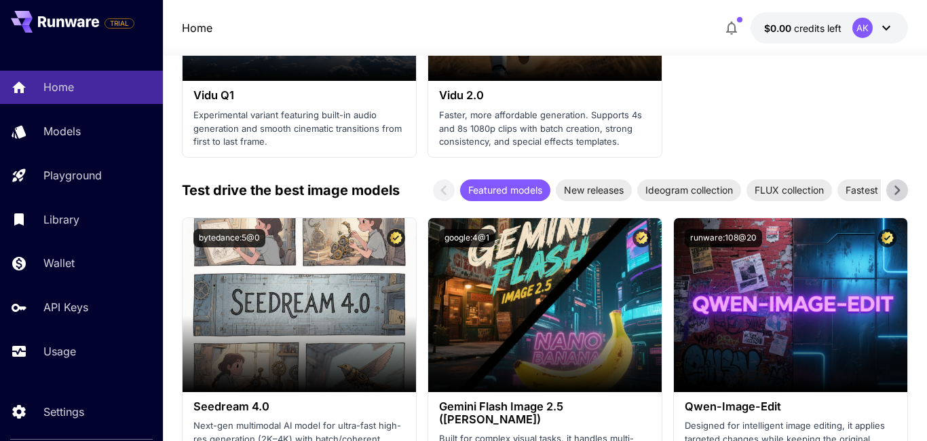
click at [897, 189] on icon at bounding box center [897, 190] width 20 height 20
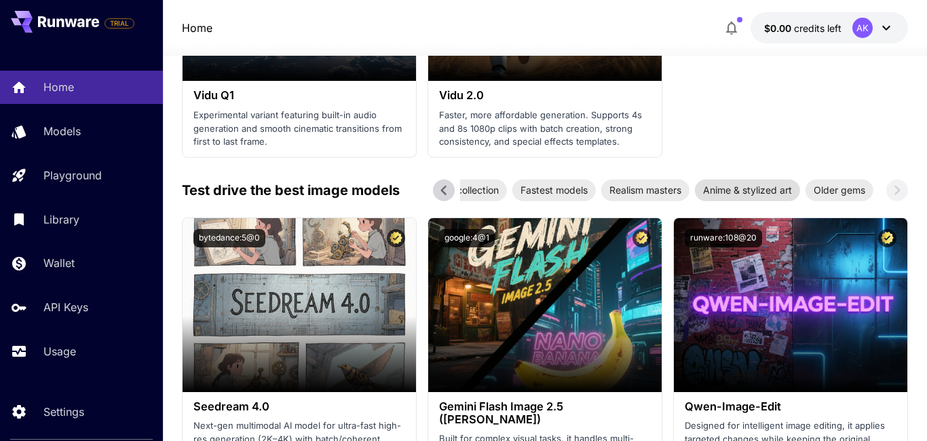
click at [758, 189] on span "Anime & stylized art" at bounding box center [747, 190] width 105 height 14
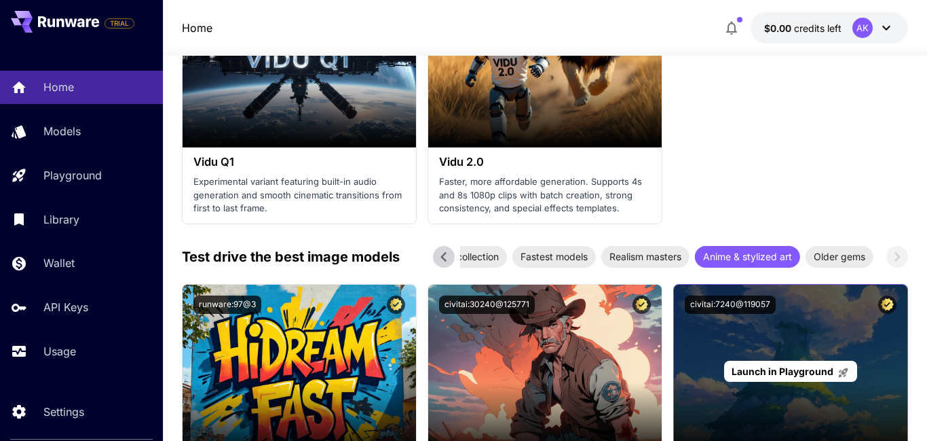
scroll to position [2115, 0]
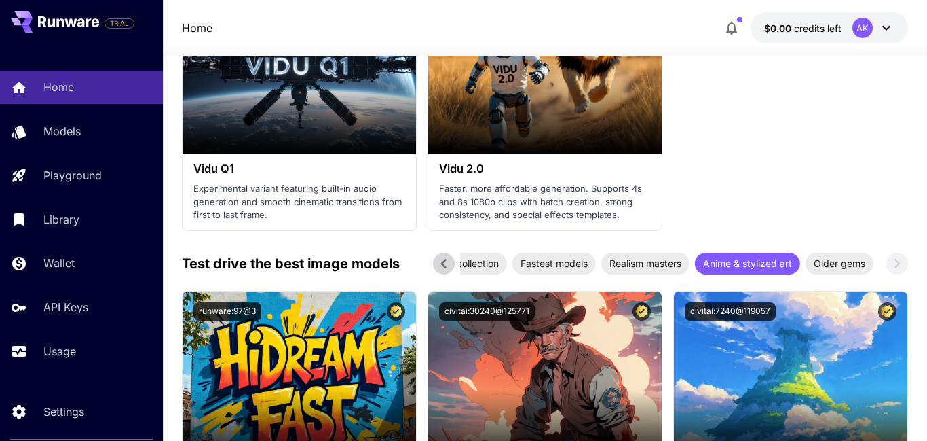
click at [443, 264] on icon at bounding box center [443, 264] width 5 height 10
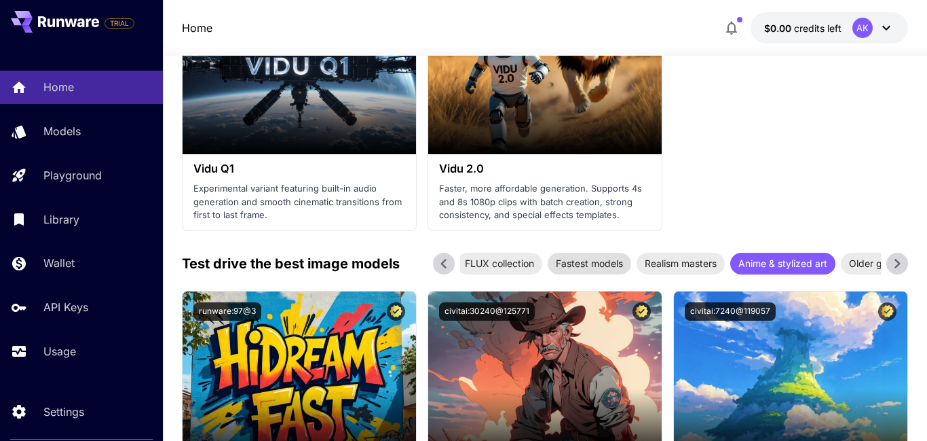
click at [595, 256] on span "Fastest models" at bounding box center [589, 263] width 83 height 14
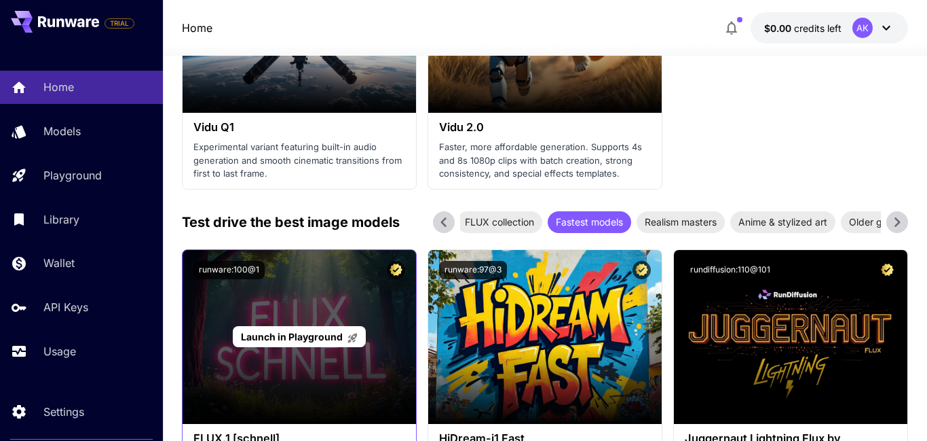
scroll to position [2155, 0]
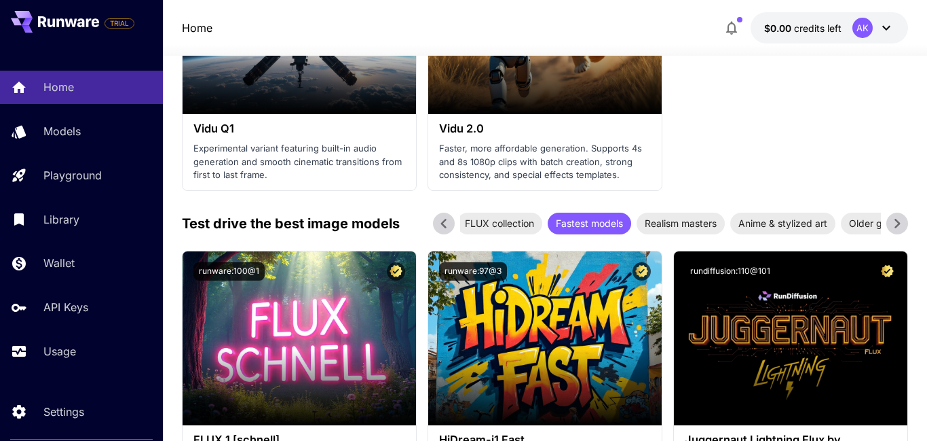
click at [443, 227] on icon at bounding box center [444, 223] width 20 height 20
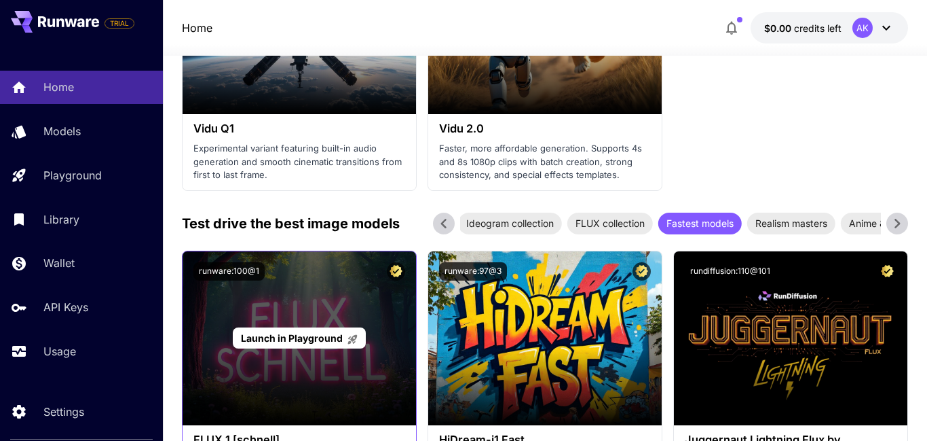
click at [321, 336] on span "Launch in Playground" at bounding box center [292, 338] width 102 height 12
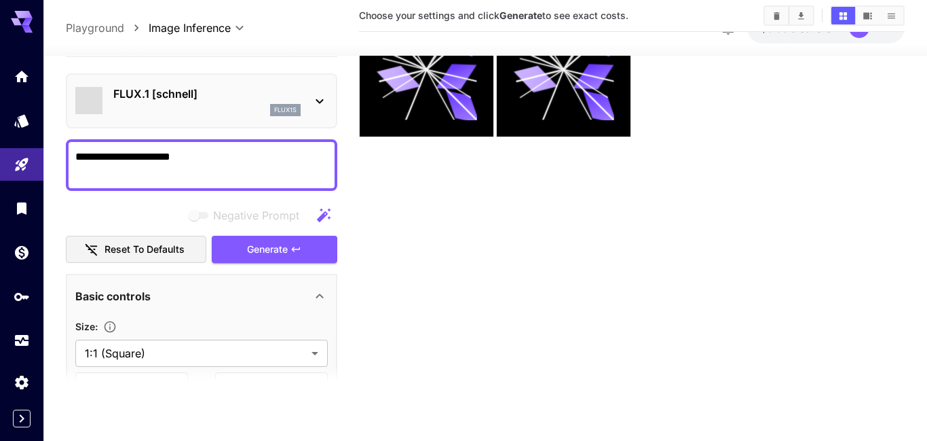
type input "**********"
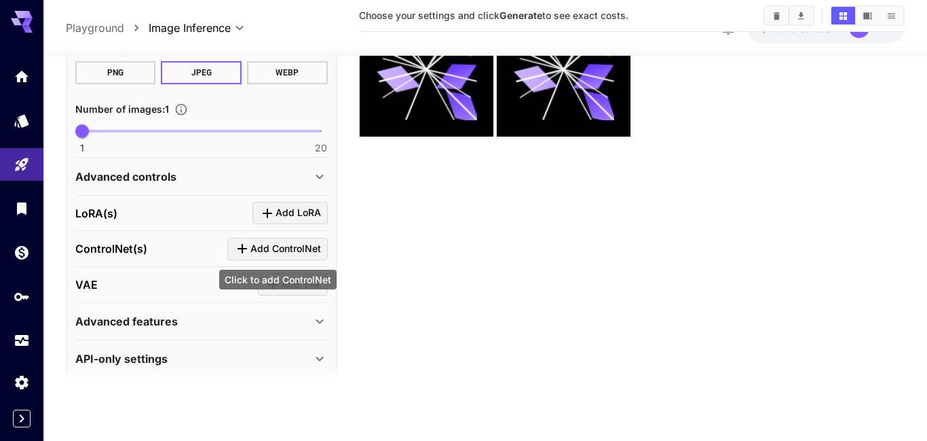
scroll to position [382, 0]
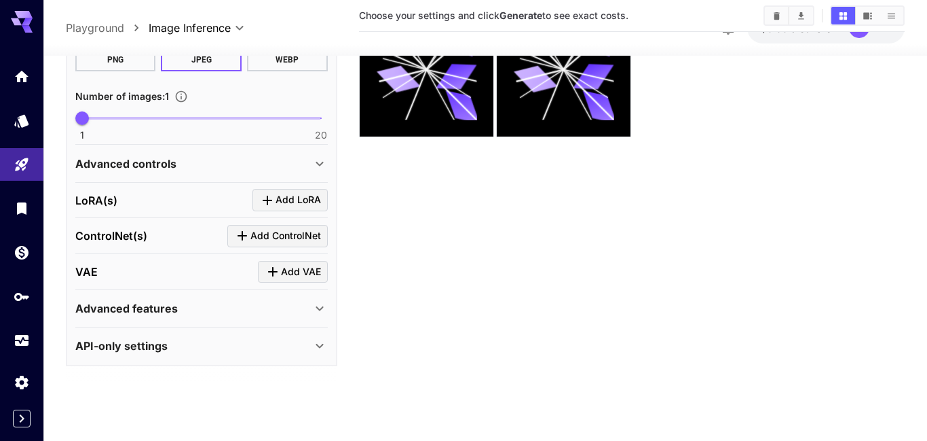
click at [318, 164] on icon at bounding box center [319, 164] width 7 height 5
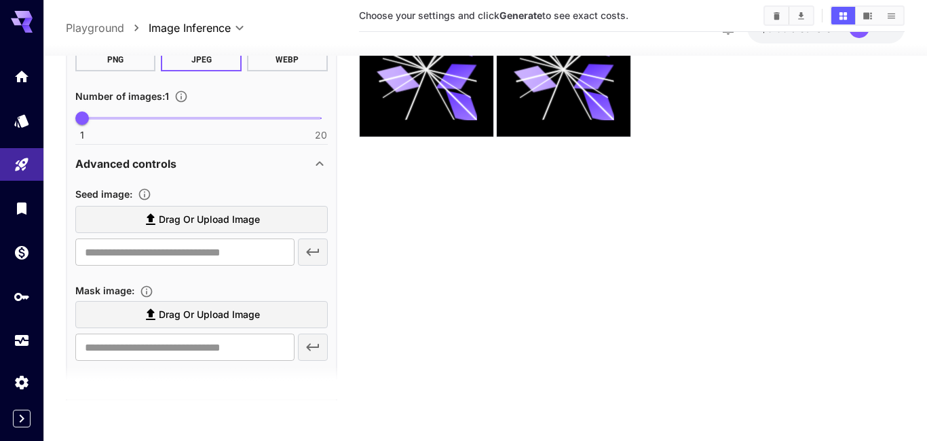
click at [318, 164] on icon at bounding box center [320, 163] width 16 height 16
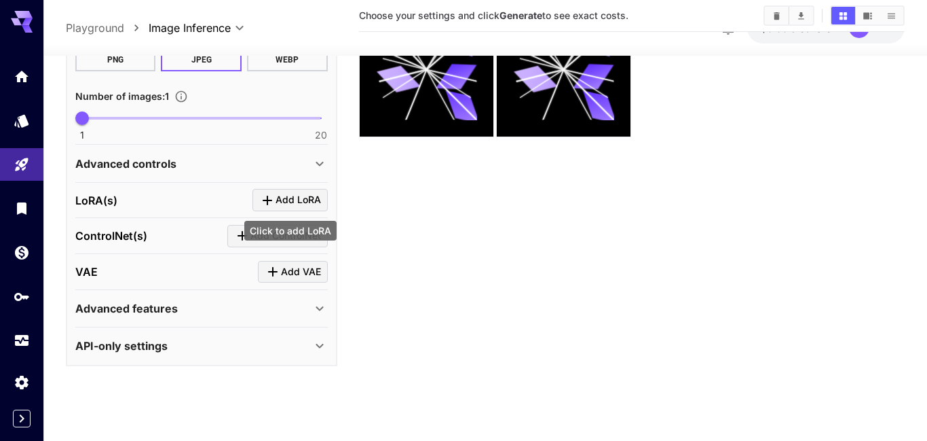
click at [283, 201] on span "Add LoRA" at bounding box center [298, 200] width 45 height 17
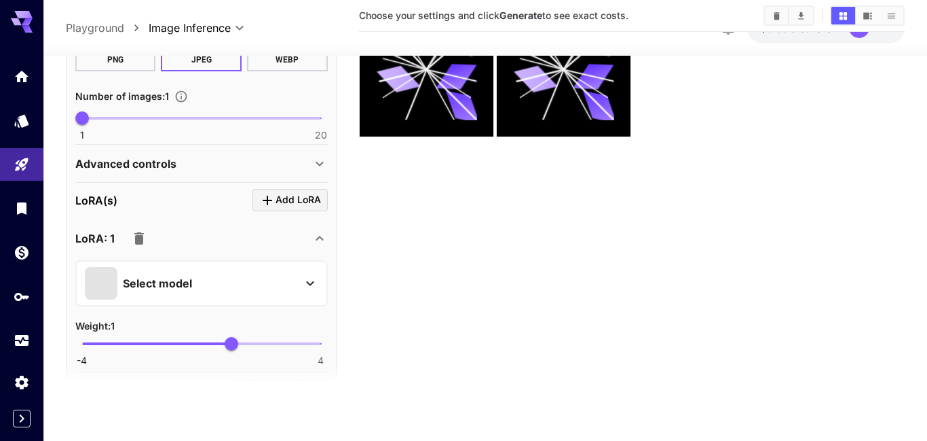
click at [296, 279] on div "Select model" at bounding box center [191, 283] width 212 height 33
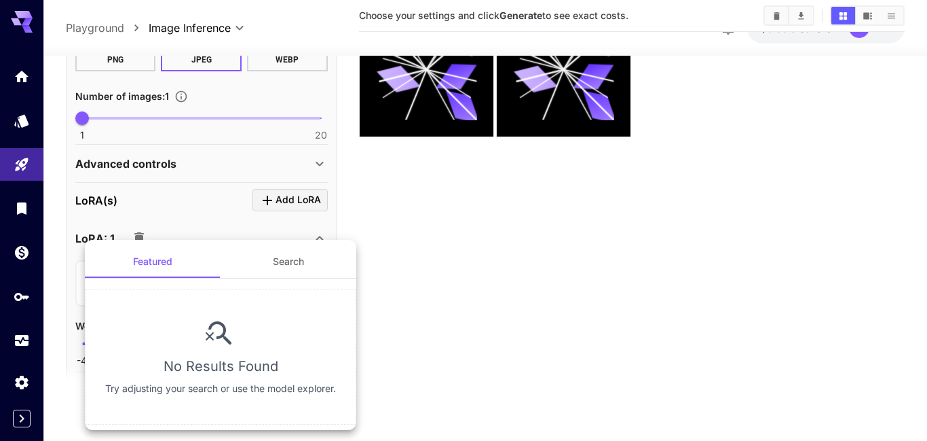
click at [280, 263] on button "Search" at bounding box center [289, 261] width 136 height 33
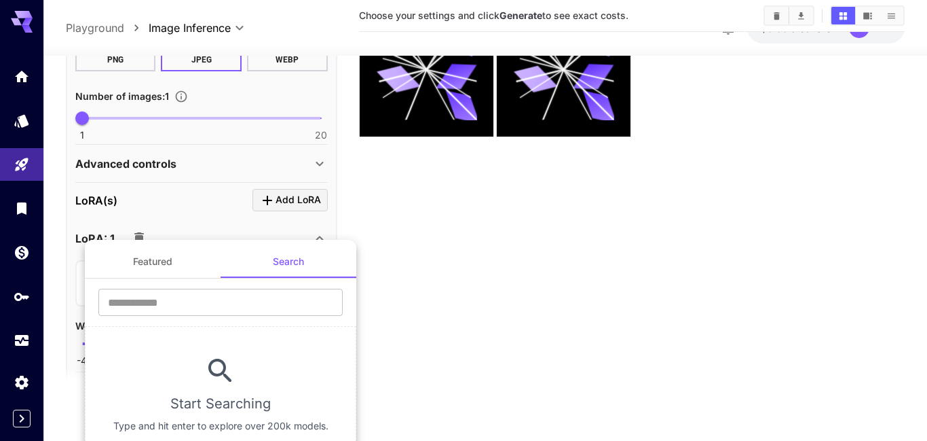
click at [280, 263] on button "Search" at bounding box center [289, 261] width 136 height 33
click at [206, 215] on div at bounding box center [463, 220] width 927 height 441
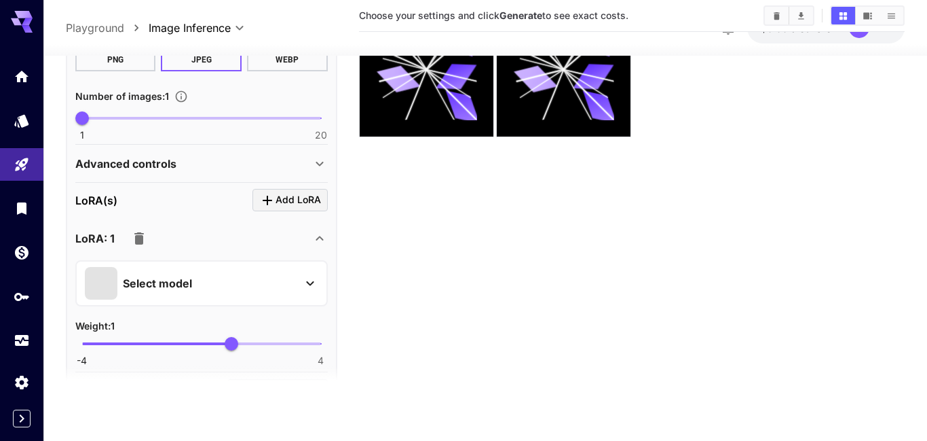
click at [135, 239] on icon "button" at bounding box center [139, 238] width 10 height 12
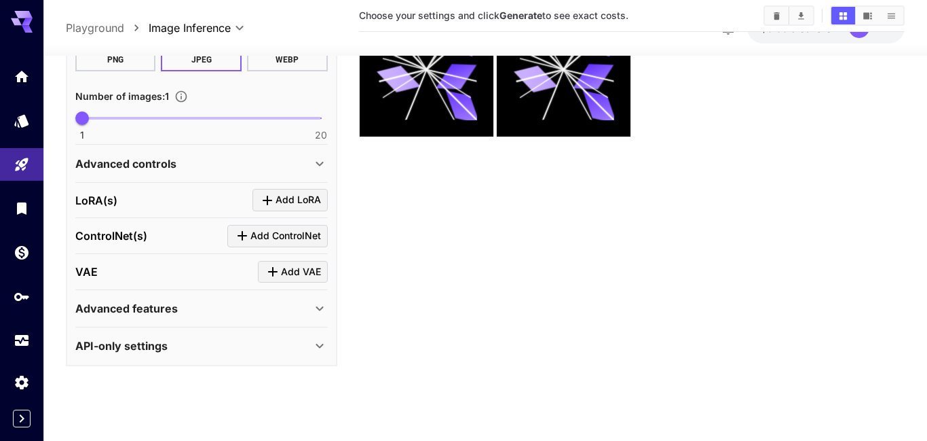
click at [312, 305] on icon at bounding box center [320, 308] width 16 height 16
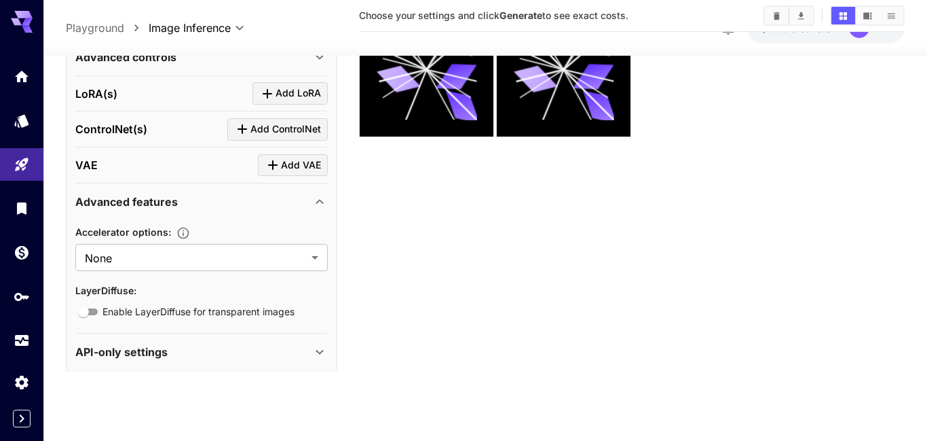
scroll to position [494, 0]
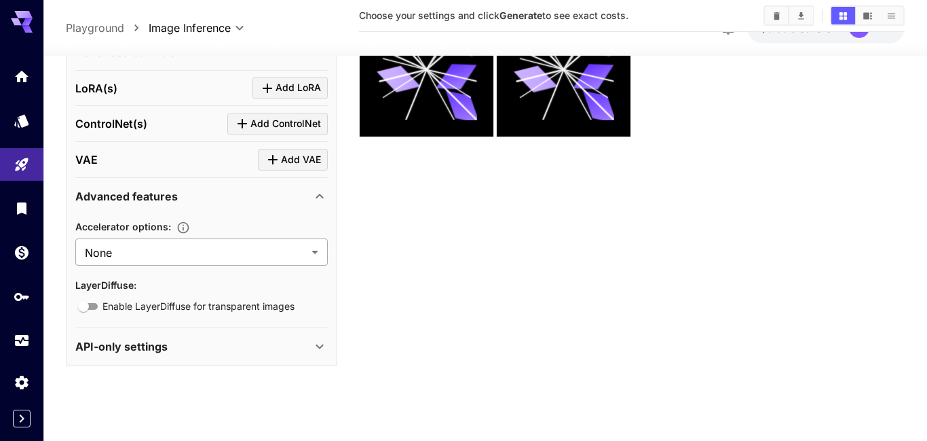
click at [308, 253] on body "**********" at bounding box center [463, 167] width 927 height 548
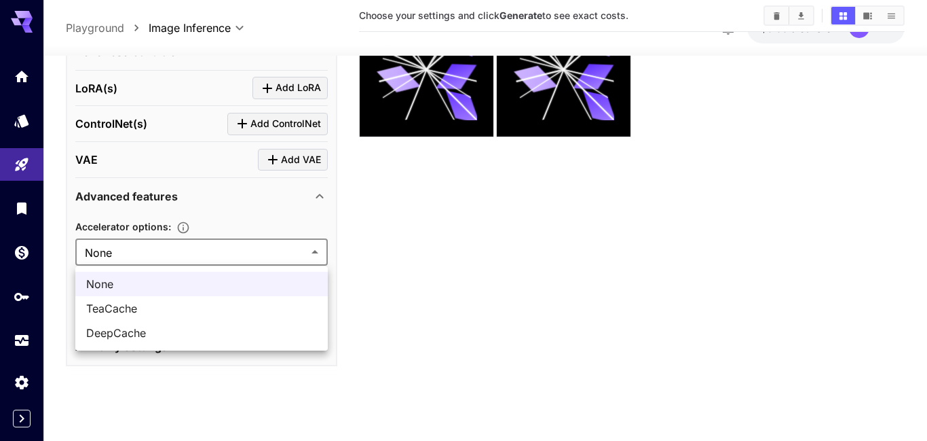
click at [308, 253] on div at bounding box center [463, 220] width 927 height 441
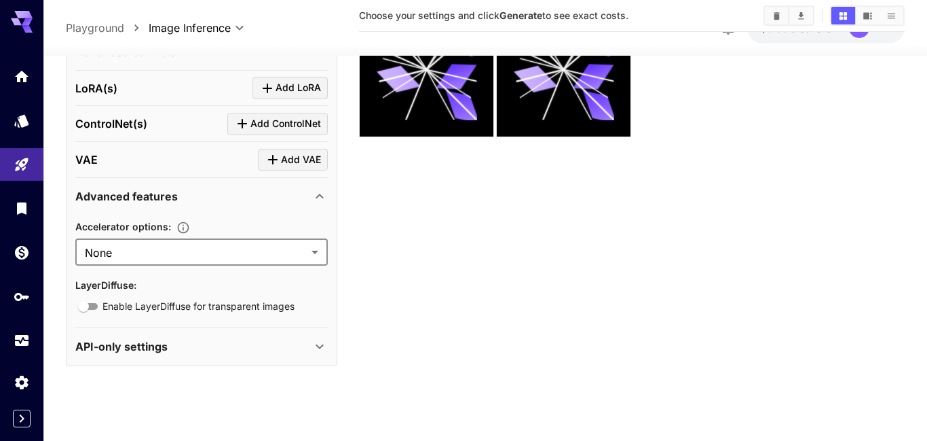
click at [269, 221] on div "Accelerator options :" at bounding box center [201, 226] width 253 height 16
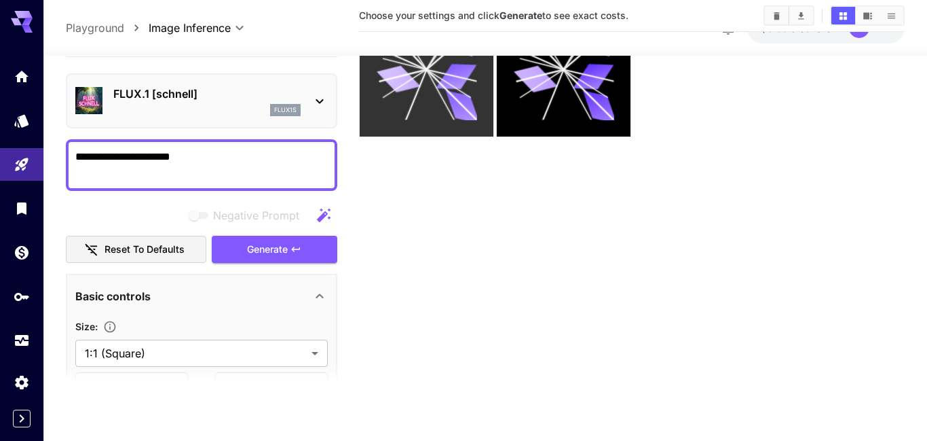
scroll to position [0, 0]
